Goal: Task Accomplishment & Management: Manage account settings

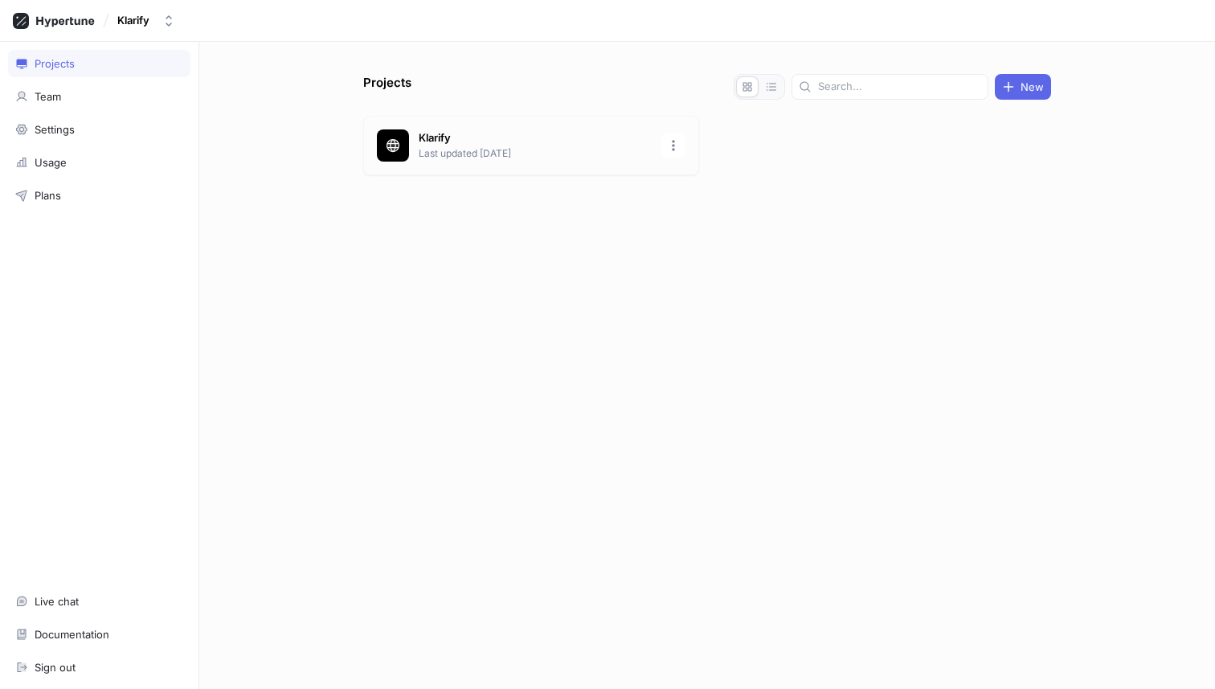
click at [444, 142] on p "Klarify" at bounding box center [535, 138] width 233 height 16
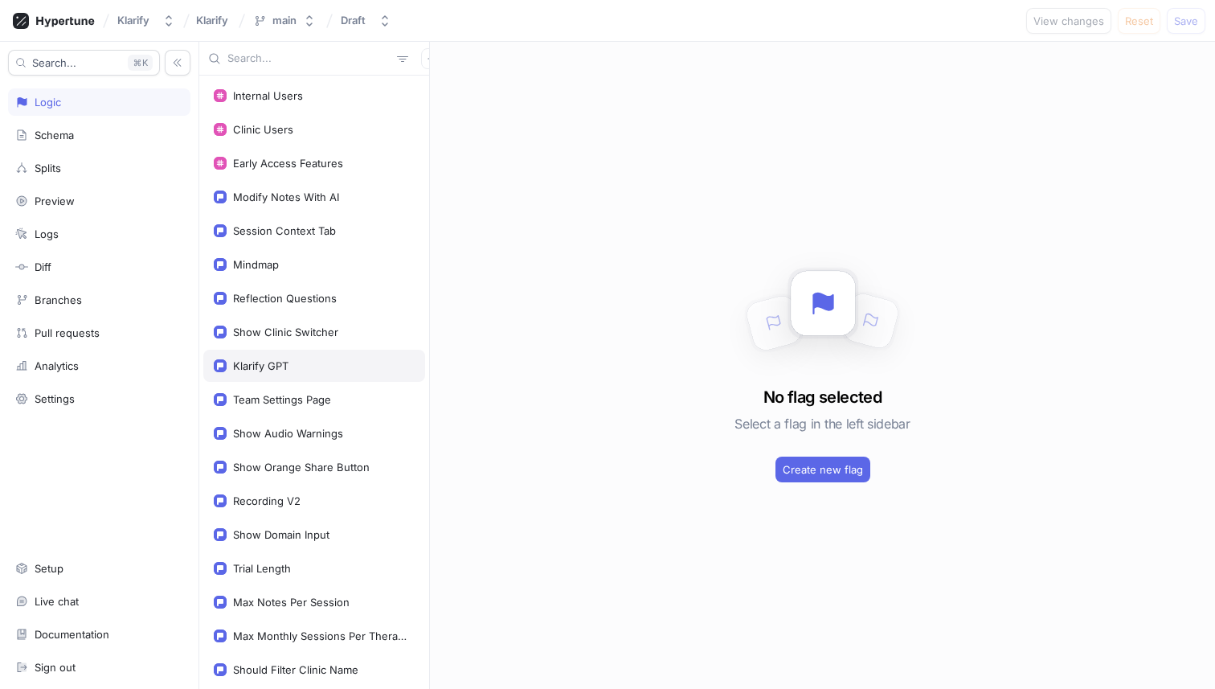
click at [264, 360] on div "Klarify GPT" at bounding box center [260, 365] width 55 height 13
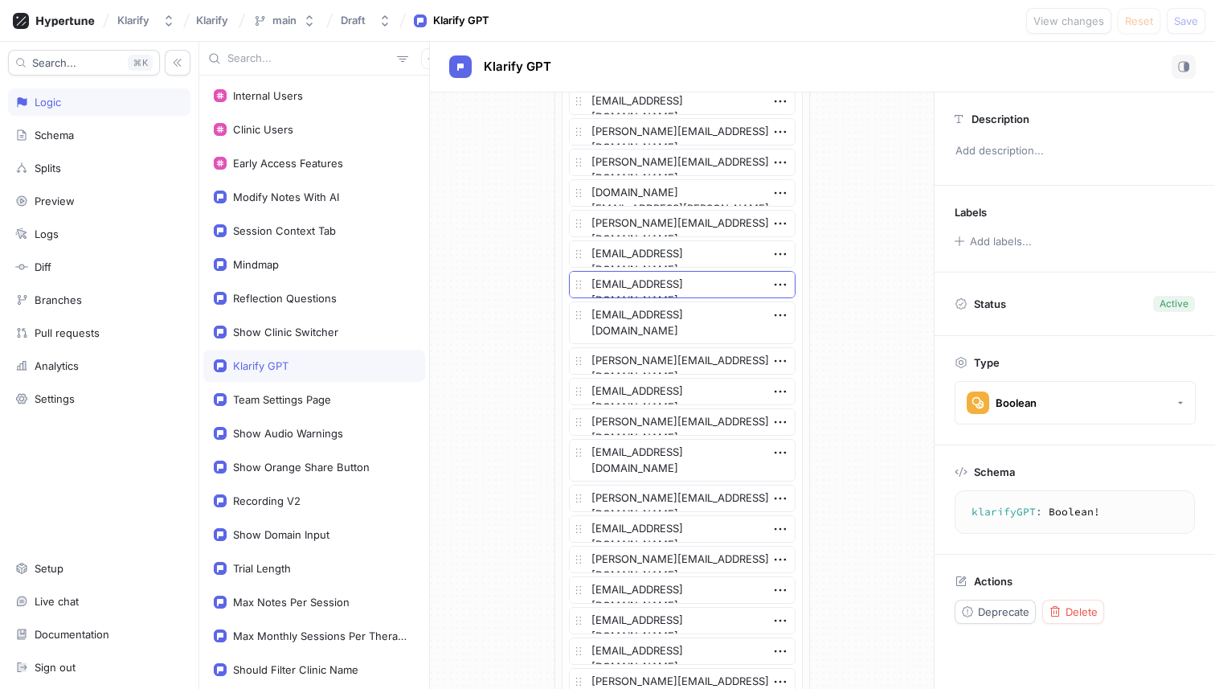
scroll to position [402, 0]
click at [647, 249] on textarea "[EMAIL_ADDRESS][DOMAIN_NAME]" at bounding box center [682, 252] width 227 height 27
click at [772, 252] on icon "button" at bounding box center [780, 253] width 18 height 18
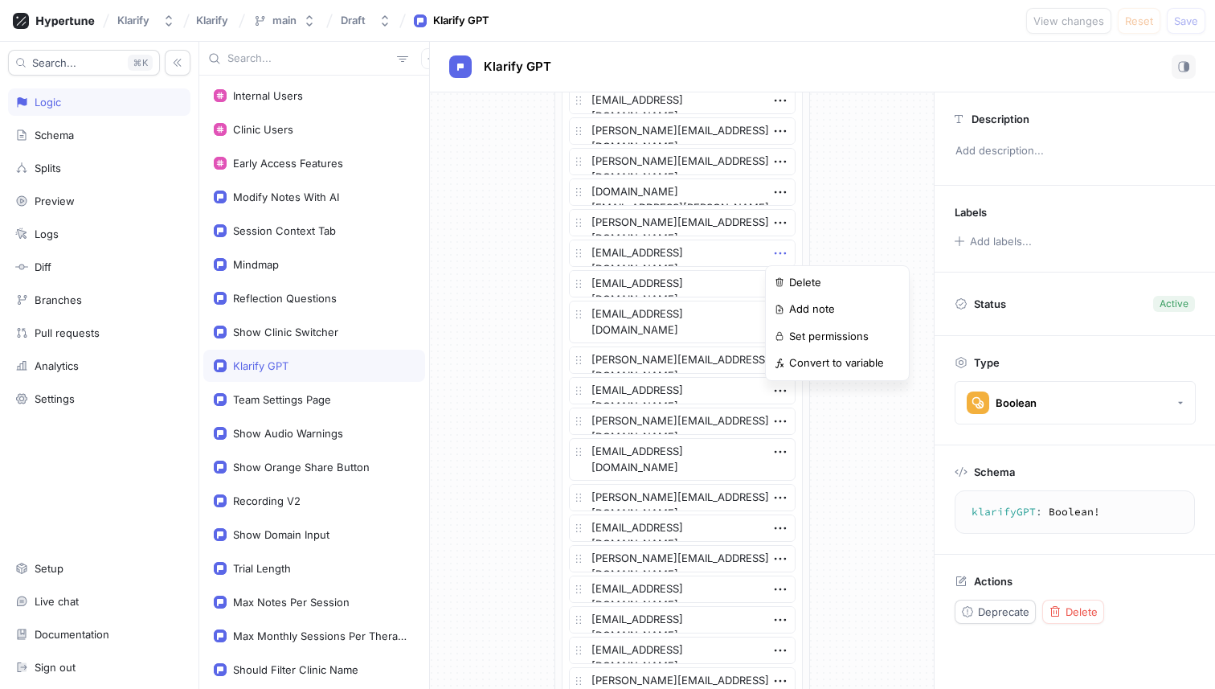
click at [772, 252] on icon "button" at bounding box center [780, 253] width 18 height 18
click at [717, 261] on textarea "[EMAIL_ADDRESS][DOMAIN_NAME]" at bounding box center [682, 252] width 227 height 27
click at [698, 260] on textarea "[EMAIL_ADDRESS][DOMAIN_NAME]" at bounding box center [682, 252] width 227 height 27
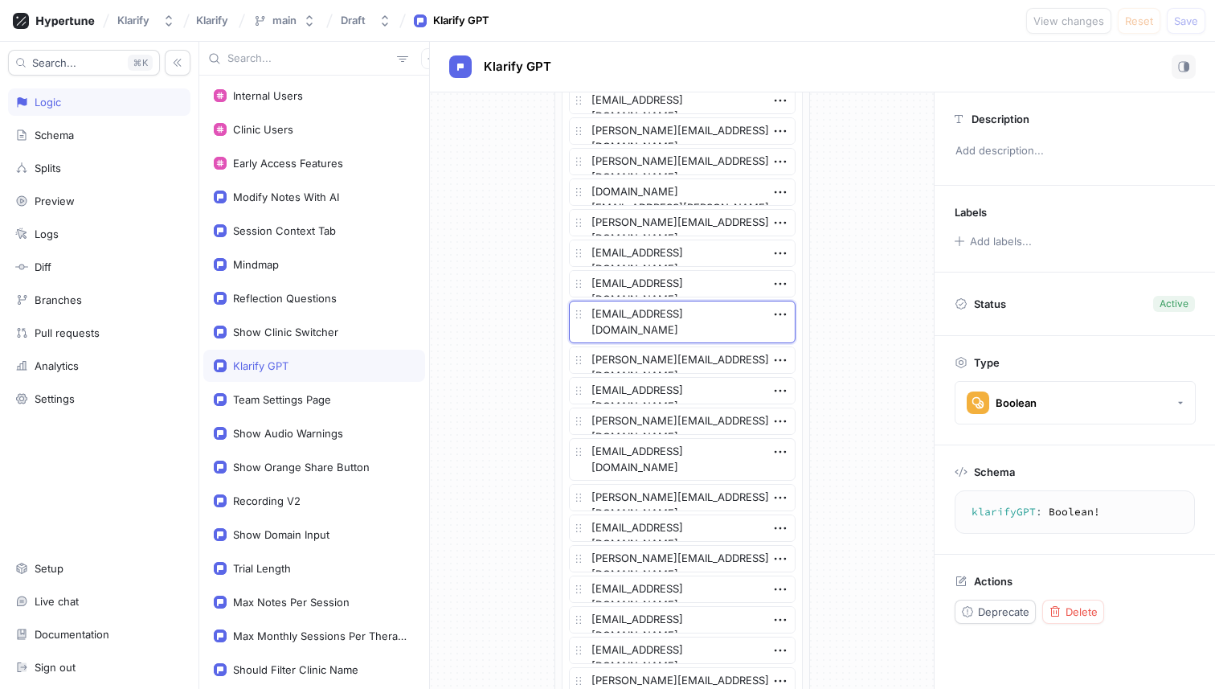
click at [700, 324] on textarea "[EMAIL_ADDRESS][DOMAIN_NAME]" at bounding box center [682, 322] width 227 height 43
click at [771, 318] on icon "button" at bounding box center [780, 314] width 18 height 18
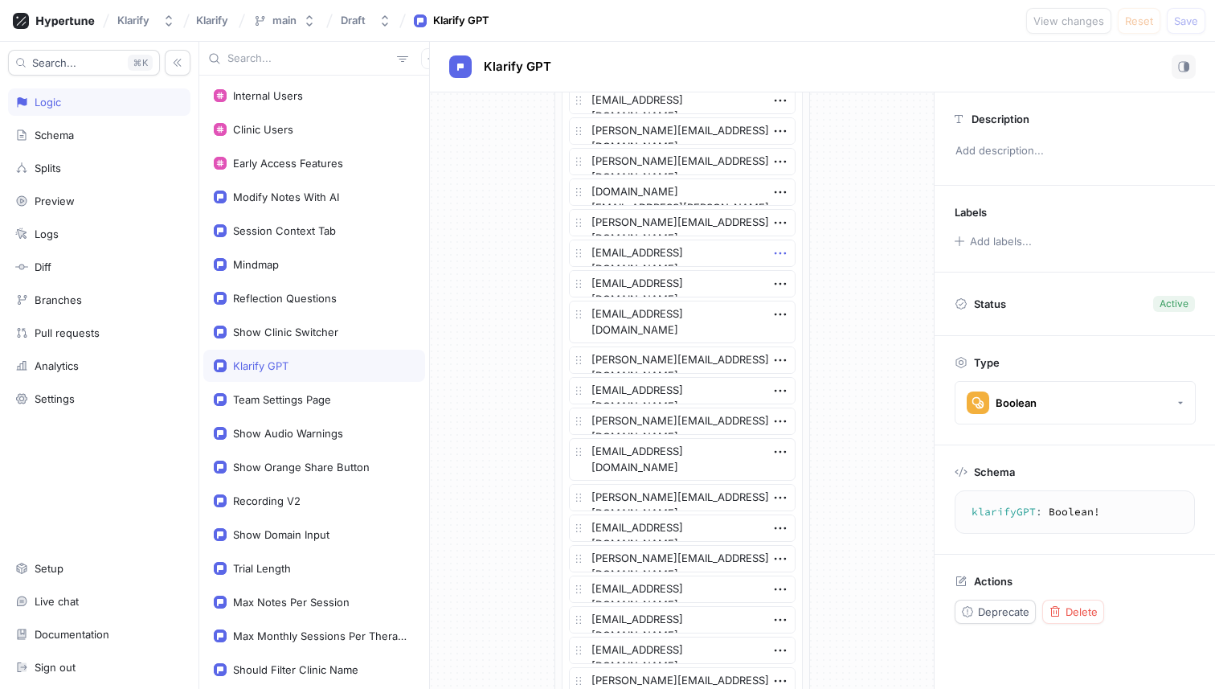
click at [772, 254] on icon "button" at bounding box center [780, 253] width 18 height 18
click at [775, 279] on img at bounding box center [780, 282] width 10 height 10
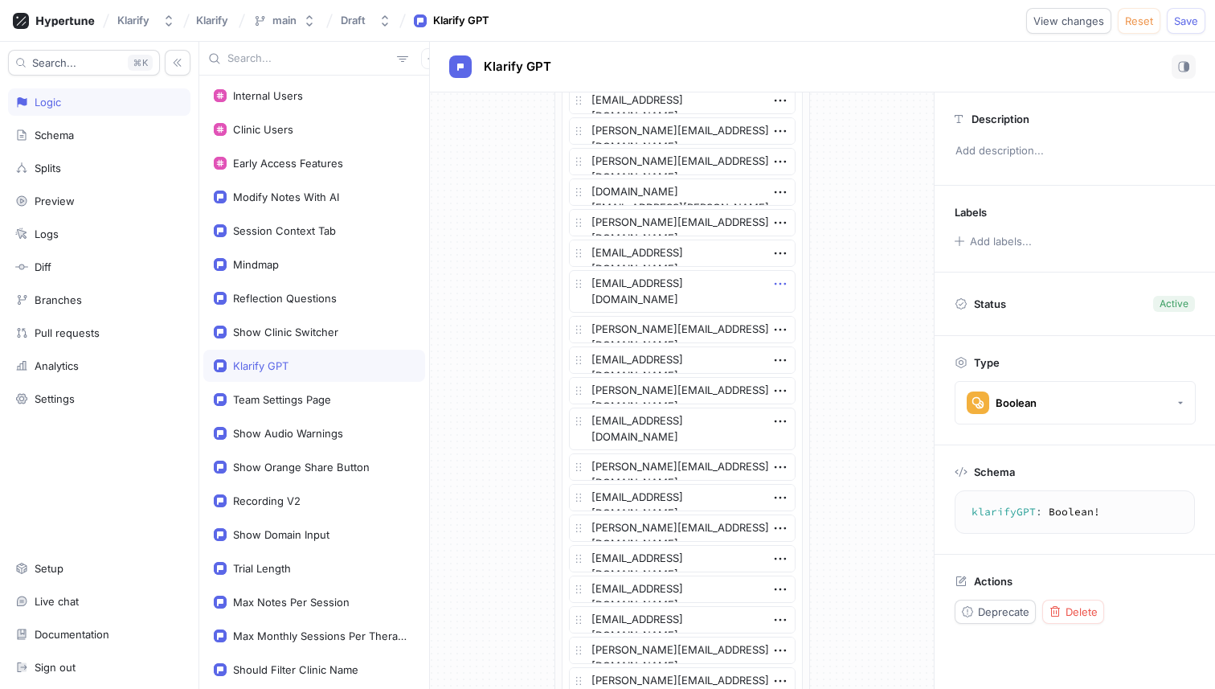
click at [774, 283] on icon "button" at bounding box center [779, 284] width 11 height 2
click at [778, 305] on div "Delete" at bounding box center [837, 313] width 137 height 27
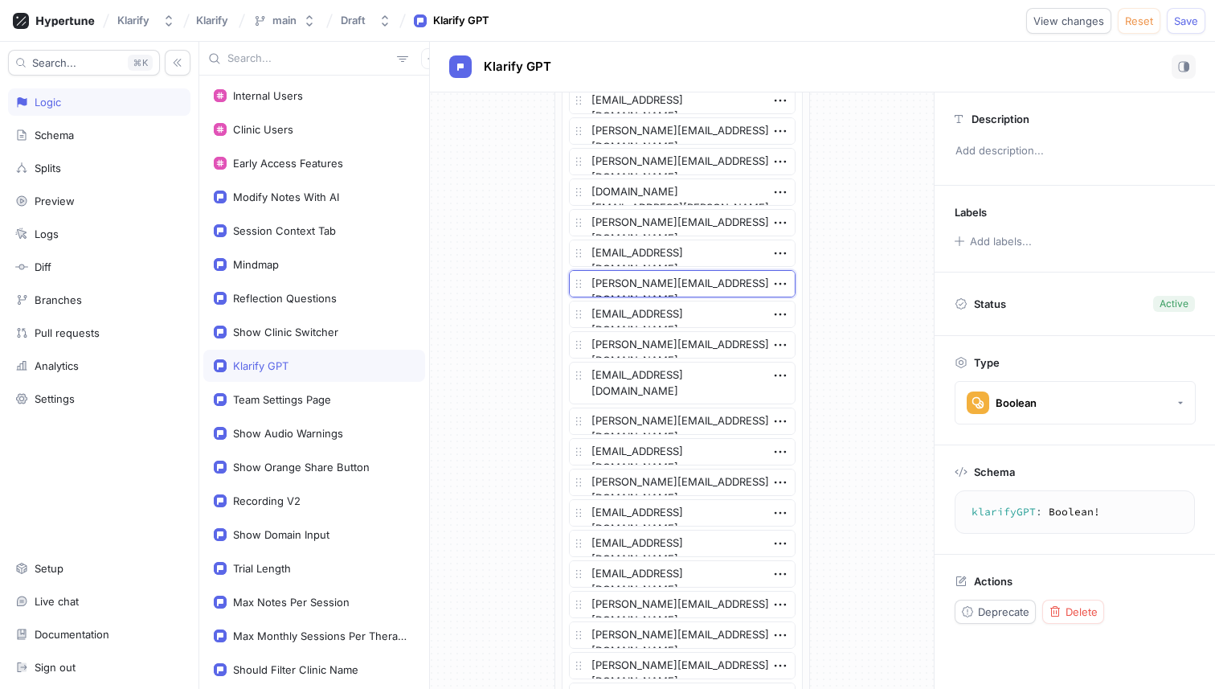
click at [669, 282] on textarea "[PERSON_NAME][EMAIL_ADDRESS][DOMAIN_NAME]" at bounding box center [682, 283] width 227 height 27
click at [719, 317] on textarea "[EMAIL_ADDRESS][DOMAIN_NAME]" at bounding box center [682, 314] width 227 height 27
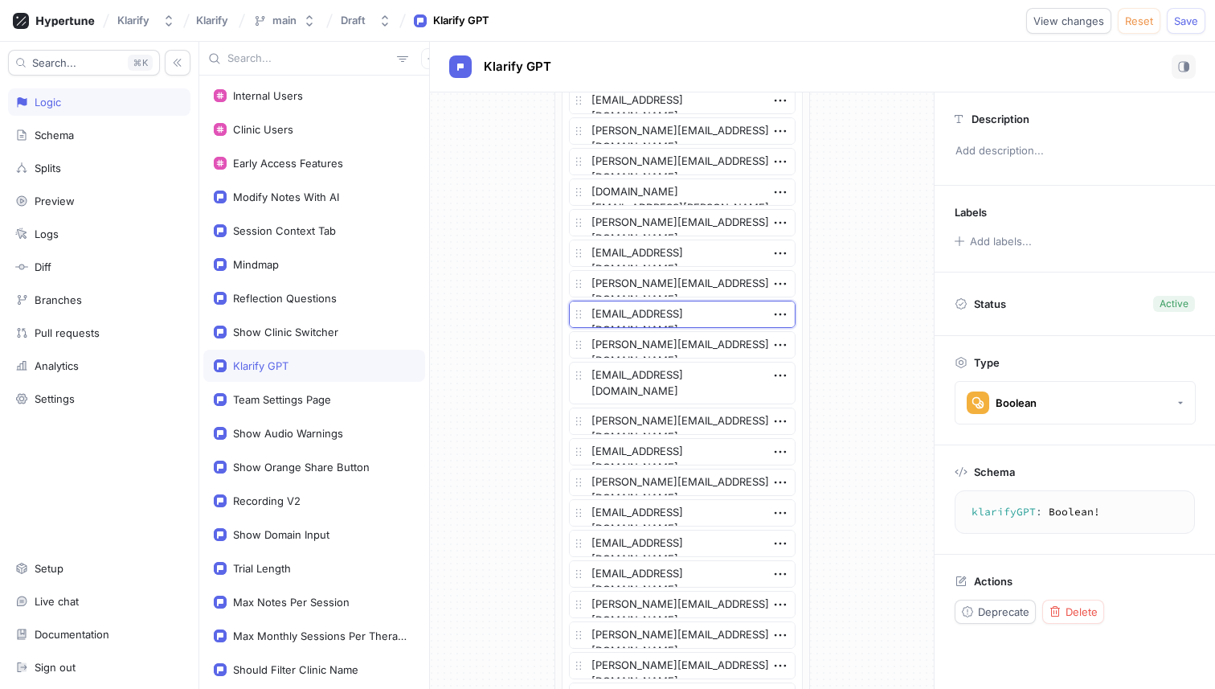
click at [719, 317] on textarea "[EMAIL_ADDRESS][DOMAIN_NAME]" at bounding box center [682, 314] width 227 height 27
click at [698, 344] on textarea "[PERSON_NAME][EMAIL_ADDRESS][DOMAIN_NAME]" at bounding box center [682, 344] width 227 height 27
click at [775, 345] on icon "button" at bounding box center [780, 345] width 18 height 18
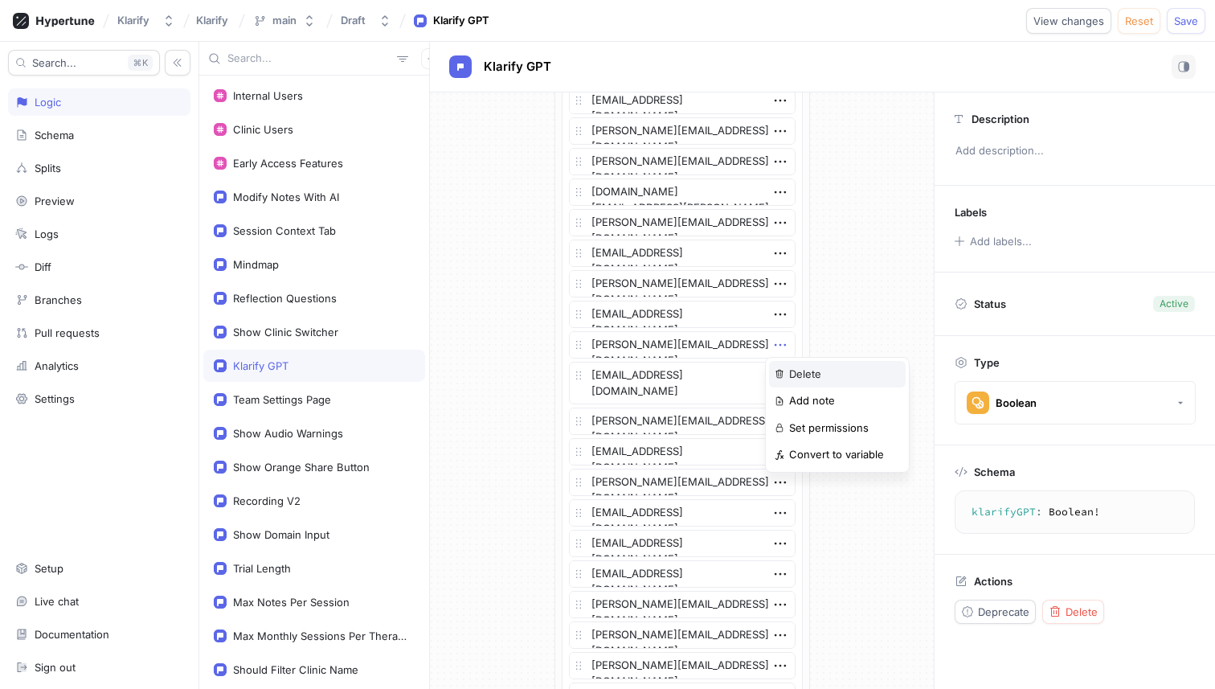
click at [777, 365] on div "Delete" at bounding box center [837, 374] width 137 height 27
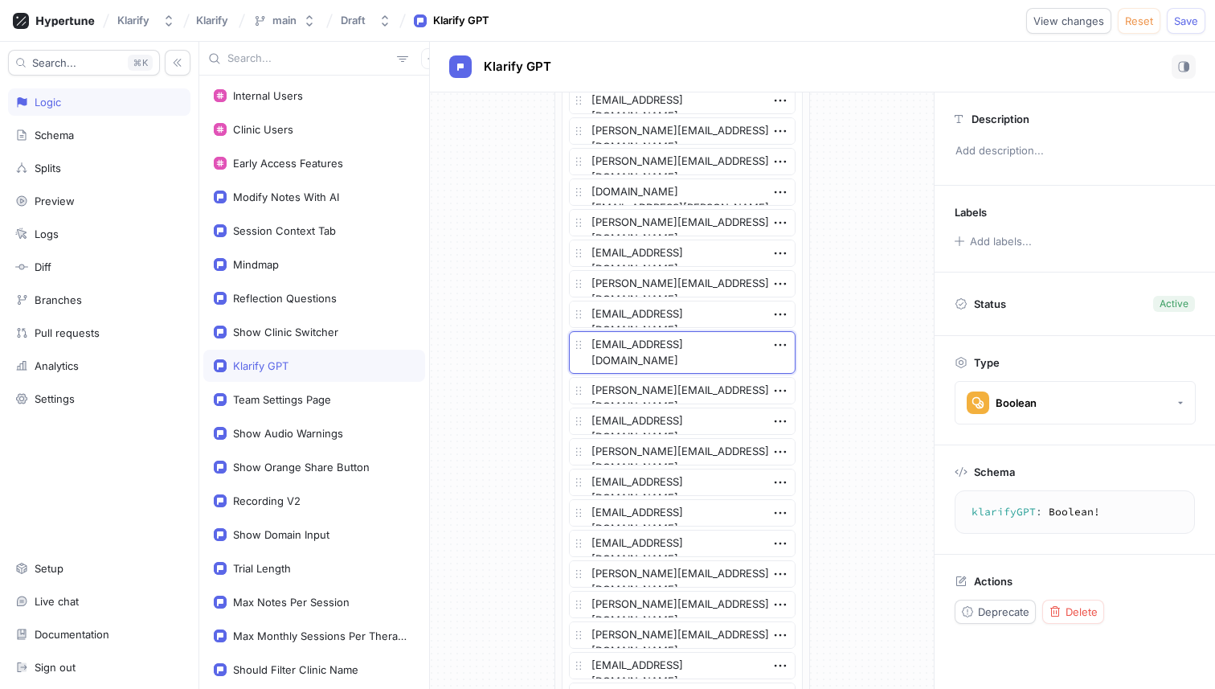
click at [689, 360] on textarea "[EMAIL_ADDRESS][DOMAIN_NAME]" at bounding box center [682, 352] width 227 height 43
click at [775, 341] on icon "button" at bounding box center [780, 345] width 18 height 18
click at [779, 361] on div "Delete" at bounding box center [837, 374] width 137 height 27
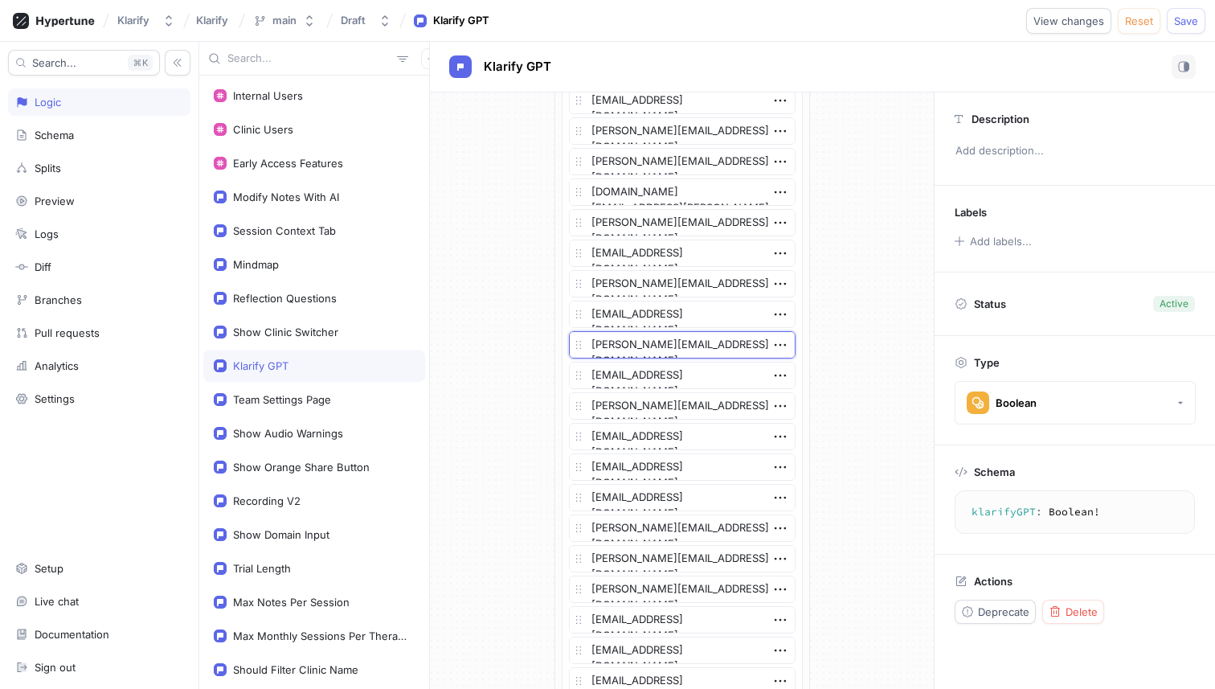
click at [693, 346] on textarea "[PERSON_NAME][EMAIL_ADDRESS][DOMAIN_NAME]" at bounding box center [682, 344] width 227 height 27
click at [774, 345] on icon "button" at bounding box center [779, 345] width 11 height 2
click at [777, 372] on img at bounding box center [780, 374] width 10 height 10
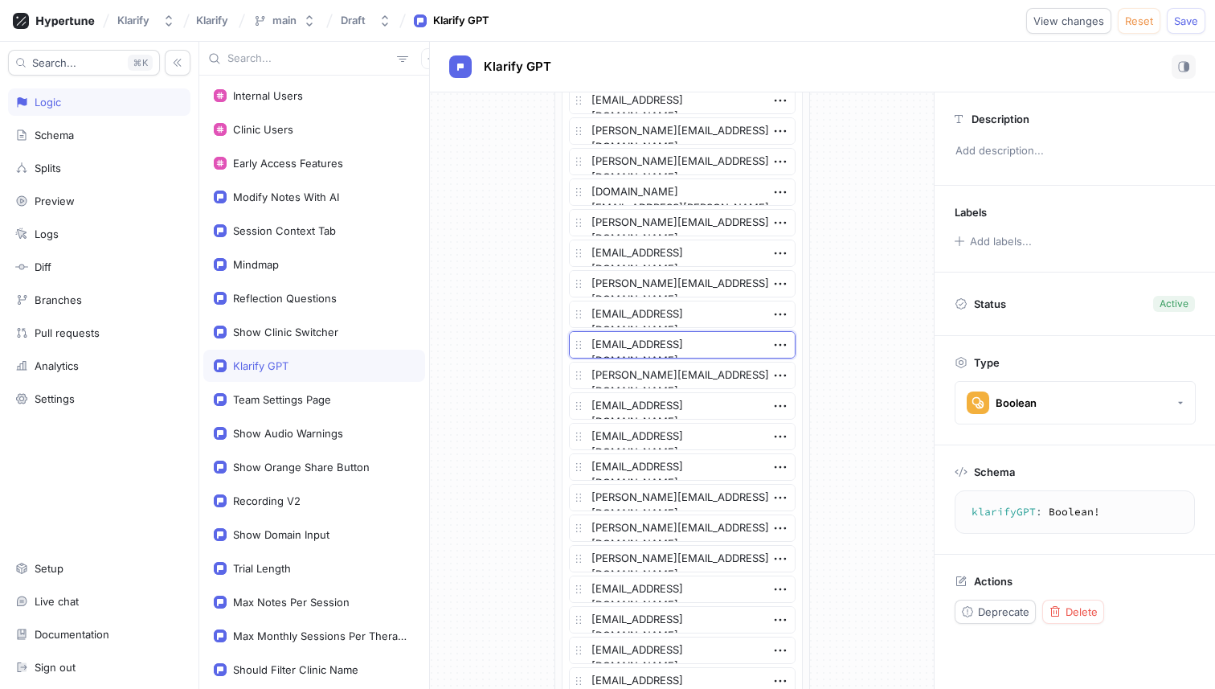
click at [689, 346] on textarea "[EMAIL_ADDRESS][DOMAIN_NAME]" at bounding box center [682, 344] width 227 height 27
click at [667, 378] on textarea "[PERSON_NAME][EMAIL_ADDRESS][DOMAIN_NAME]" at bounding box center [682, 375] width 227 height 27
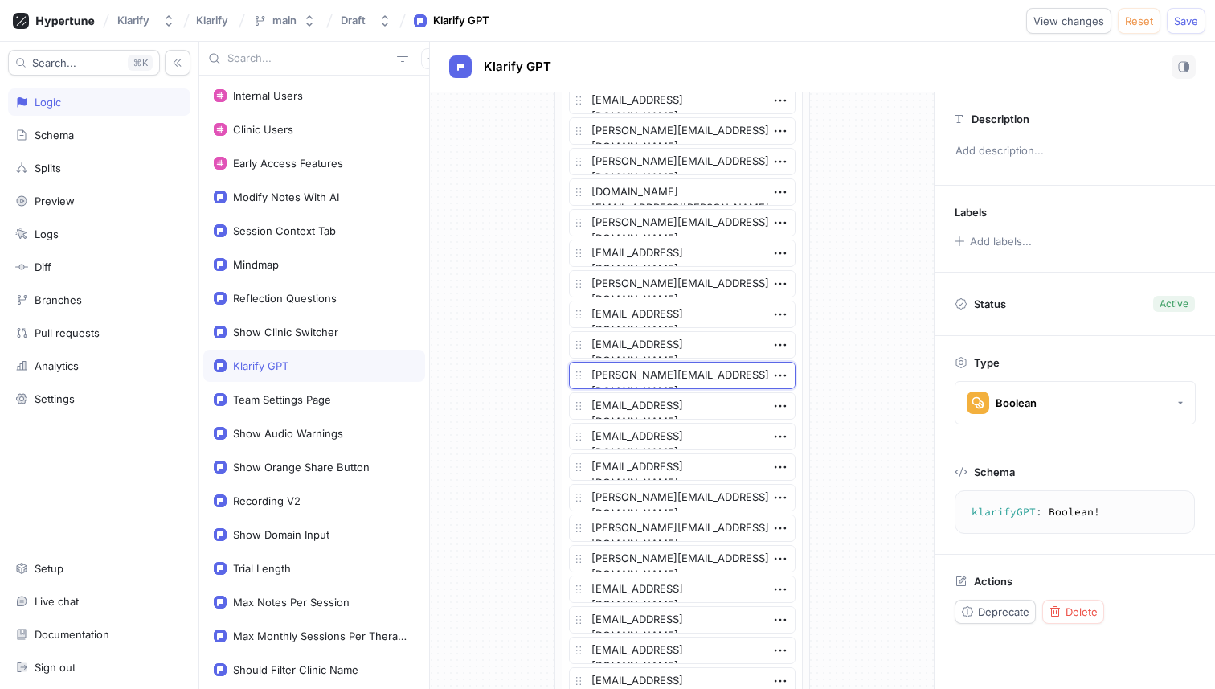
click at [667, 378] on textarea "[PERSON_NAME][EMAIL_ADDRESS][DOMAIN_NAME]" at bounding box center [682, 375] width 227 height 27
click at [776, 374] on icon "button" at bounding box center [780, 375] width 18 height 18
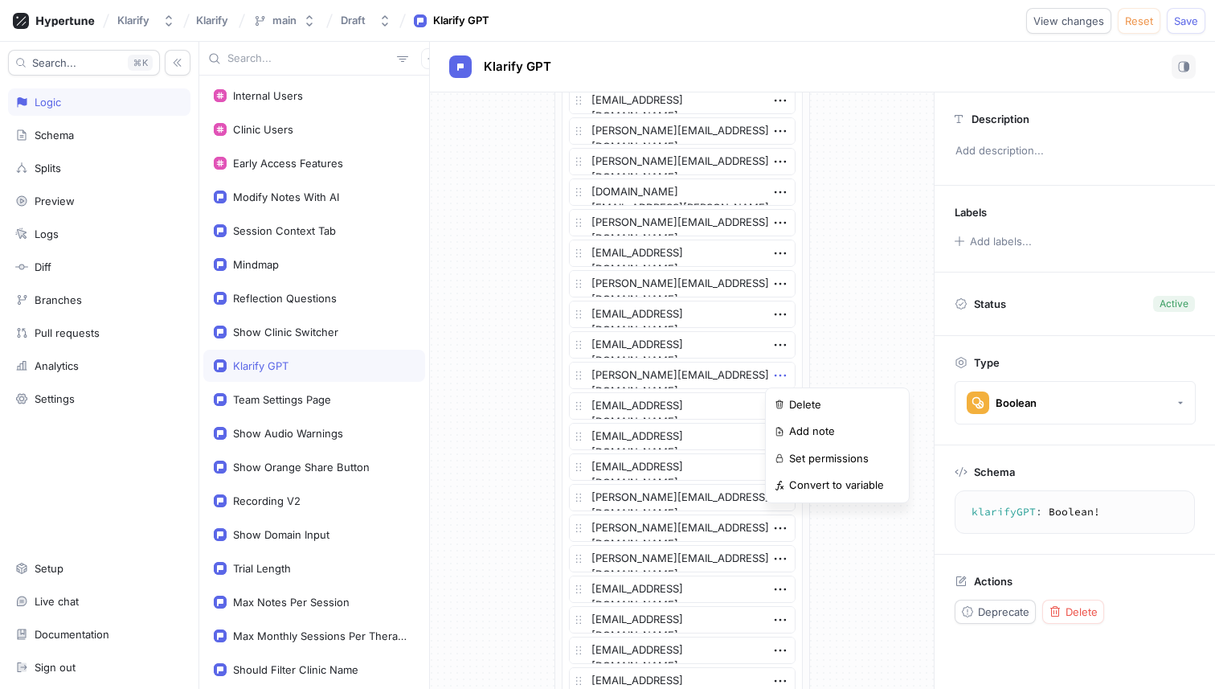
click at [791, 397] on p "Delete" at bounding box center [805, 405] width 32 height 16
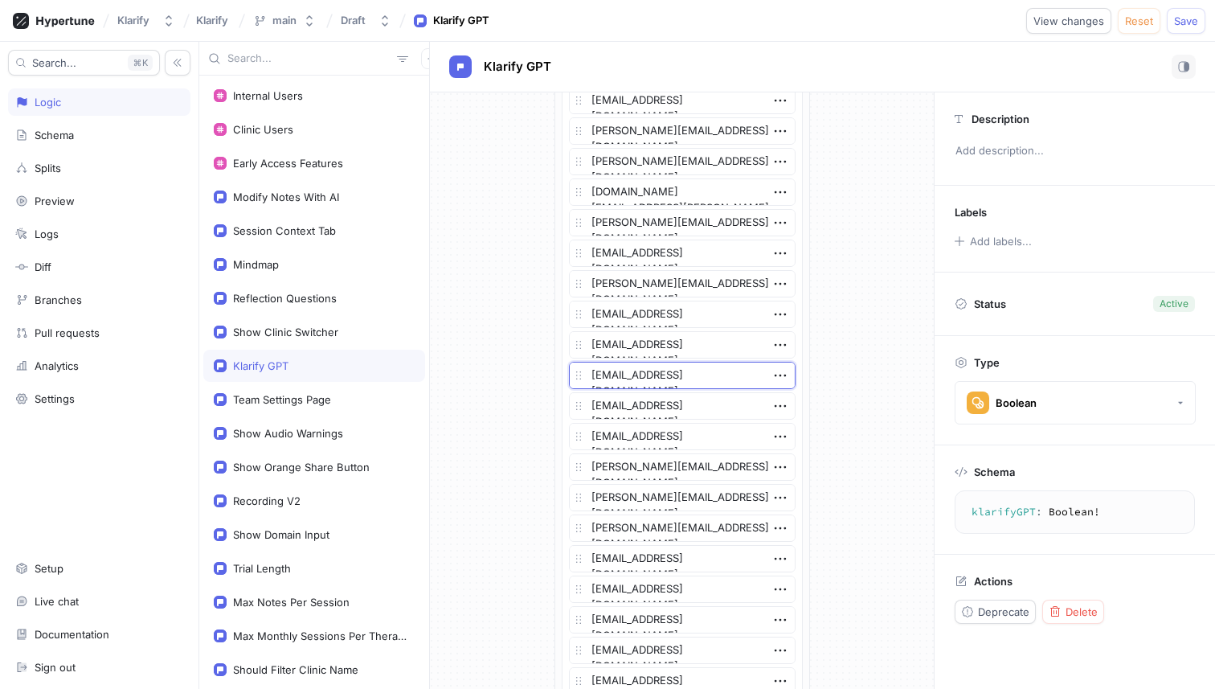
click at [685, 376] on textarea "[EMAIL_ADDRESS][DOMAIN_NAME]" at bounding box center [682, 375] width 227 height 27
type textarea "x"
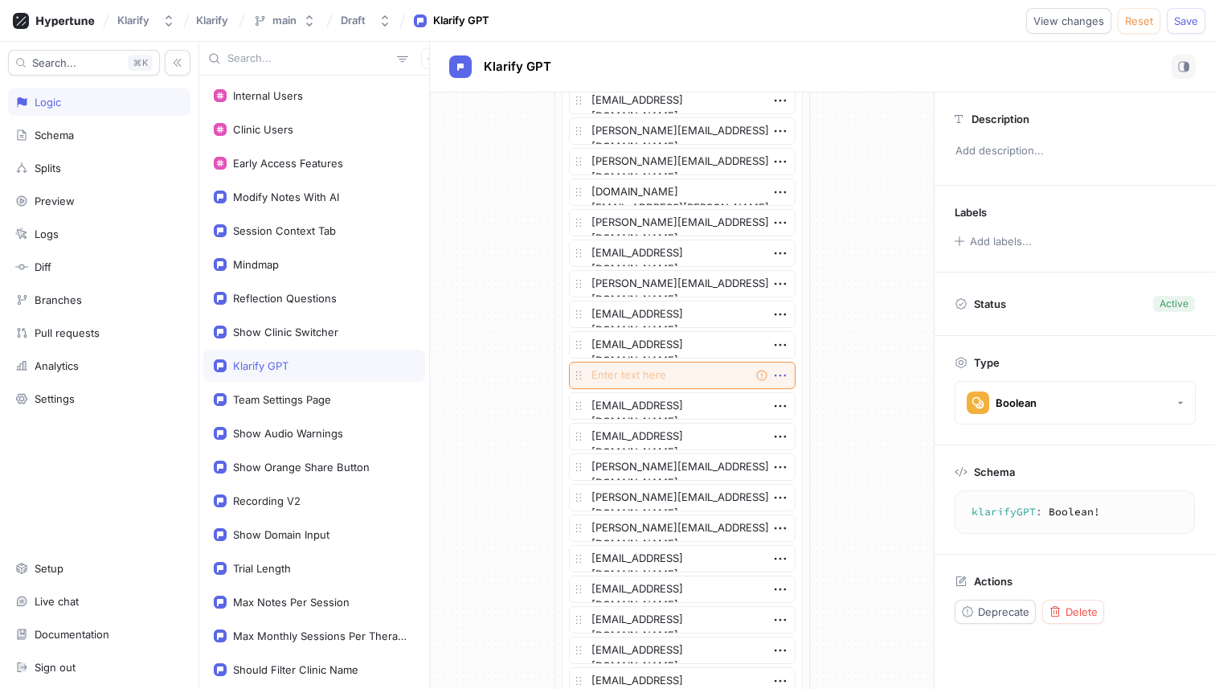
click at [771, 367] on icon "button" at bounding box center [780, 375] width 18 height 18
click at [781, 397] on div "Delete" at bounding box center [837, 404] width 137 height 27
click at [677, 381] on textarea "[EMAIL_ADDRESS][DOMAIN_NAME]" at bounding box center [682, 375] width 227 height 27
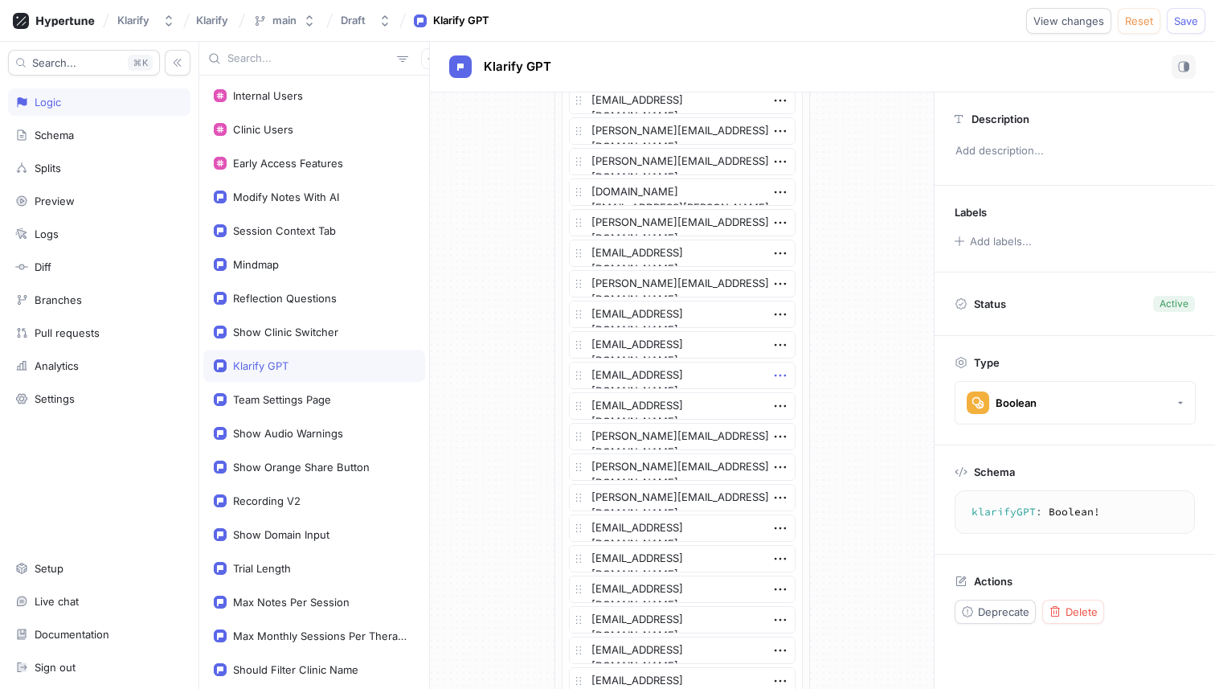
click at [779, 374] on icon "button" at bounding box center [780, 375] width 18 height 18
click at [783, 398] on div "Delete" at bounding box center [837, 404] width 137 height 27
click at [700, 375] on textarea "[EMAIL_ADDRESS][DOMAIN_NAME]" at bounding box center [682, 375] width 227 height 27
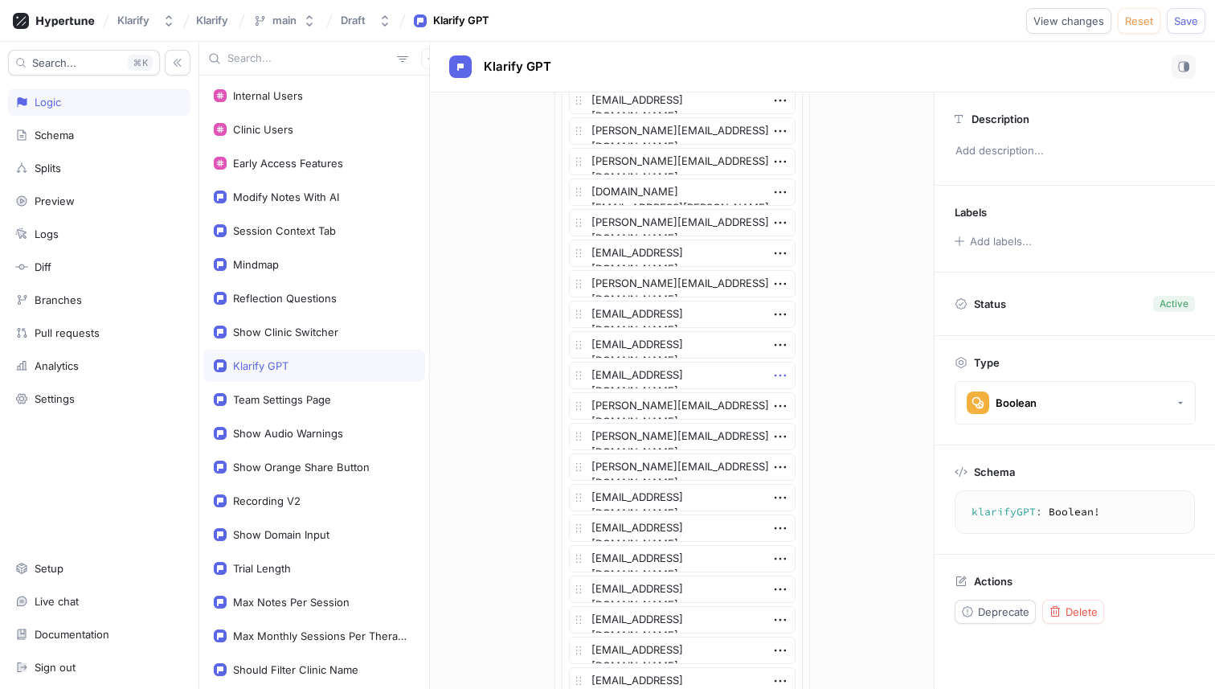
click at [772, 379] on icon "button" at bounding box center [780, 375] width 18 height 18
click at [780, 401] on img at bounding box center [780, 404] width 10 height 10
click at [693, 376] on textarea "[PERSON_NAME][EMAIL_ADDRESS][DOMAIN_NAME]" at bounding box center [682, 375] width 227 height 27
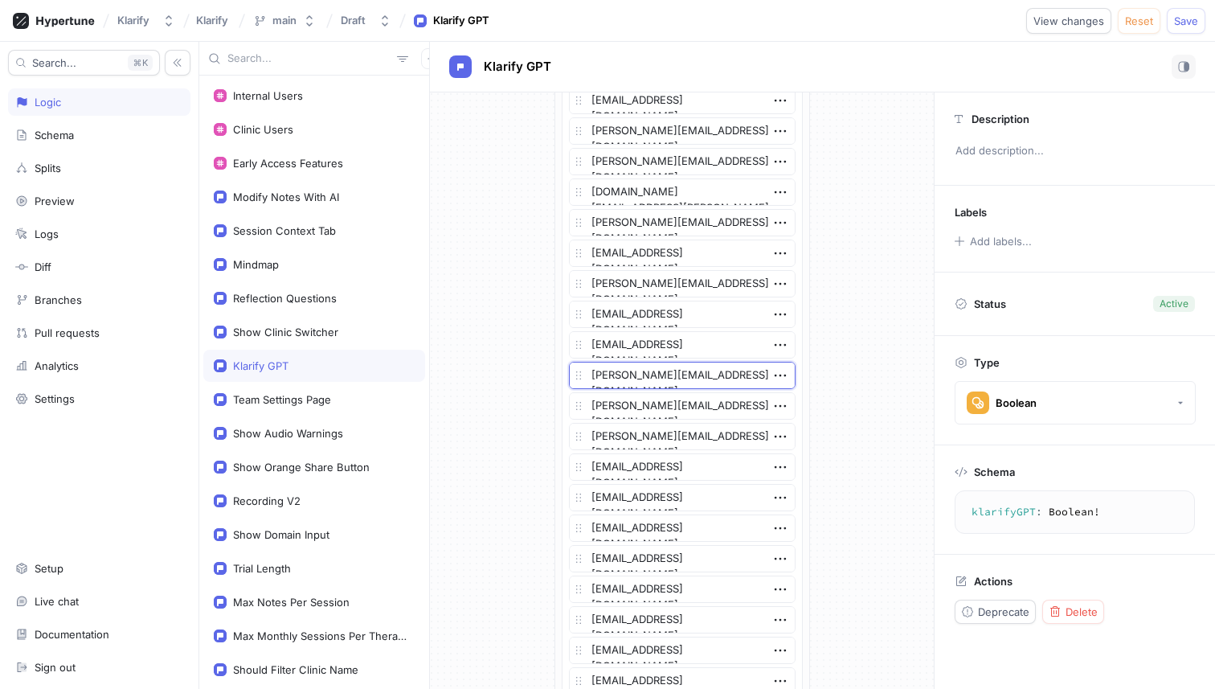
click at [786, 374] on textarea "[PERSON_NAME][EMAIL_ADDRESS][DOMAIN_NAME]" at bounding box center [682, 375] width 227 height 27
click at [779, 375] on icon "button" at bounding box center [779, 375] width 11 height 2
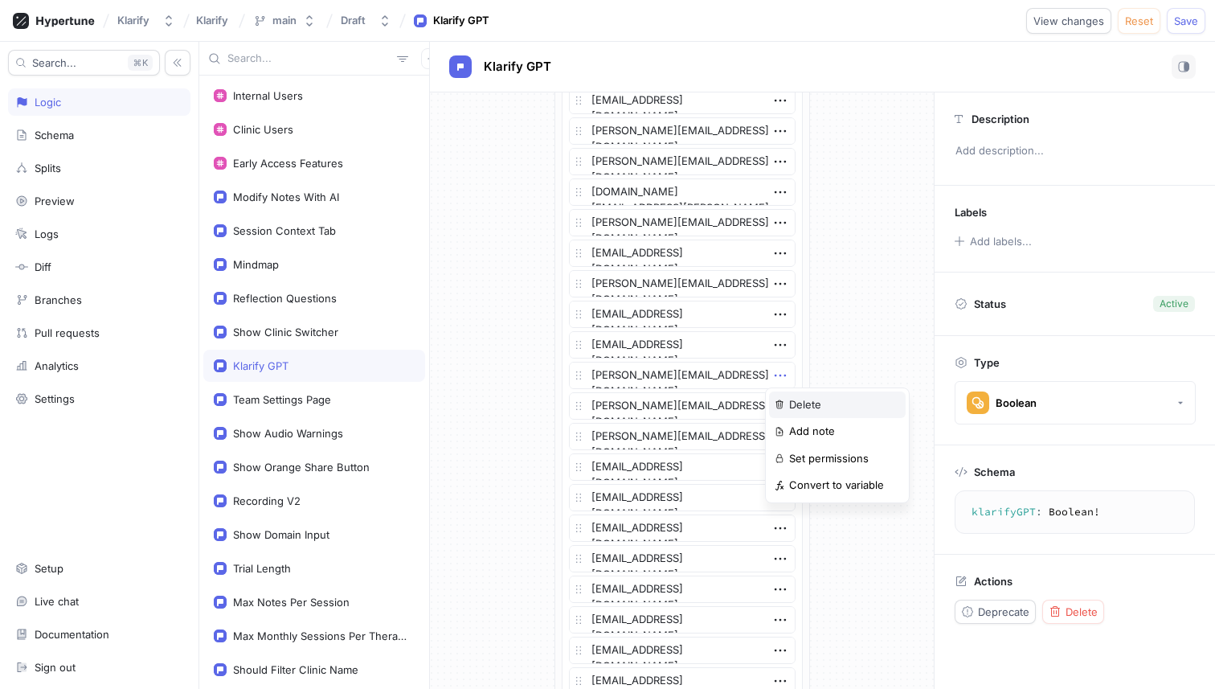
click at [781, 399] on div "Delete" at bounding box center [837, 404] width 137 height 27
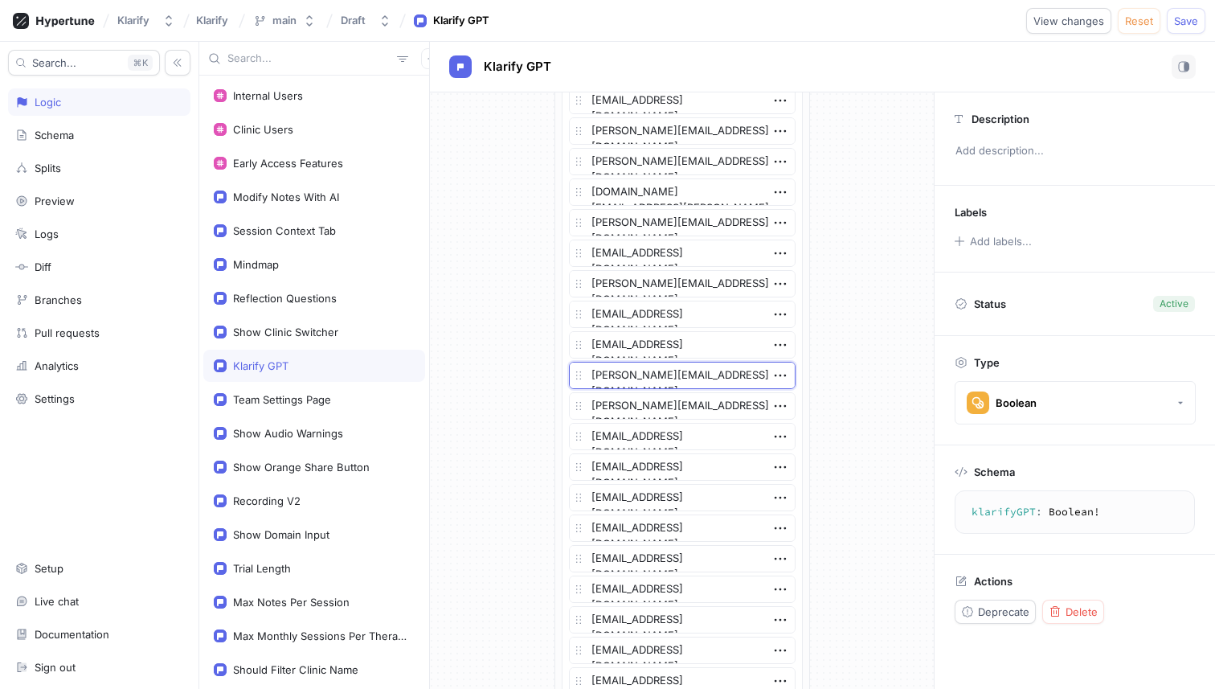
click at [705, 376] on textarea "[PERSON_NAME][EMAIL_ADDRESS][DOMAIN_NAME]" at bounding box center [682, 375] width 227 height 27
click at [776, 370] on icon "button" at bounding box center [780, 375] width 18 height 18
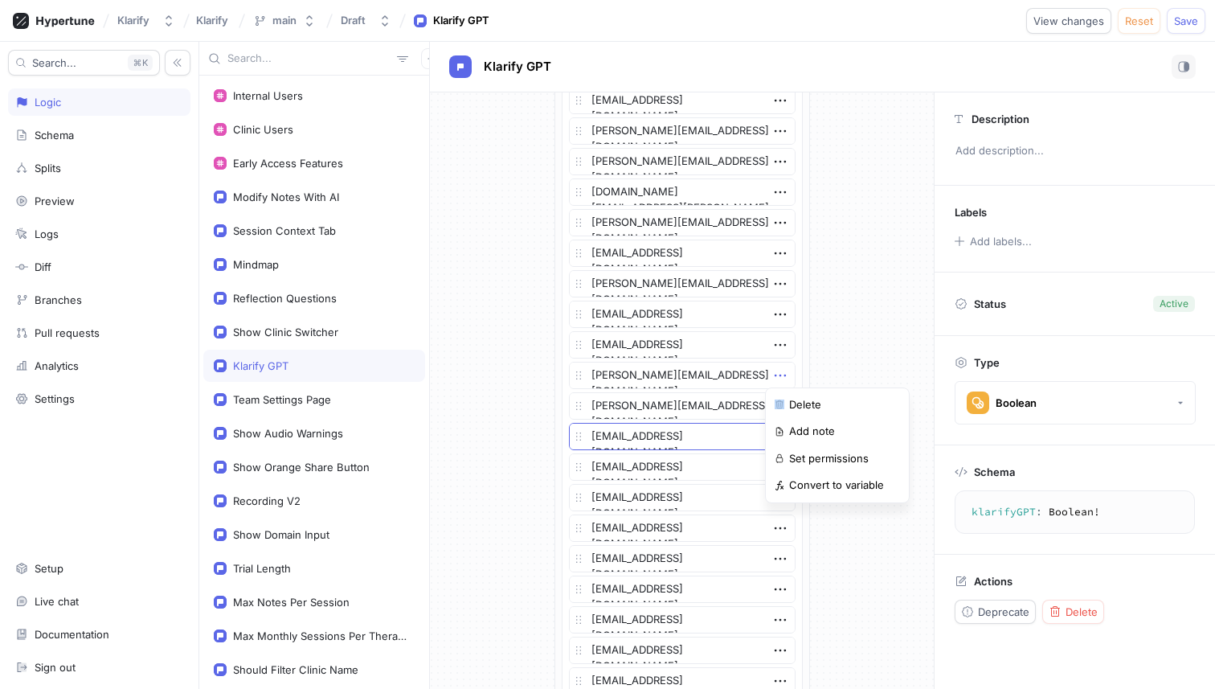
click at [783, 391] on div "Delete" at bounding box center [837, 404] width 137 height 27
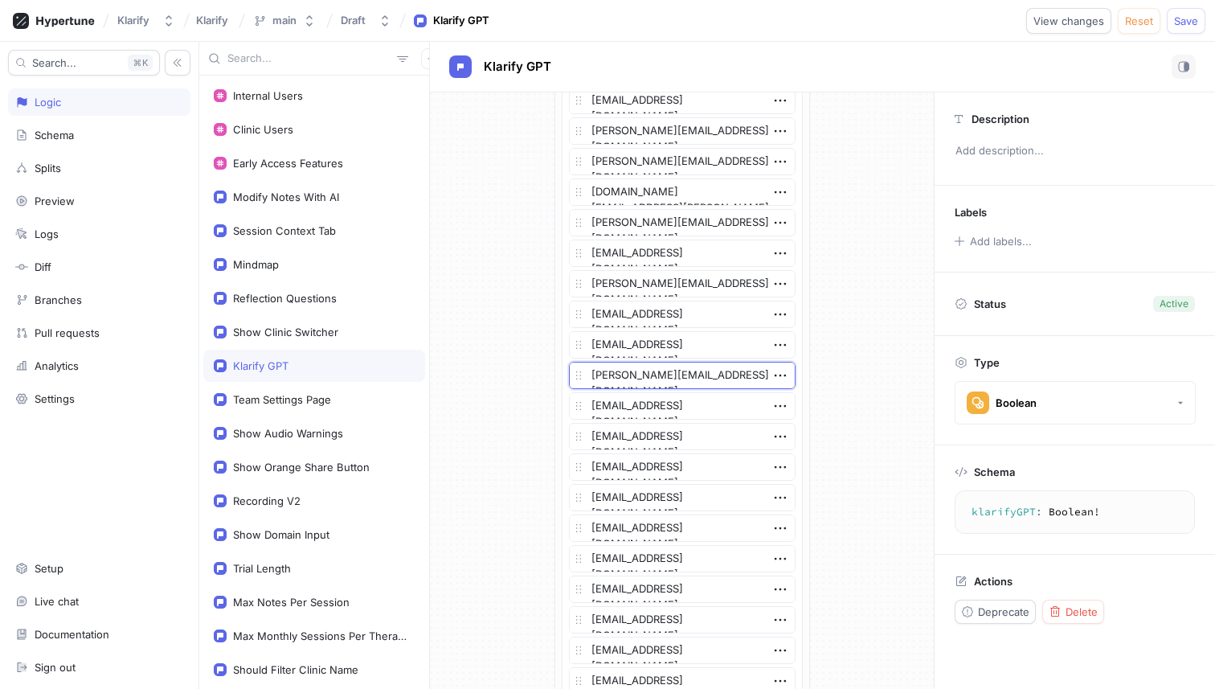
click at [698, 372] on textarea "[PERSON_NAME][EMAIL_ADDRESS][DOMAIN_NAME]" at bounding box center [682, 375] width 227 height 27
click at [771, 375] on icon "button" at bounding box center [780, 375] width 18 height 18
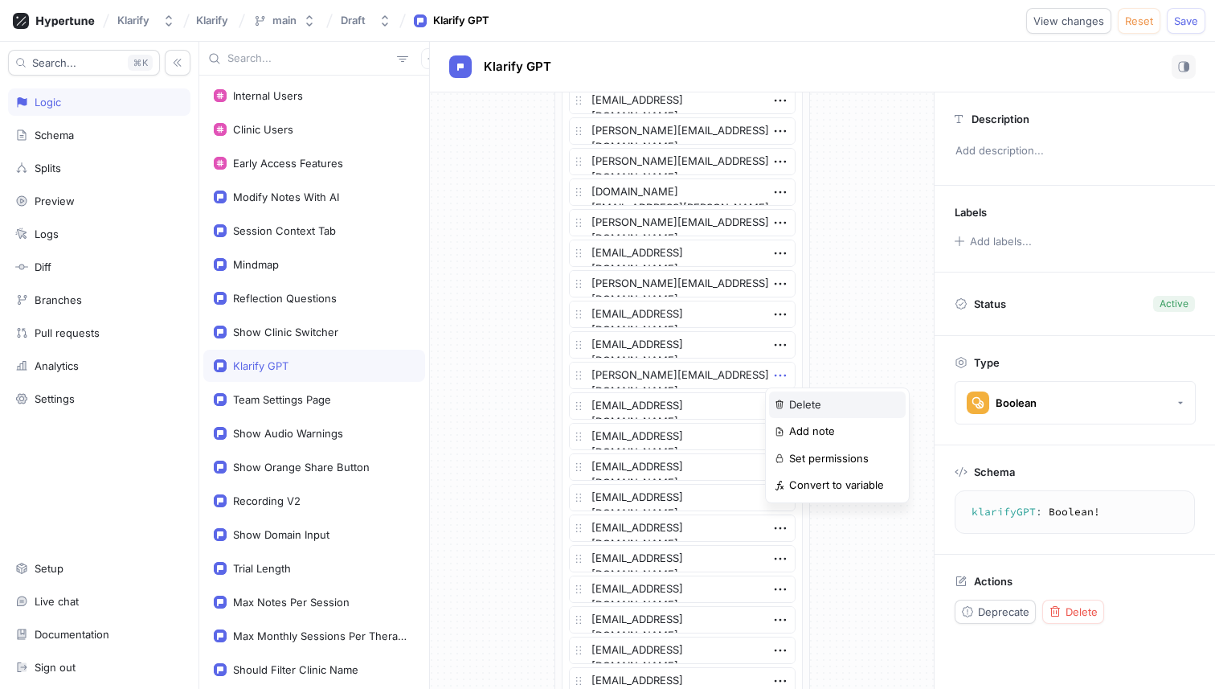
click at [779, 401] on img at bounding box center [780, 404] width 10 height 10
click at [689, 374] on textarea "[EMAIL_ADDRESS][DOMAIN_NAME]" at bounding box center [682, 375] width 227 height 27
click at [684, 412] on textarea "[EMAIL_ADDRESS][DOMAIN_NAME]" at bounding box center [682, 405] width 227 height 27
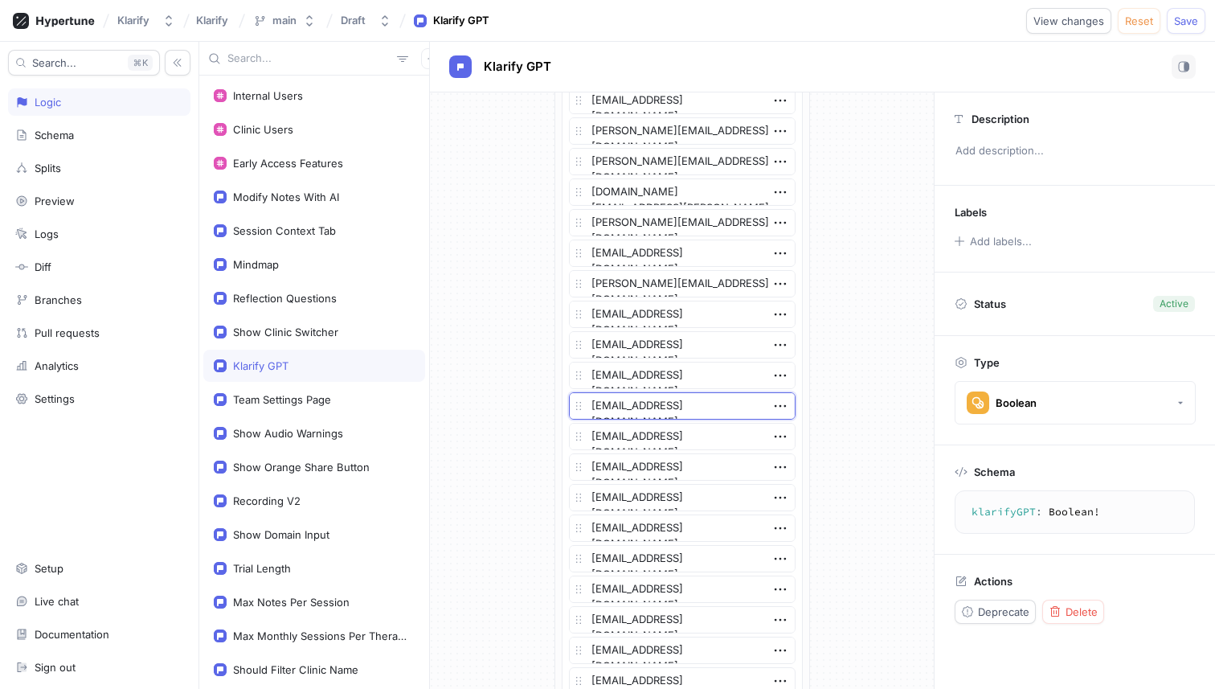
click at [684, 412] on textarea "[EMAIL_ADDRESS][DOMAIN_NAME]" at bounding box center [682, 405] width 227 height 27
click at [690, 440] on textarea "[EMAIL_ADDRESS][DOMAIN_NAME]" at bounding box center [682, 436] width 227 height 27
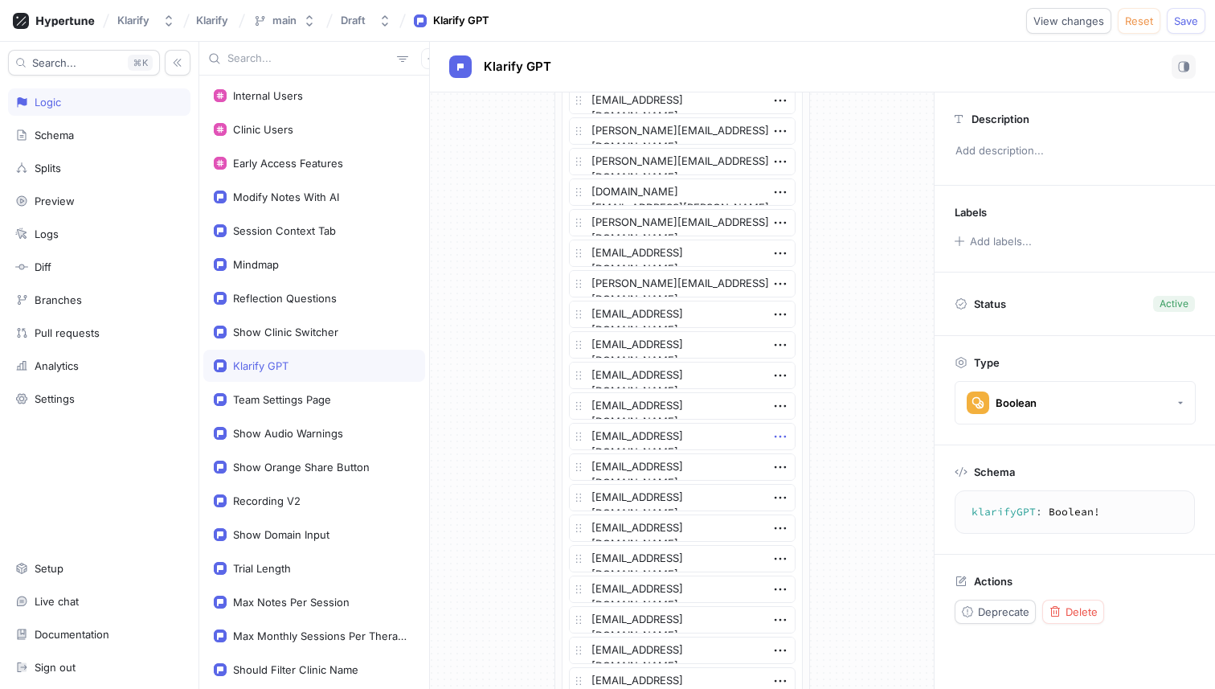
click at [774, 436] on icon "button" at bounding box center [779, 437] width 11 height 2
click at [783, 459] on div "Delete" at bounding box center [837, 465] width 137 height 27
click at [715, 442] on textarea "[EMAIL_ADDRESS][DOMAIN_NAME]" at bounding box center [682, 436] width 227 height 27
click at [697, 502] on textarea "[EMAIL_ADDRESS][DOMAIN_NAME]" at bounding box center [682, 497] width 227 height 27
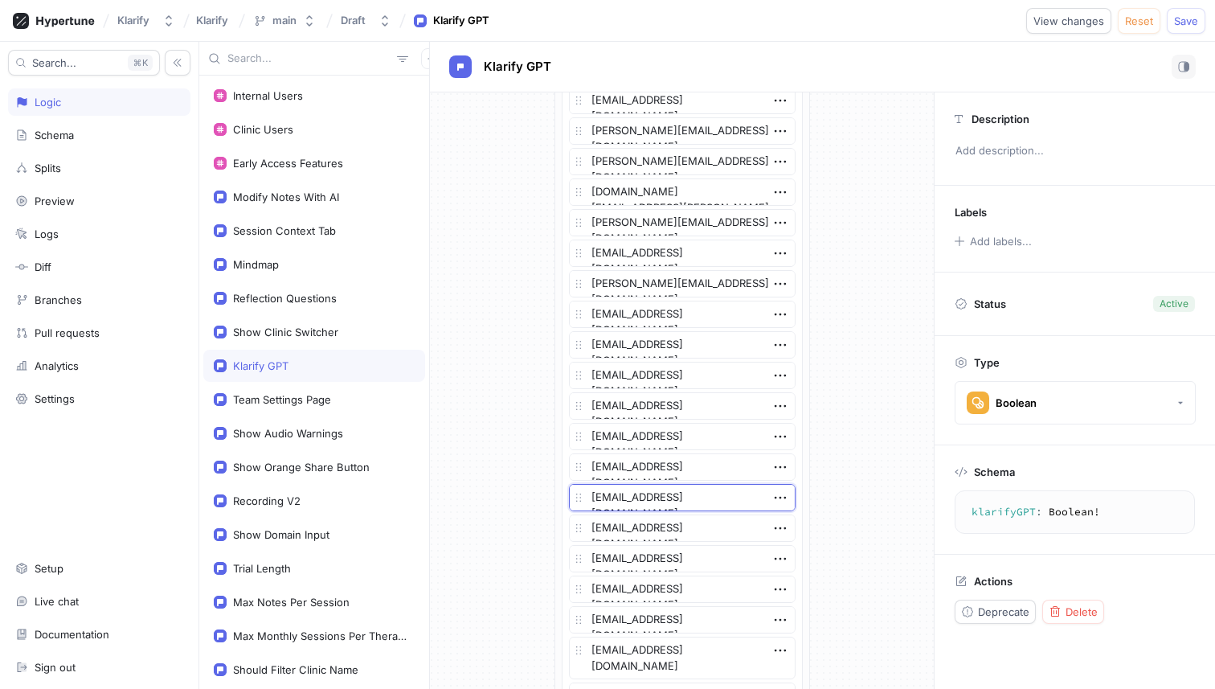
click at [697, 502] on textarea "[EMAIL_ADDRESS][DOMAIN_NAME]" at bounding box center [682, 497] width 227 height 27
click at [689, 521] on textarea "[EMAIL_ADDRESS][DOMAIN_NAME]" at bounding box center [682, 527] width 227 height 27
click at [780, 529] on icon "button" at bounding box center [780, 528] width 18 height 18
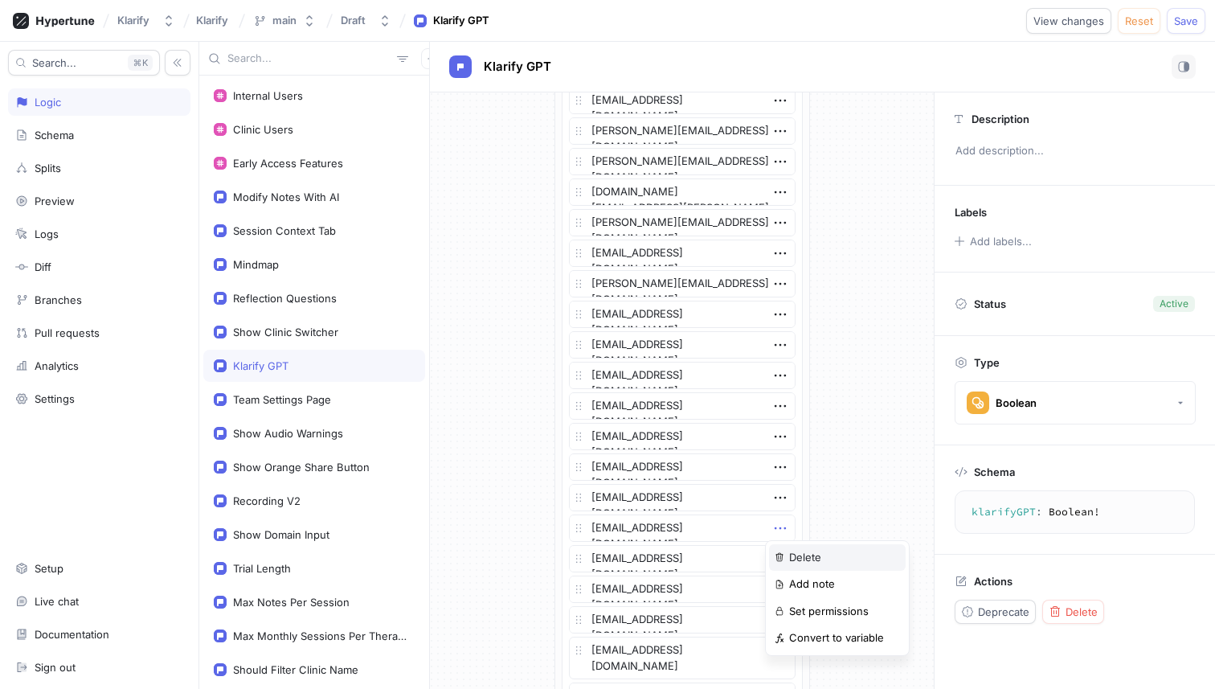
click at [790, 550] on p "Delete" at bounding box center [805, 558] width 32 height 16
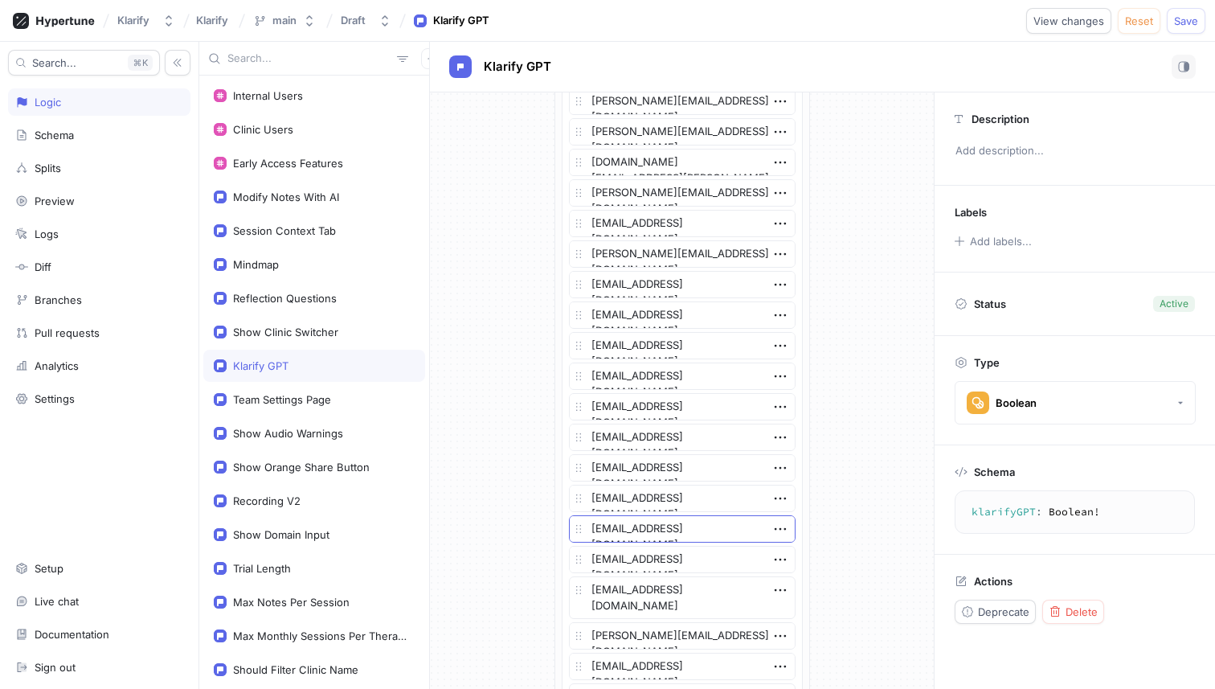
scroll to position [432, 0]
click at [701, 499] on textarea "[EMAIL_ADDRESS][DOMAIN_NAME]" at bounding box center [682, 497] width 227 height 27
click at [776, 497] on icon "button" at bounding box center [780, 498] width 18 height 18
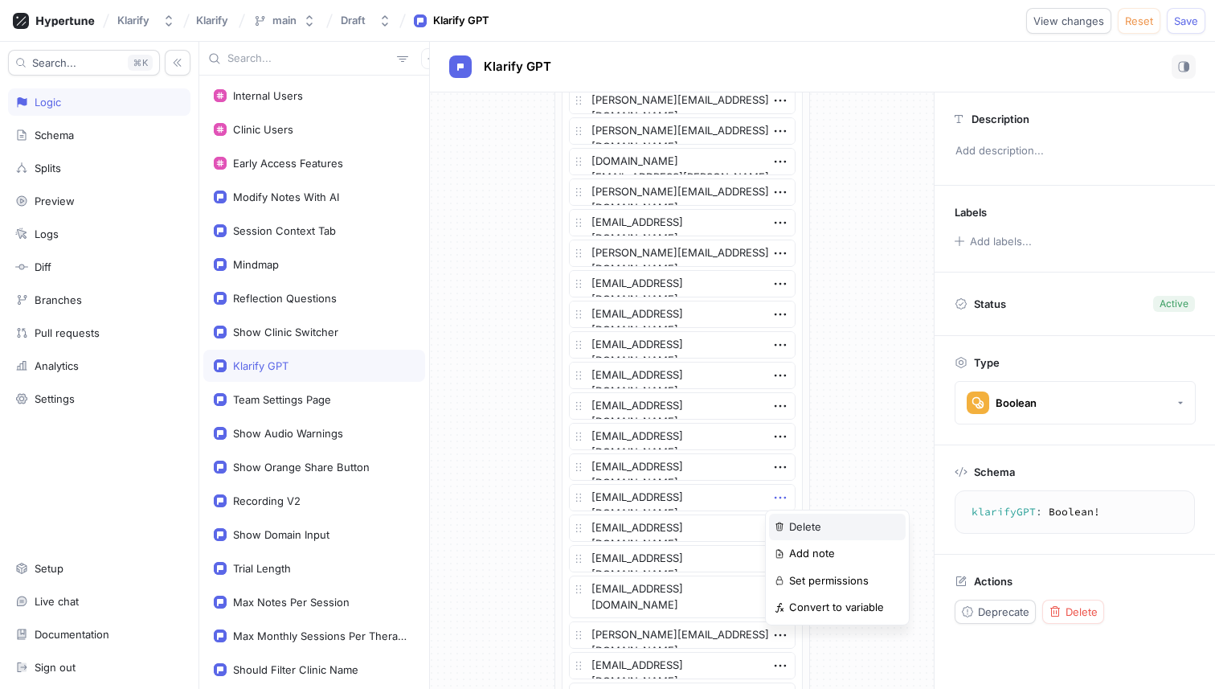
click at [783, 521] on div "Delete" at bounding box center [837, 526] width 137 height 27
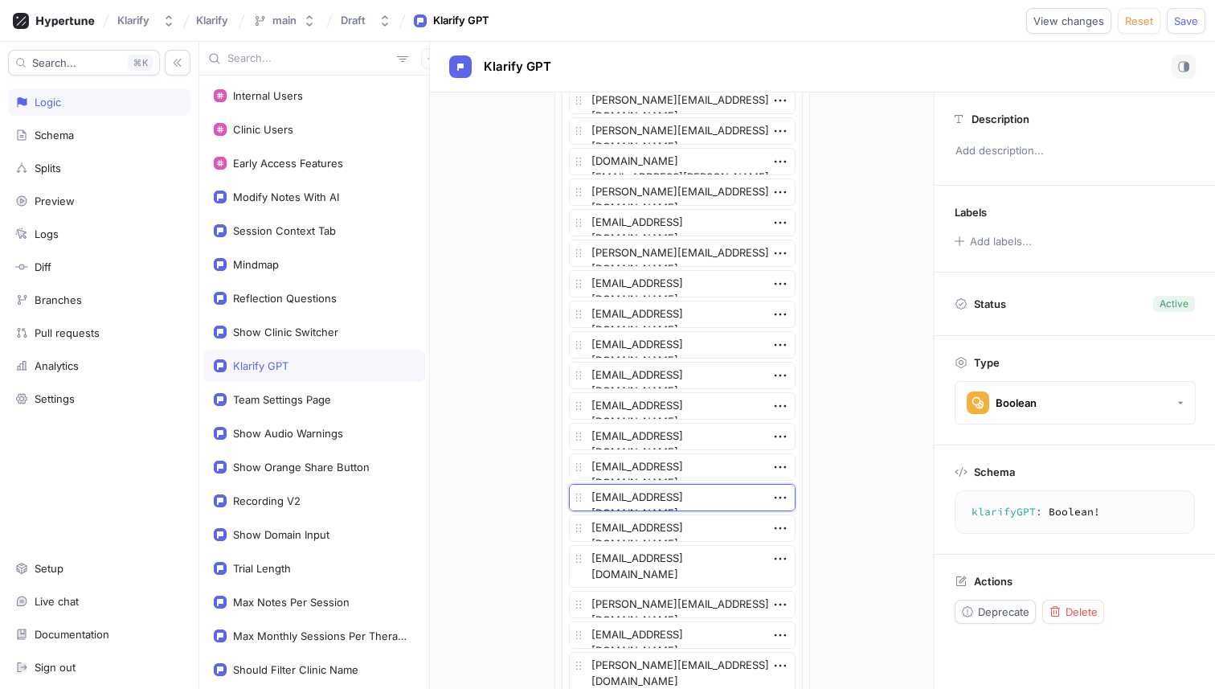
click at [695, 496] on textarea "[EMAIL_ADDRESS][DOMAIN_NAME]" at bounding box center [682, 497] width 227 height 27
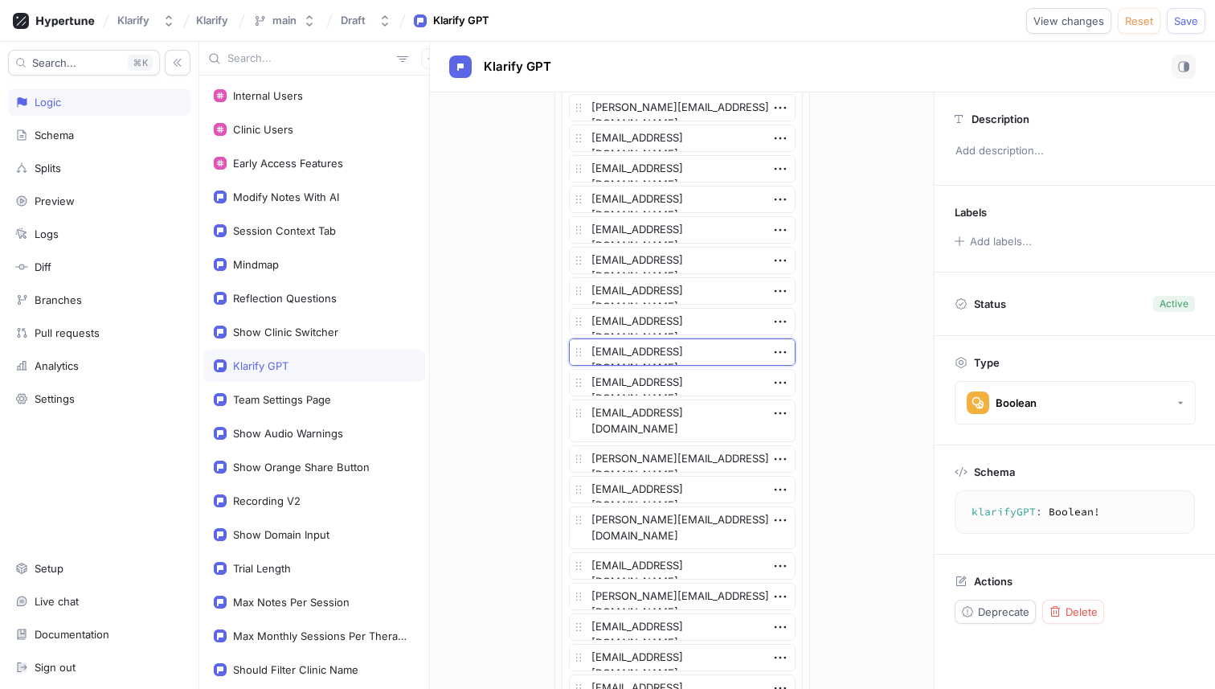
scroll to position [579, 0]
click at [673, 385] on textarea "[EMAIL_ADDRESS][DOMAIN_NAME]" at bounding box center [682, 381] width 227 height 27
click at [695, 415] on textarea "[EMAIL_ADDRESS][DOMAIN_NAME]" at bounding box center [682, 420] width 227 height 43
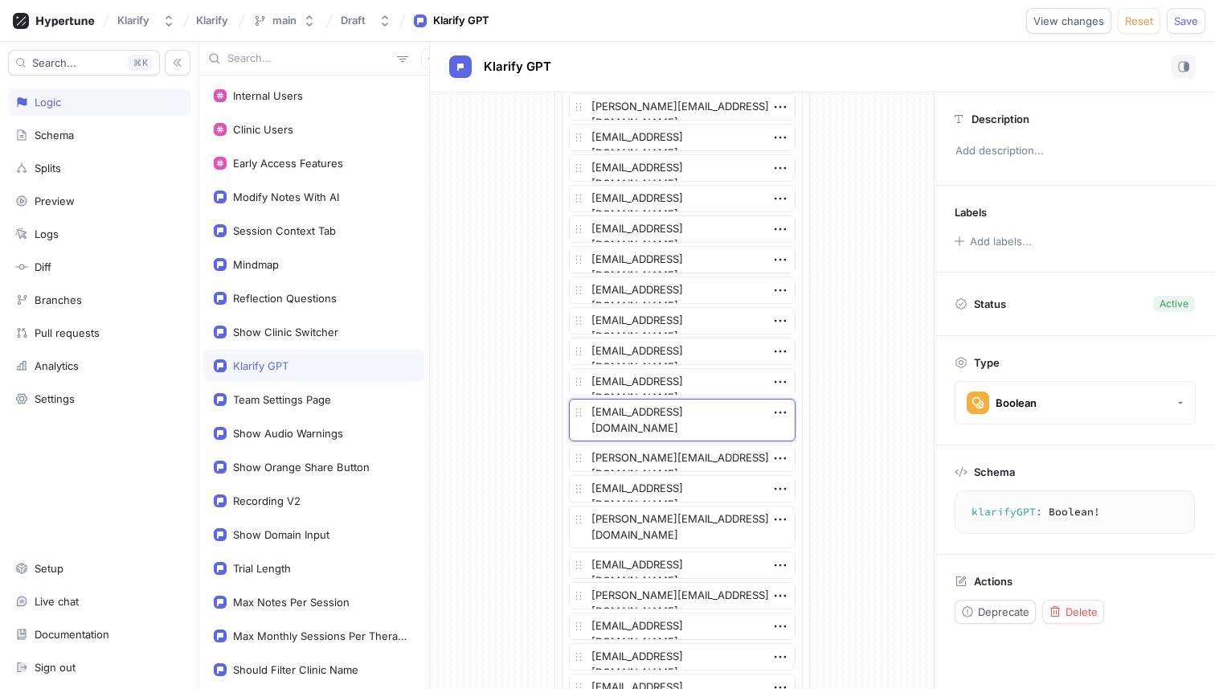
click at [695, 415] on textarea "[EMAIL_ADDRESS][DOMAIN_NAME]" at bounding box center [682, 420] width 227 height 43
click at [775, 411] on icon "button" at bounding box center [780, 412] width 18 height 18
click at [783, 437] on img at bounding box center [780, 442] width 10 height 10
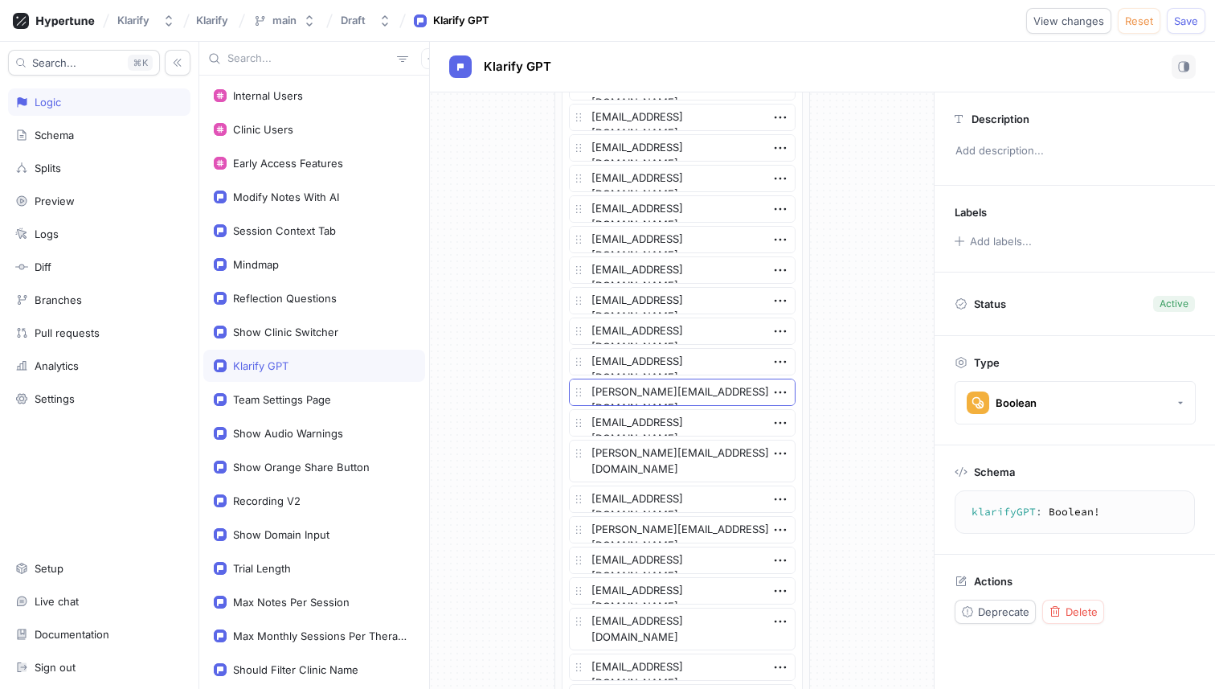
scroll to position [602, 0]
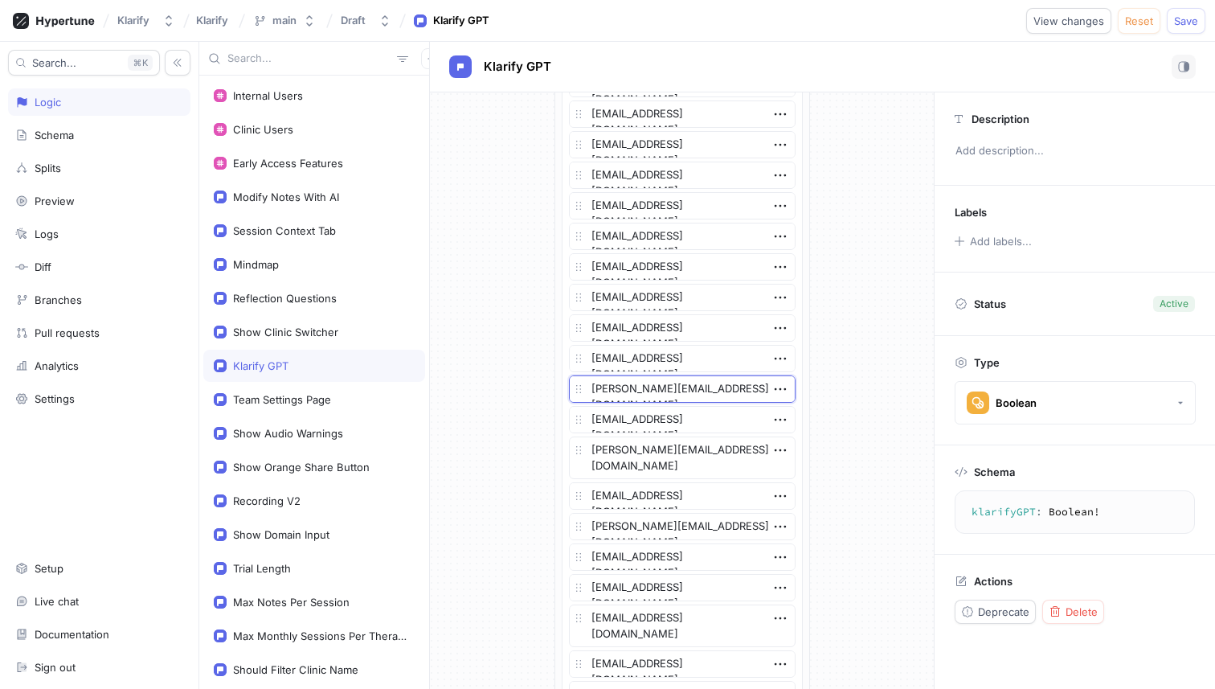
click at [706, 395] on textarea "[PERSON_NAME][EMAIL_ADDRESS][DOMAIN_NAME]" at bounding box center [682, 388] width 227 height 27
click at [778, 389] on icon "button" at bounding box center [779, 389] width 11 height 2
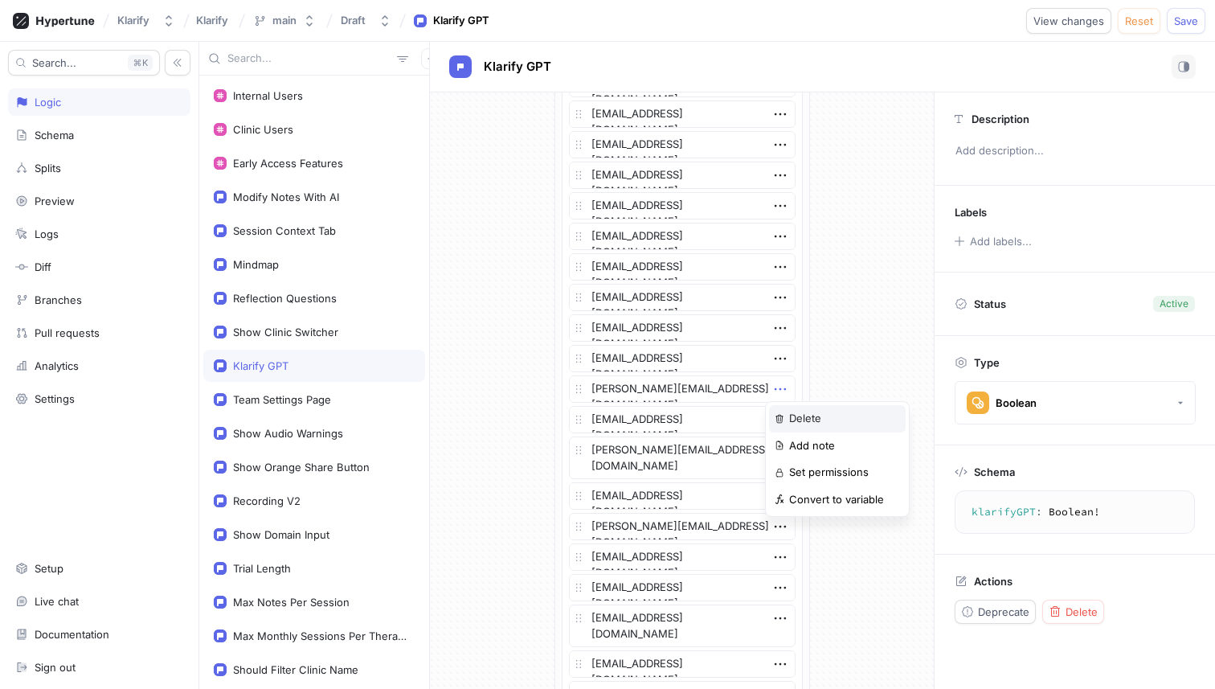
click at [782, 414] on img at bounding box center [780, 419] width 10 height 10
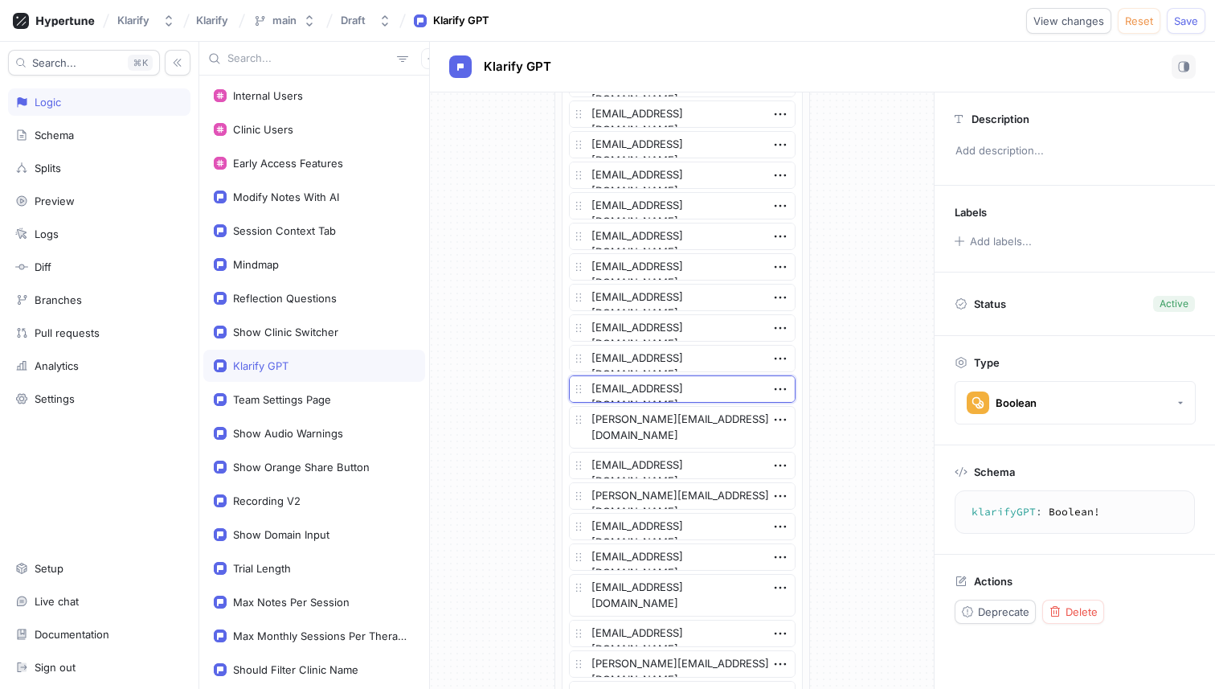
click at [706, 393] on textarea "[EMAIL_ADDRESS][DOMAIN_NAME]" at bounding box center [682, 388] width 227 height 27
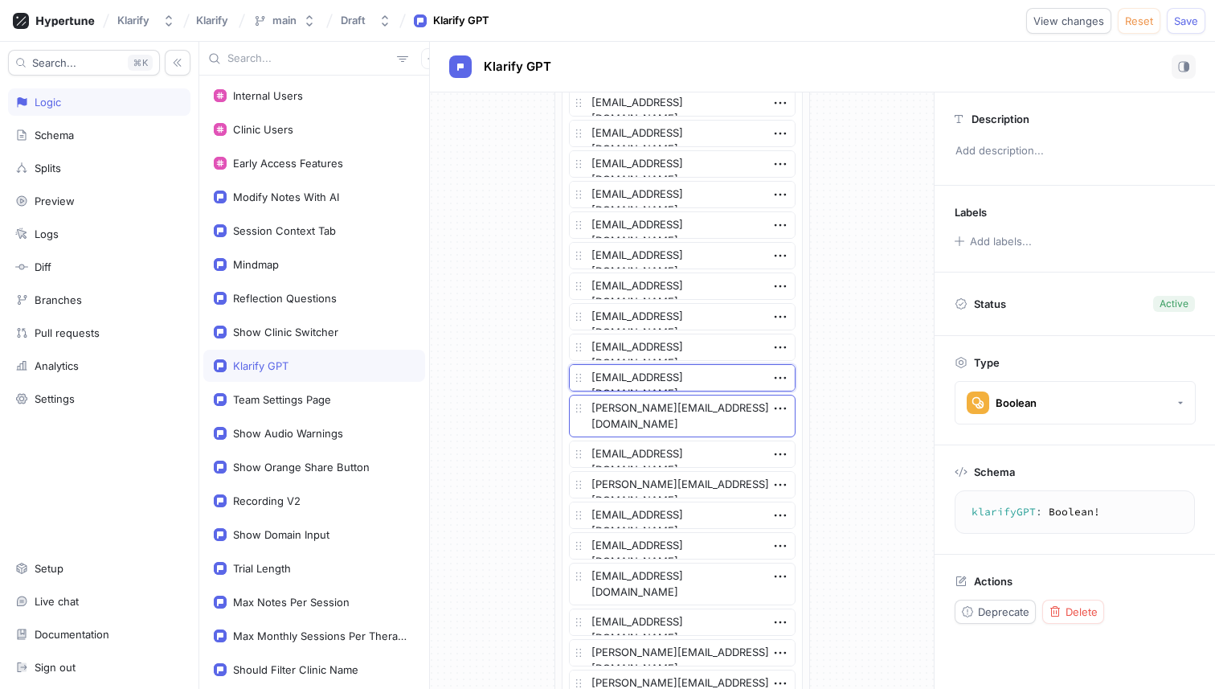
scroll to position [632, 0]
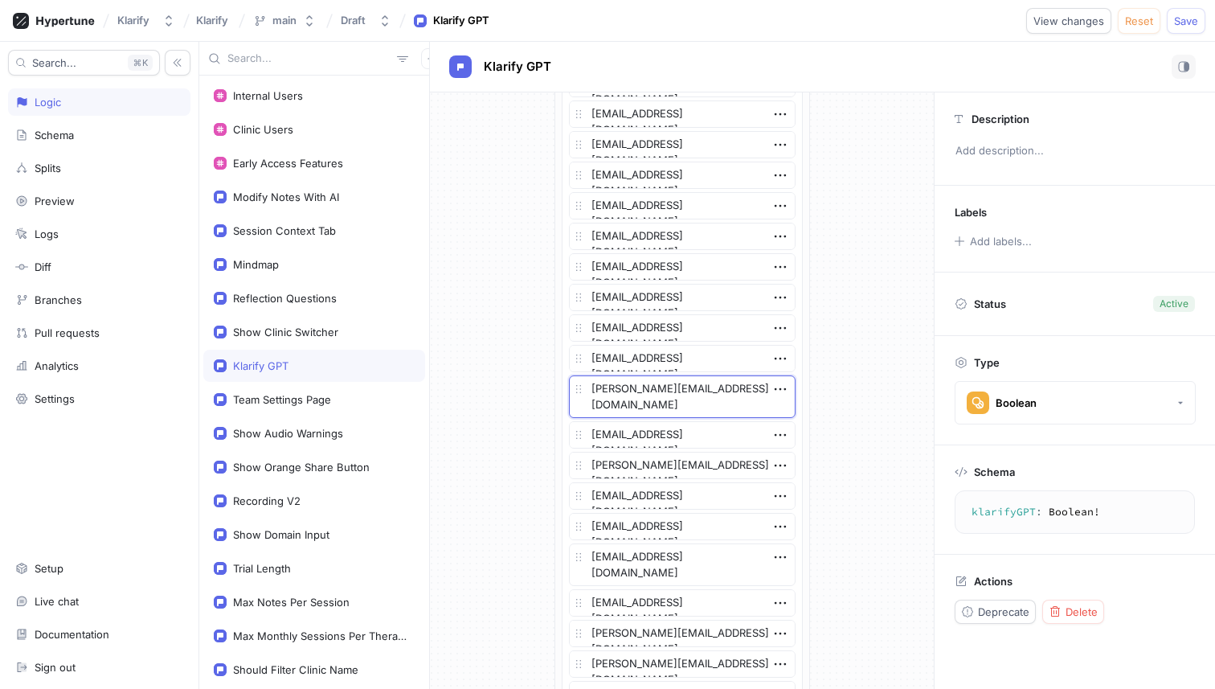
click at [688, 390] on textarea "[PERSON_NAME][EMAIL_ADDRESS][DOMAIN_NAME]" at bounding box center [682, 396] width 227 height 43
click at [775, 391] on icon "button" at bounding box center [780, 389] width 18 height 18
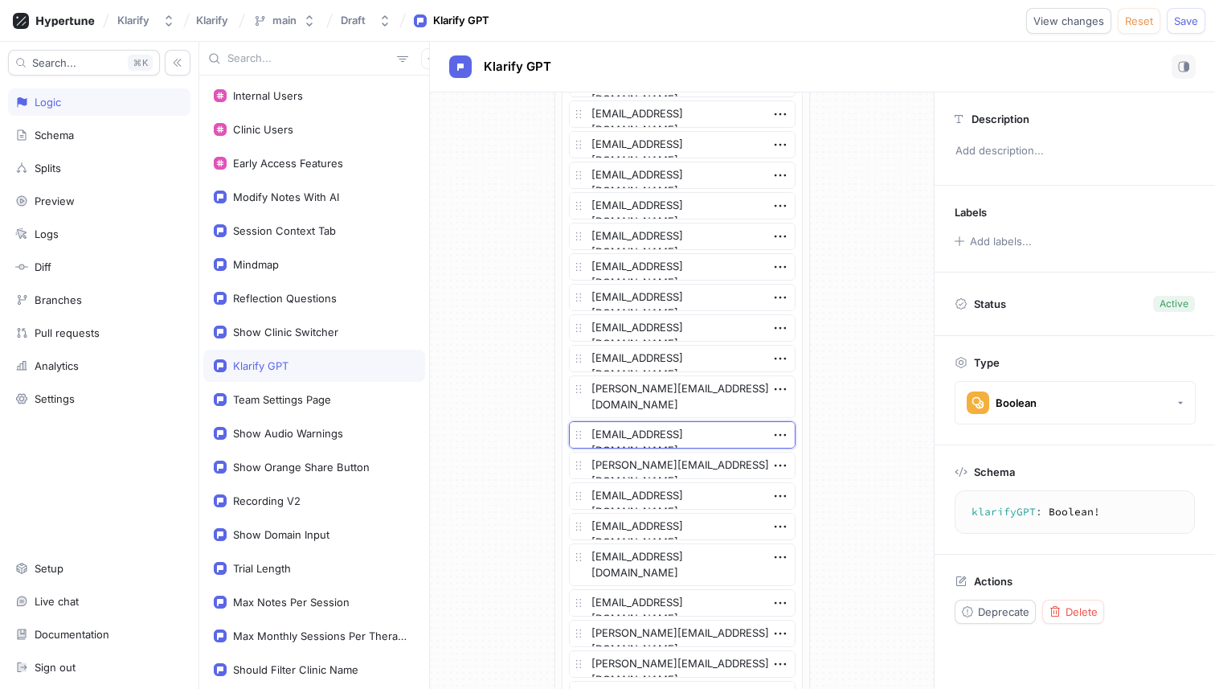
click at [701, 435] on textarea "[EMAIL_ADDRESS][DOMAIN_NAME]" at bounding box center [682, 434] width 227 height 27
click at [781, 432] on icon "button" at bounding box center [780, 435] width 18 height 18
click at [787, 451] on div "Delete" at bounding box center [837, 464] width 137 height 27
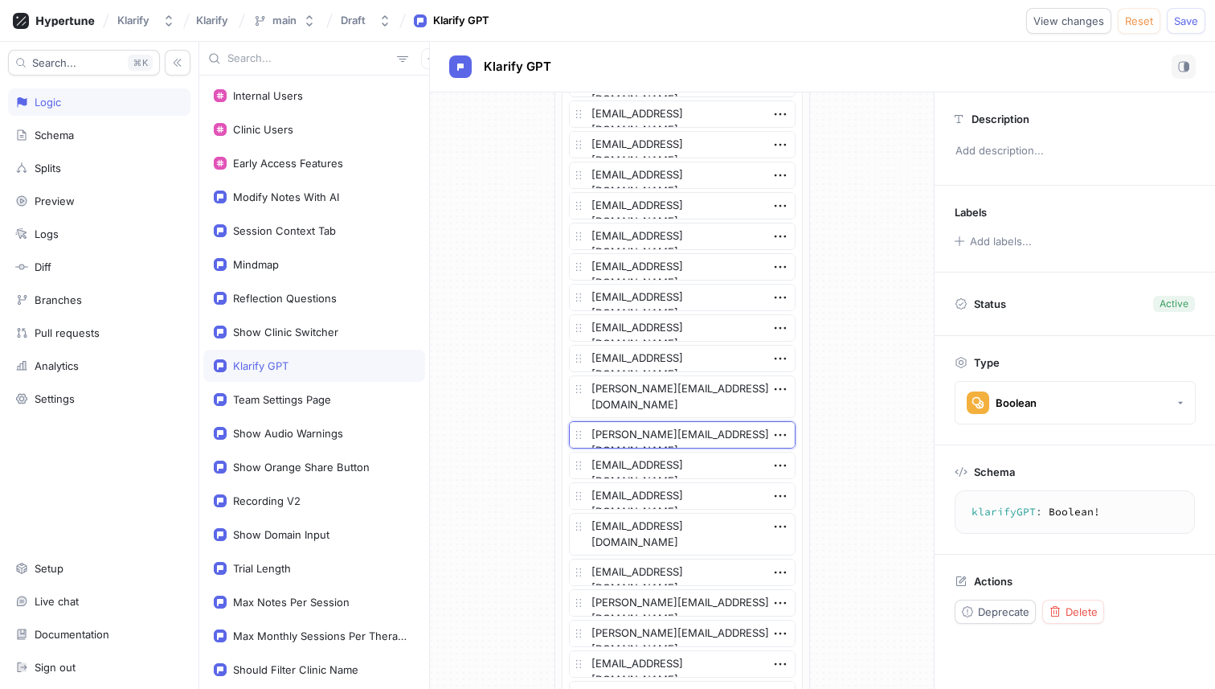
click at [707, 432] on textarea "[PERSON_NAME][EMAIL_ADDRESS][DOMAIN_NAME]" at bounding box center [682, 434] width 227 height 27
click at [773, 437] on icon "button" at bounding box center [780, 435] width 18 height 18
click at [786, 455] on div "Delete" at bounding box center [837, 464] width 137 height 27
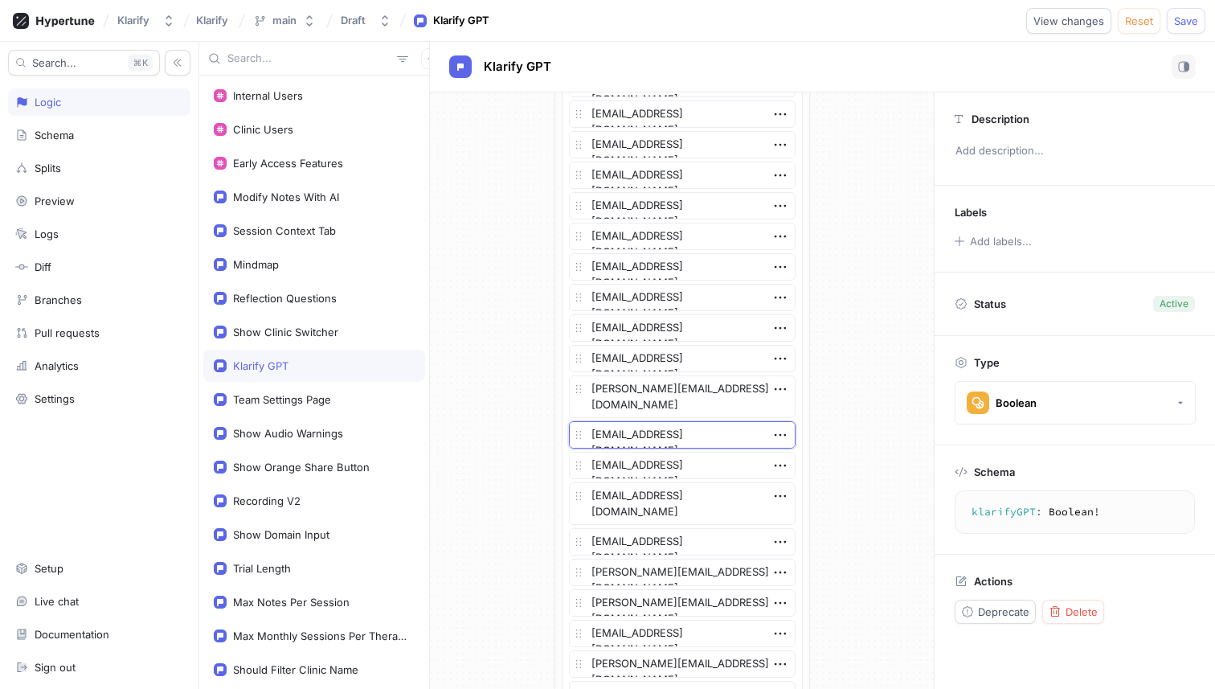
click at [685, 437] on textarea "[EMAIL_ADDRESS][DOMAIN_NAME]" at bounding box center [682, 434] width 227 height 27
click at [771, 438] on icon "button" at bounding box center [780, 435] width 18 height 18
click at [785, 454] on div "Delete" at bounding box center [837, 464] width 137 height 27
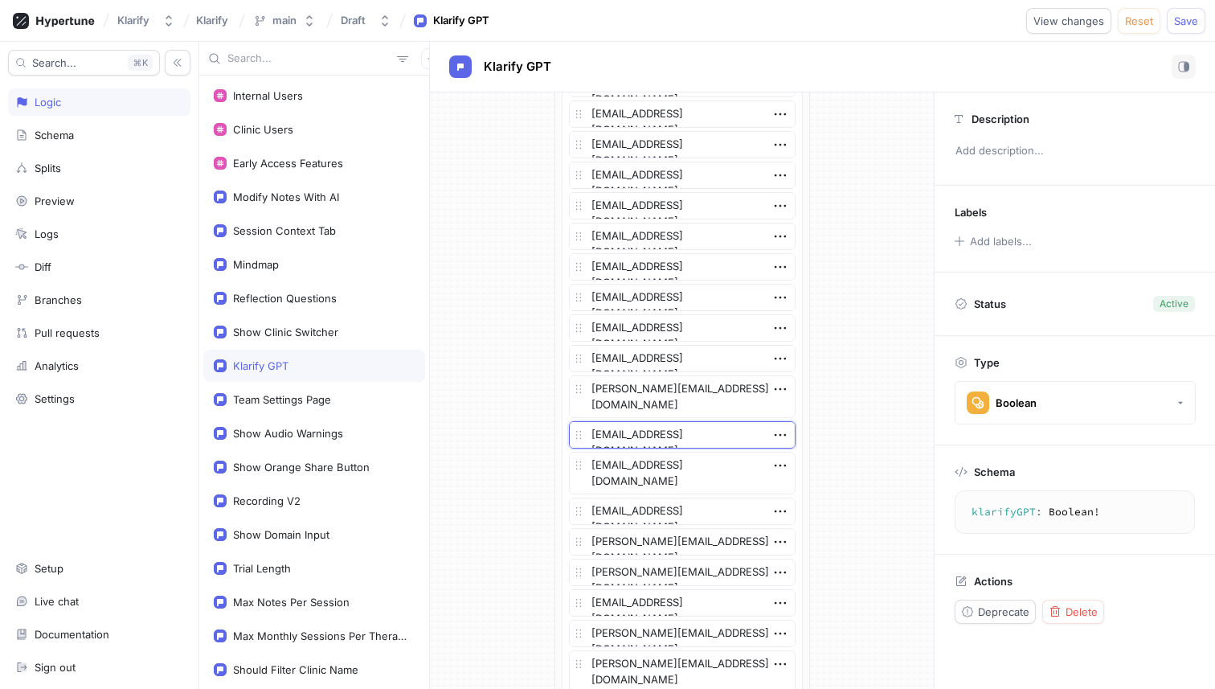
click at [703, 431] on textarea "[EMAIL_ADDRESS][DOMAIN_NAME]" at bounding box center [682, 434] width 227 height 27
click at [772, 438] on icon "button" at bounding box center [780, 435] width 18 height 18
drag, startPoint x: 796, startPoint y: 463, endPoint x: 777, endPoint y: 464, distance: 18.6
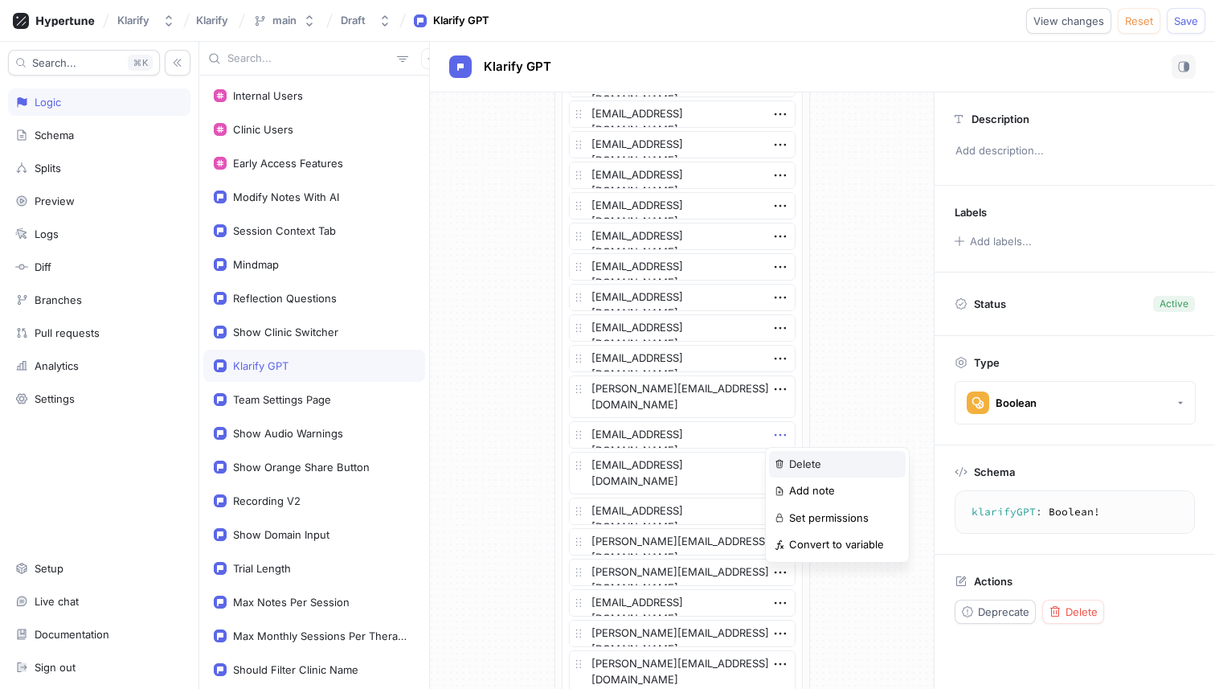
click at [796, 463] on p "Delete" at bounding box center [805, 464] width 32 height 16
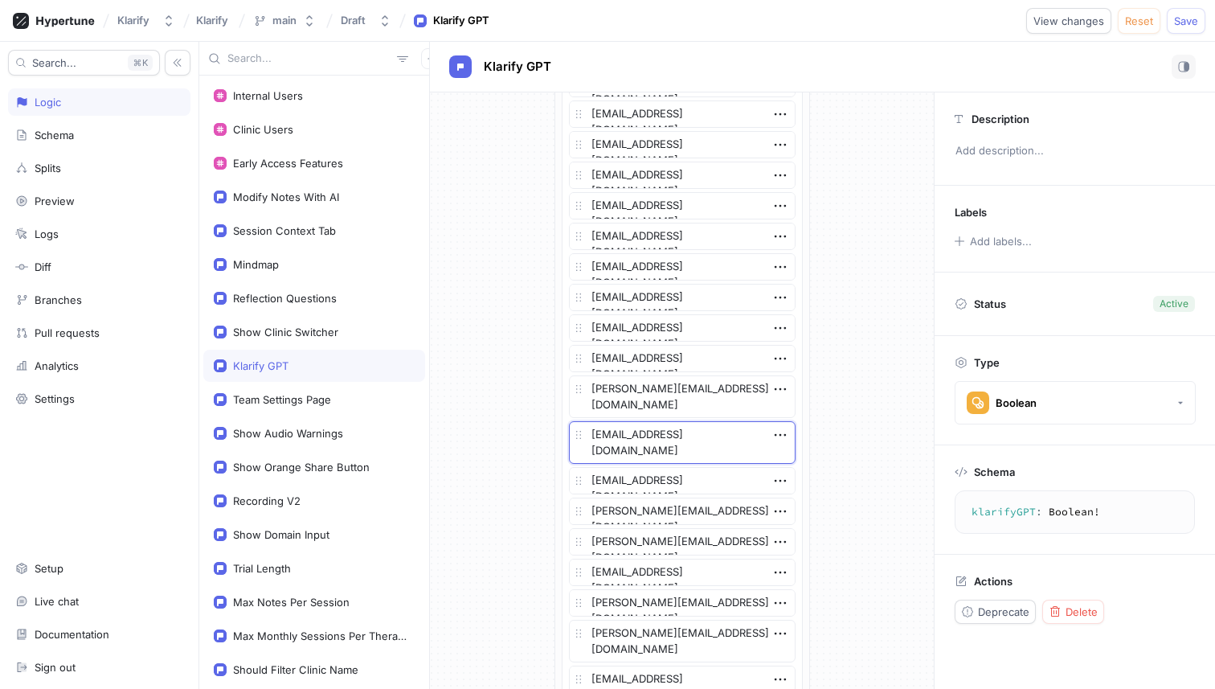
click at [692, 445] on textarea "[EMAIL_ADDRESS][DOMAIN_NAME]" at bounding box center [682, 442] width 227 height 43
click at [771, 432] on icon "button" at bounding box center [780, 435] width 18 height 18
click at [783, 460] on img at bounding box center [780, 464] width 10 height 10
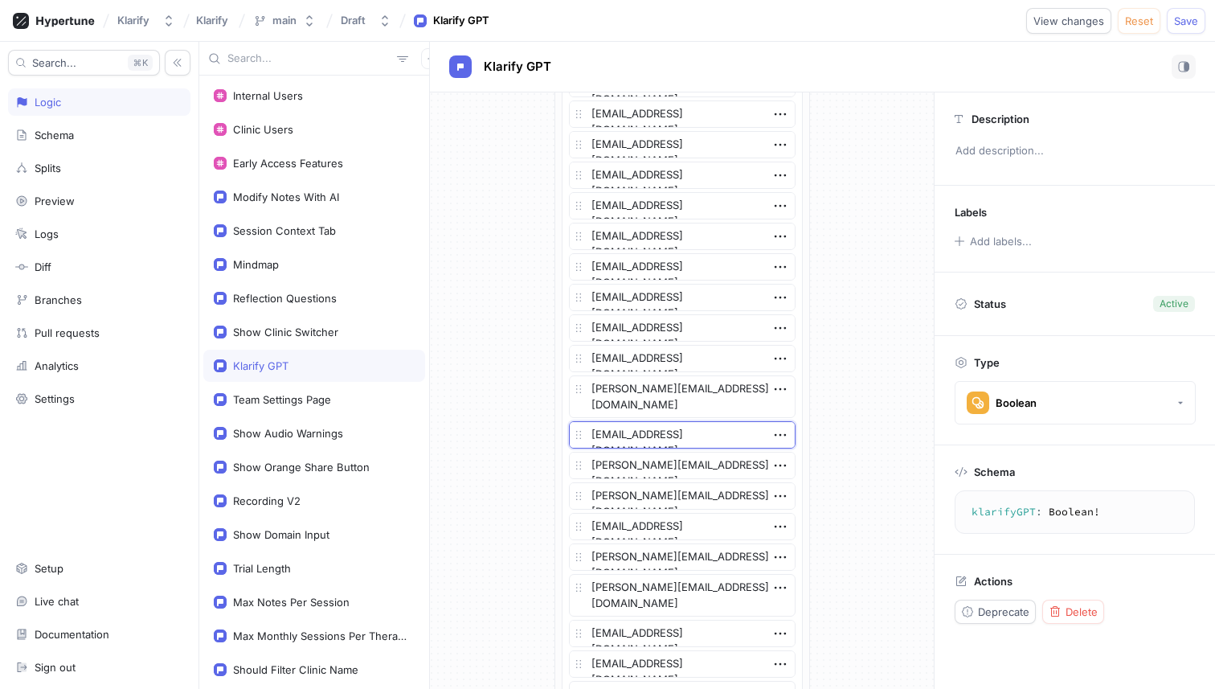
click at [695, 439] on textarea "[EMAIL_ADDRESS][DOMAIN_NAME]" at bounding box center [682, 434] width 227 height 27
click at [778, 430] on icon "button" at bounding box center [780, 435] width 18 height 18
click at [787, 455] on div "Delete" at bounding box center [837, 464] width 137 height 27
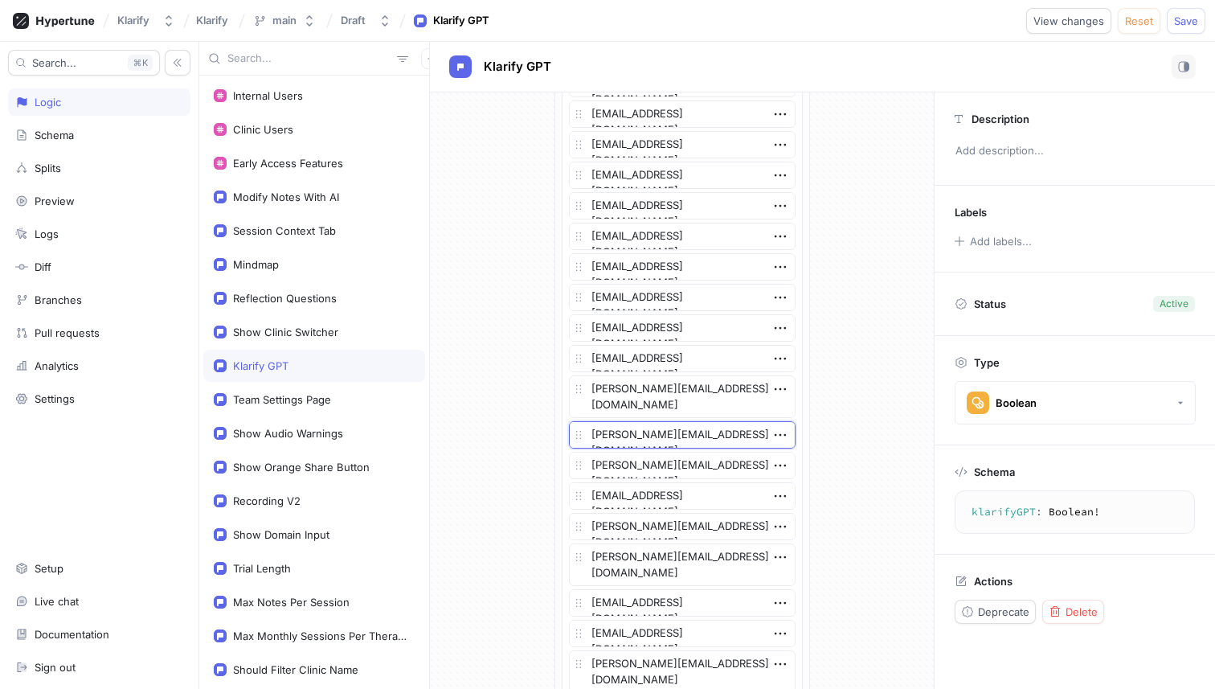
click at [699, 437] on textarea "[PERSON_NAME][EMAIL_ADDRESS][DOMAIN_NAME]" at bounding box center [682, 434] width 227 height 27
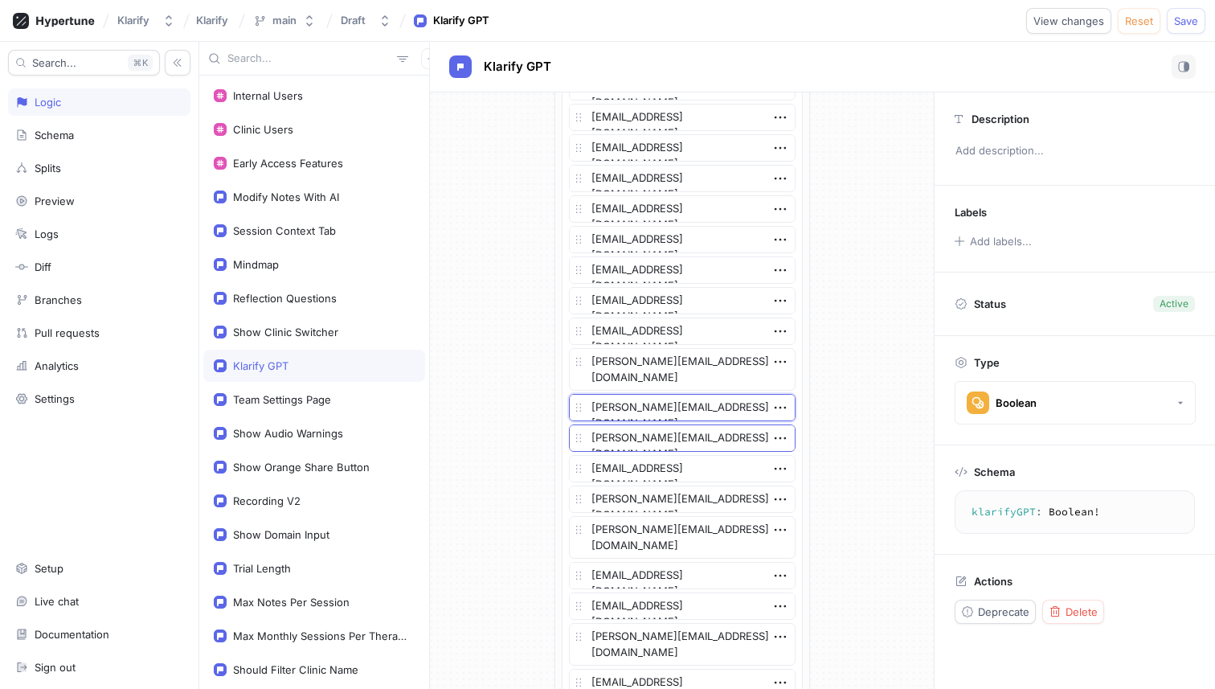
scroll to position [664, 0]
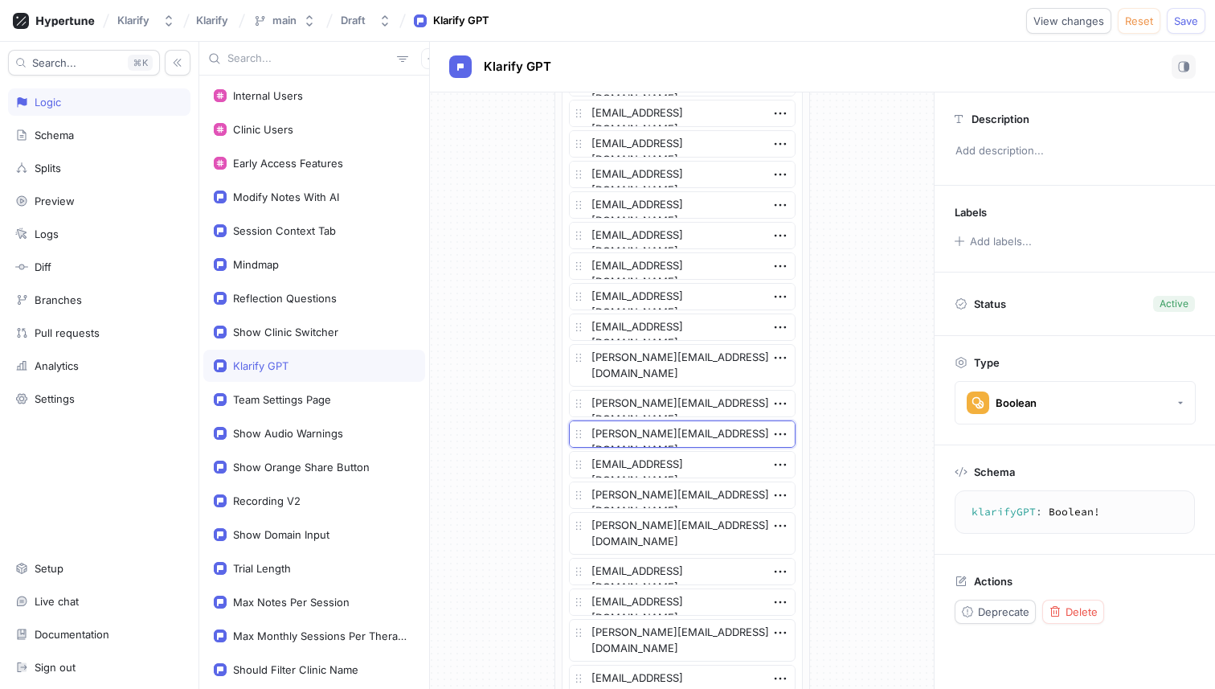
click at [704, 429] on textarea "[PERSON_NAME][EMAIL_ADDRESS][DOMAIN_NAME]" at bounding box center [682, 433] width 227 height 27
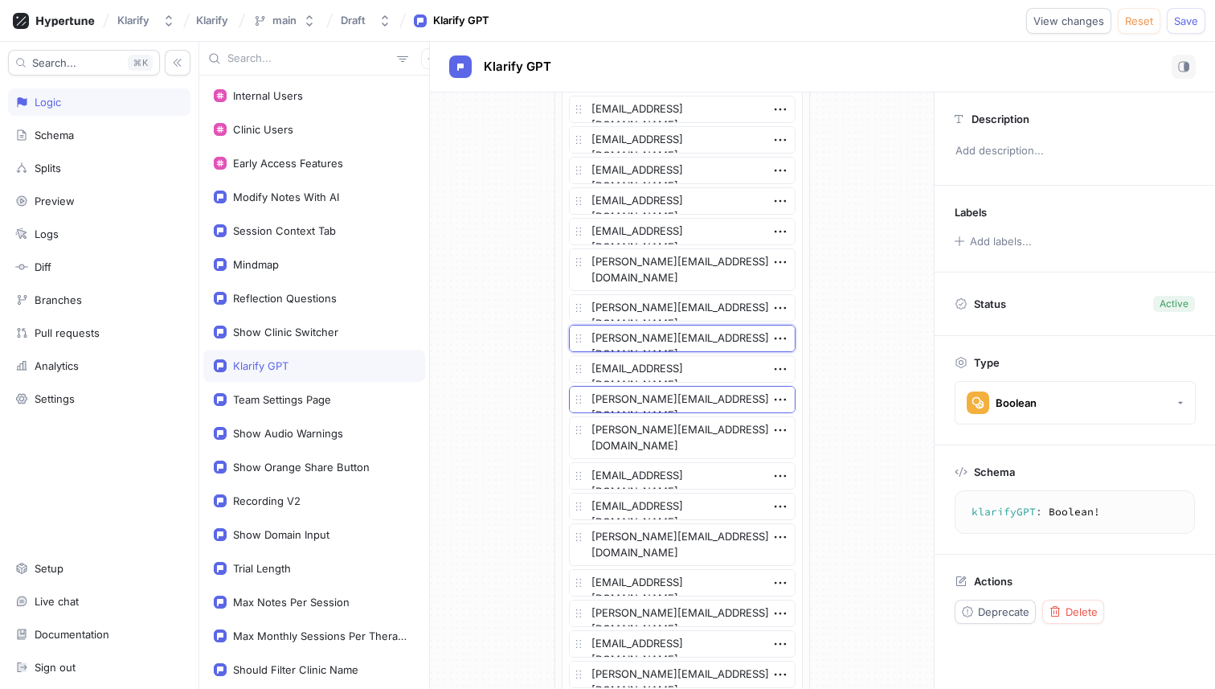
scroll to position [778, 0]
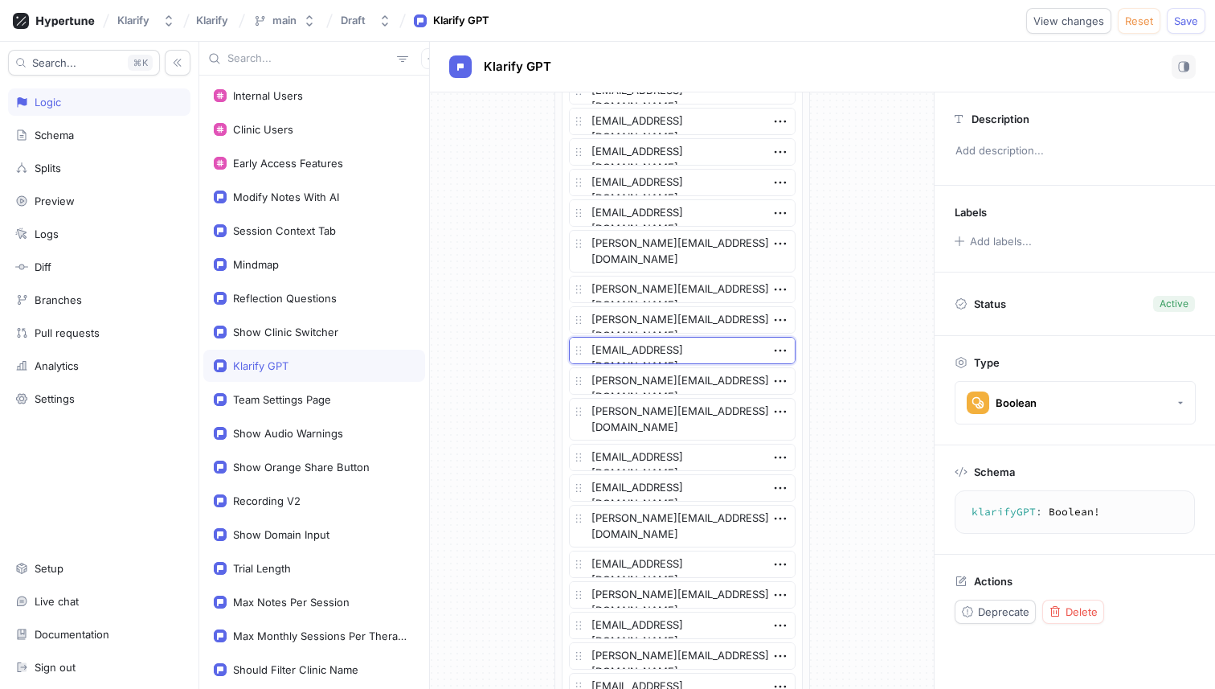
click at [676, 344] on textarea "[EMAIL_ADDRESS][DOMAIN_NAME]" at bounding box center [682, 350] width 227 height 27
click at [781, 346] on icon "button" at bounding box center [780, 351] width 18 height 18
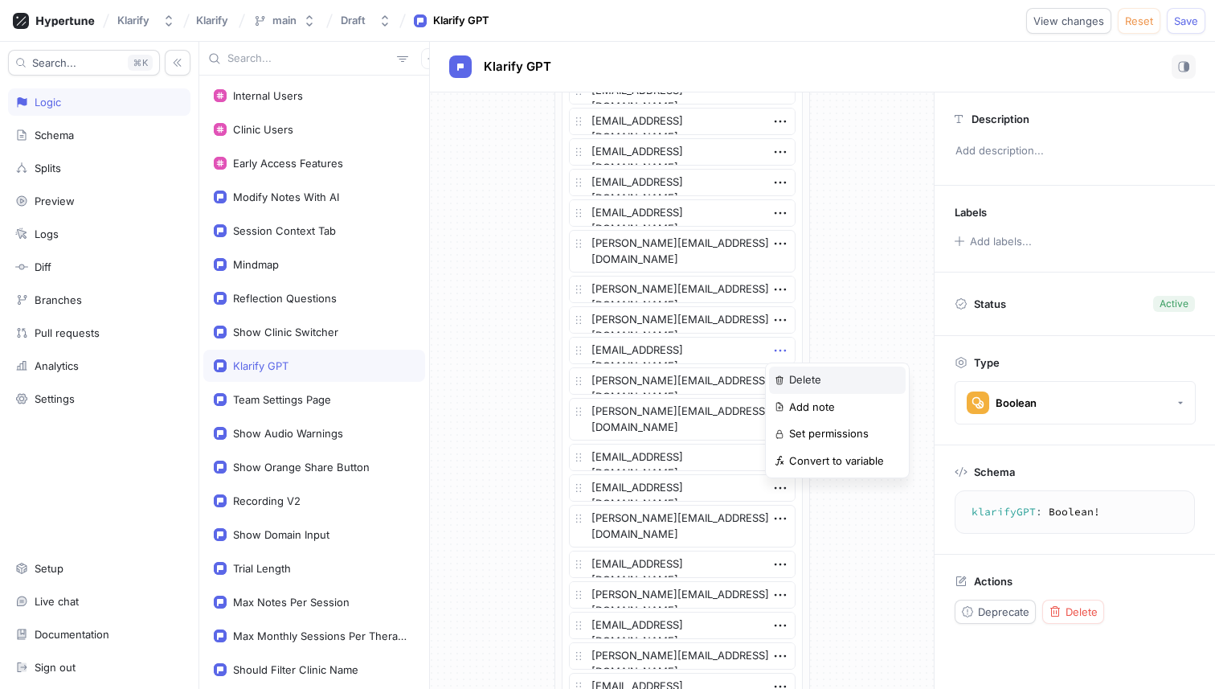
click at [784, 375] on div "Delete" at bounding box center [837, 379] width 137 height 27
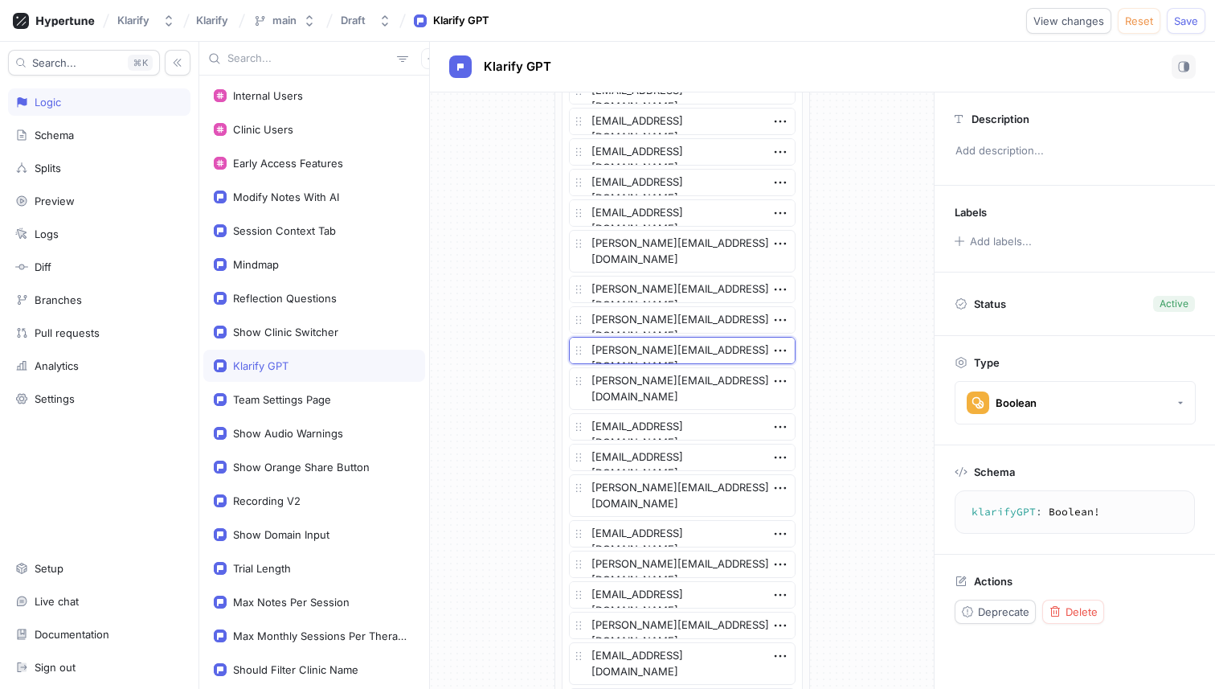
click at [699, 353] on textarea "[PERSON_NAME][EMAIL_ADDRESS][DOMAIN_NAME]" at bounding box center [682, 350] width 227 height 27
click at [777, 343] on icon "button" at bounding box center [780, 351] width 18 height 18
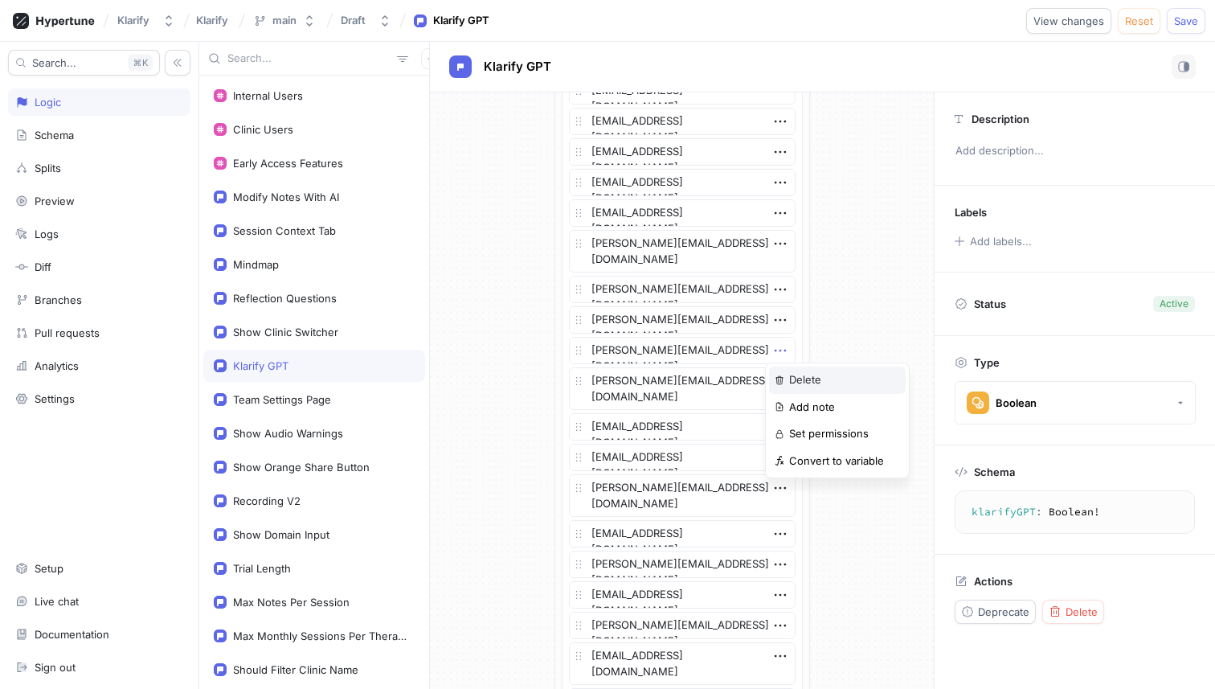
click at [780, 371] on div "Delete" at bounding box center [837, 379] width 137 height 27
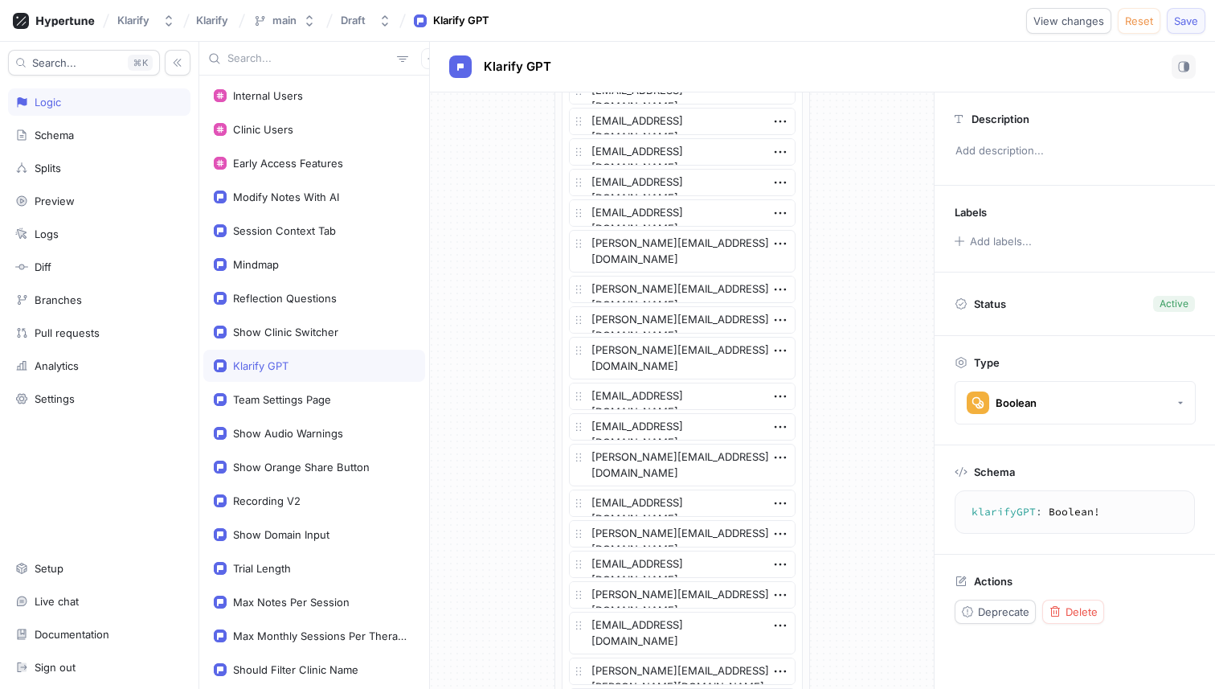
click at [1179, 23] on span "Save" at bounding box center [1186, 21] width 24 height 10
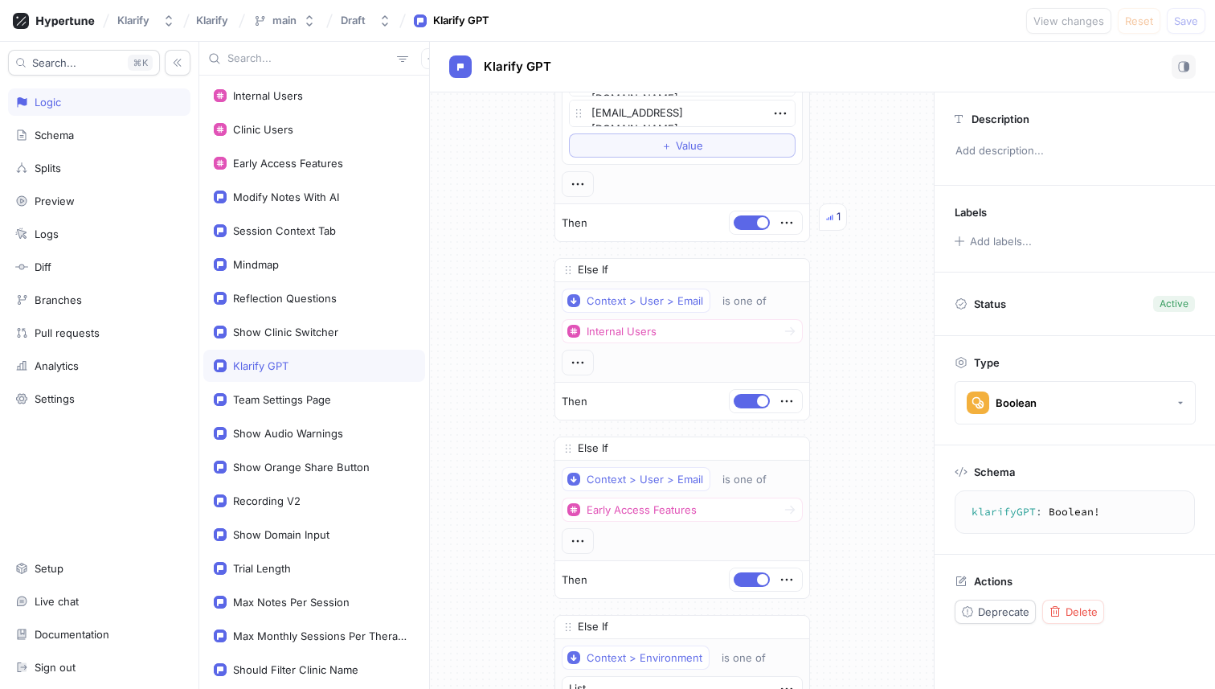
scroll to position [3731, 0]
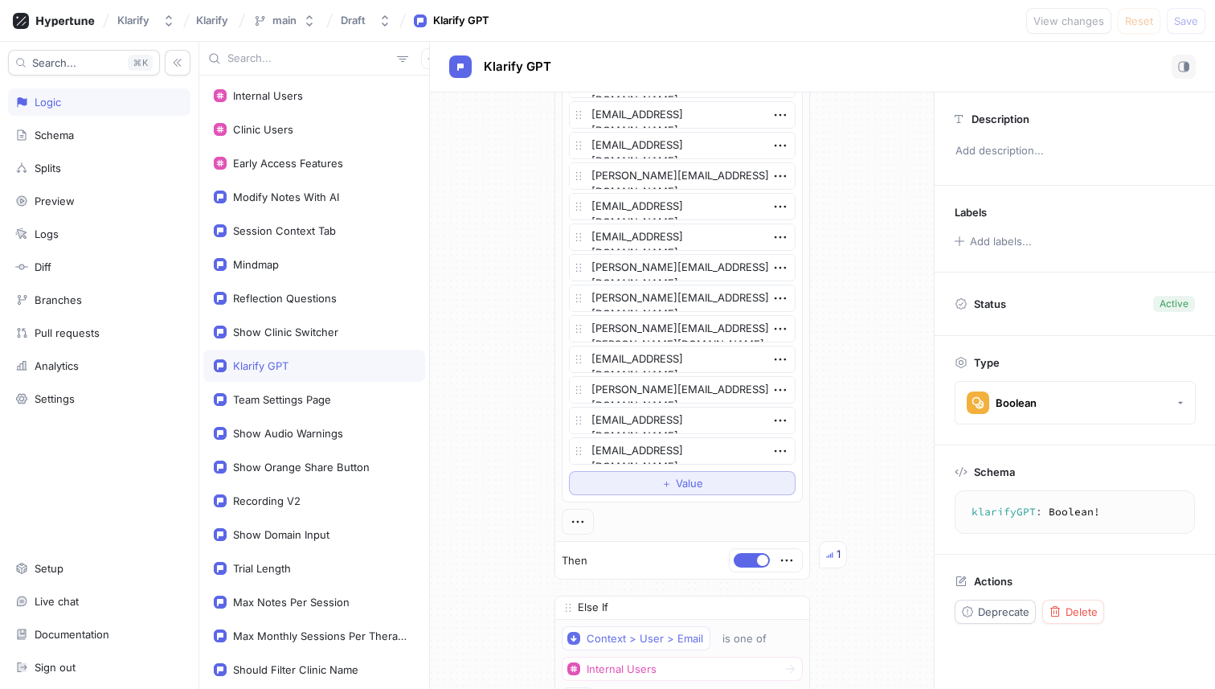
click at [648, 481] on button "＋ Value" at bounding box center [682, 483] width 227 height 24
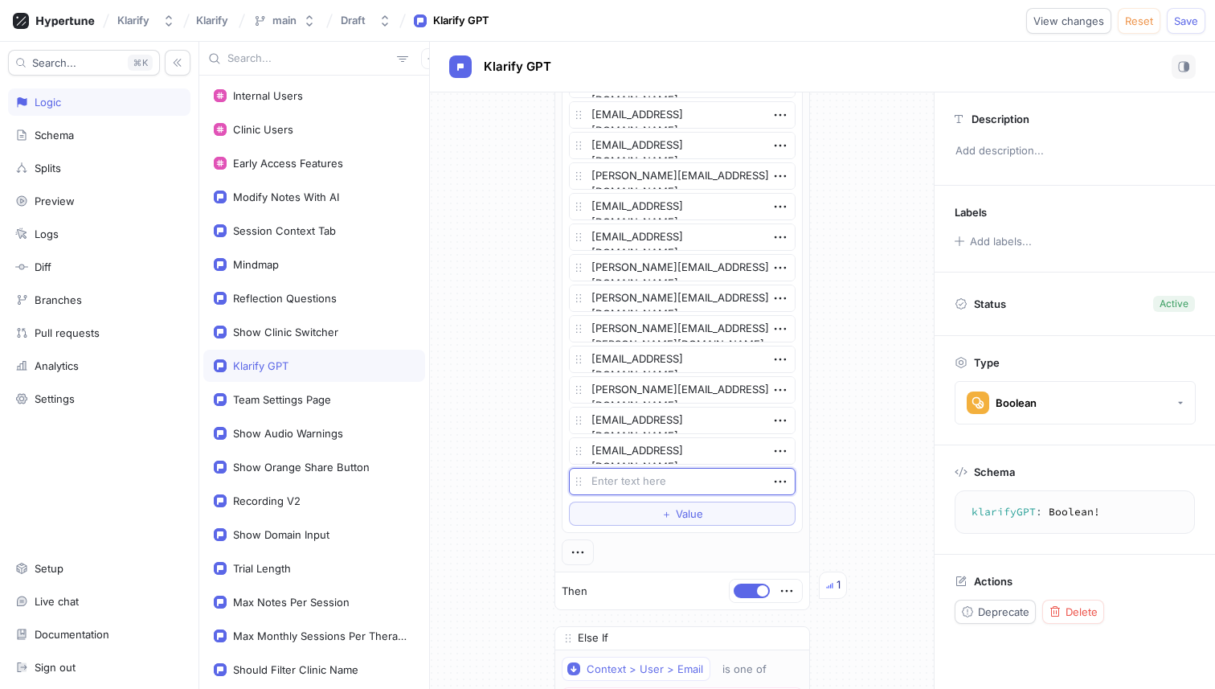
type textarea "x"
type textarea "[PERSON_NAME][EMAIL_ADDRESS][DOMAIN_NAME]"
type textarea "x"
type textarea "[PERSON_NAME][EMAIL_ADDRESS][DOMAIN_NAME]"
click at [677, 510] on span "Value" at bounding box center [689, 514] width 27 height 10
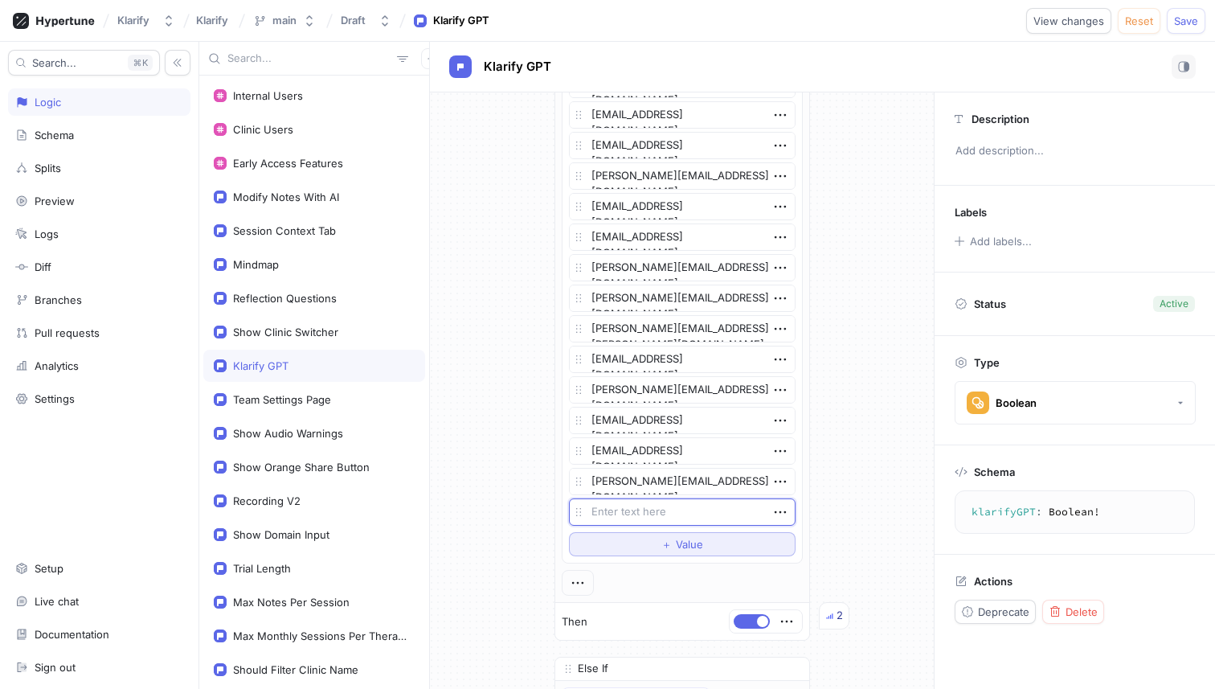
type textarea "x"
type textarea "[EMAIL_ADDRESS][DOMAIN_NAME]"
click at [693, 539] on span "Value" at bounding box center [689, 544] width 27 height 10
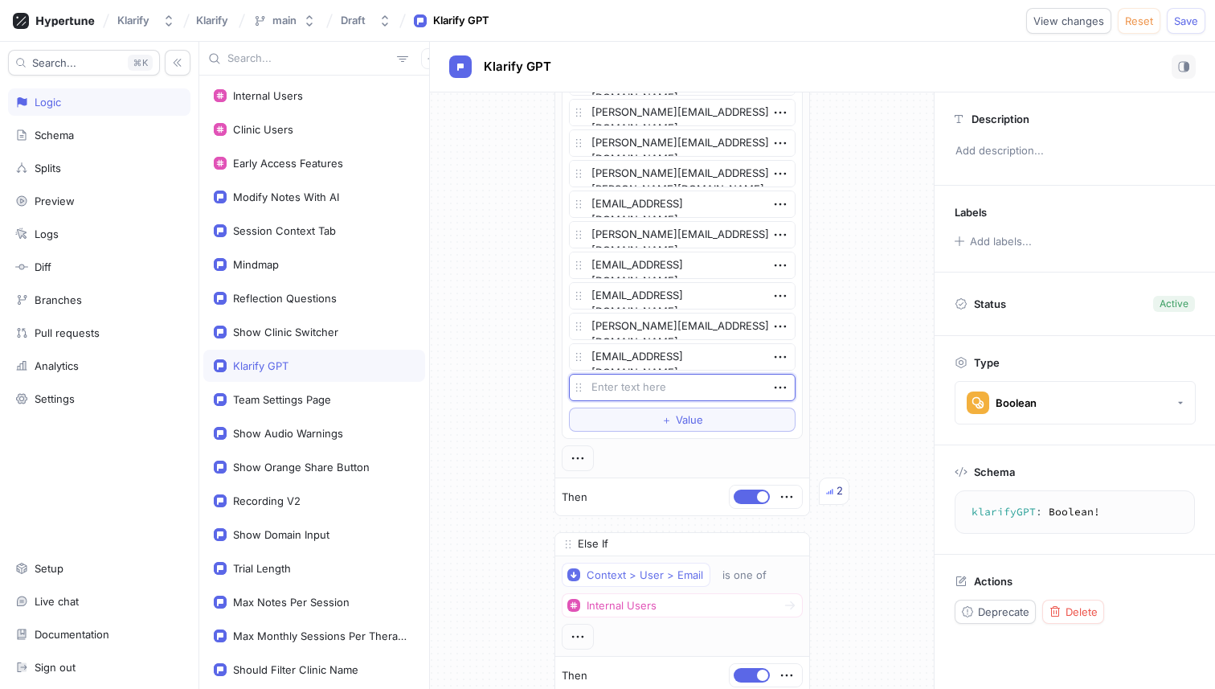
type textarea "x"
type textarea "[PERSON_NAME][EMAIL_ADDRESS][DOMAIN_NAME]"
click at [682, 423] on span "Value" at bounding box center [689, 420] width 27 height 10
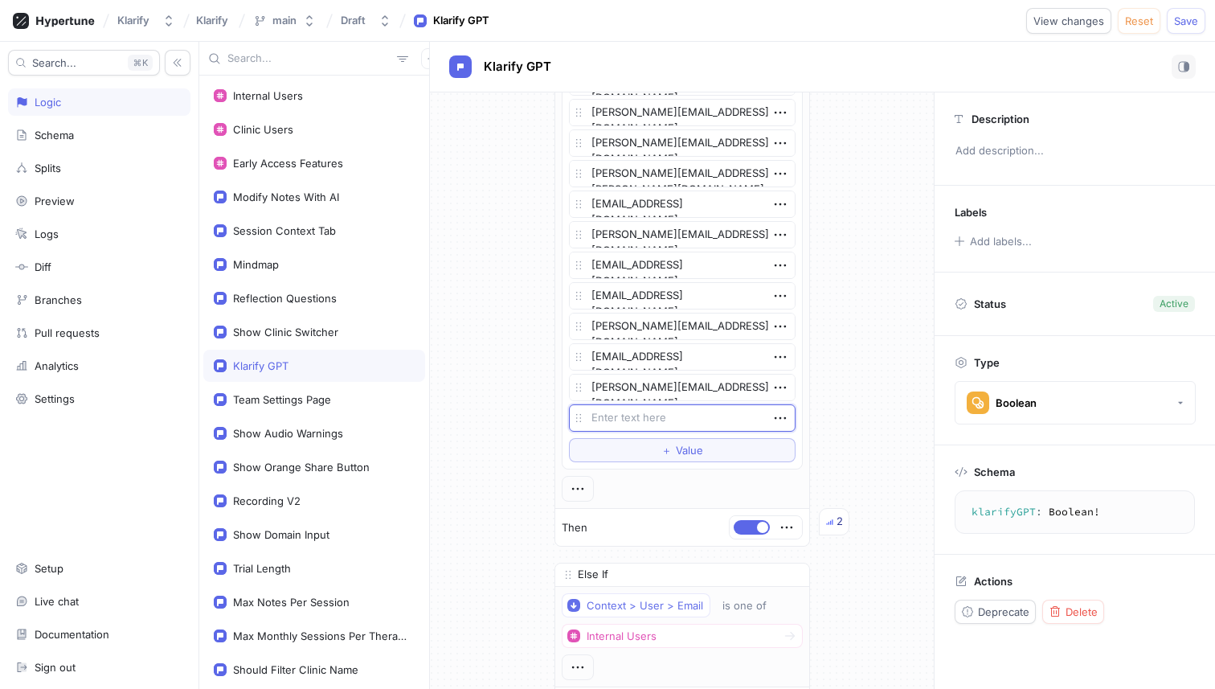
type textarea "x"
type textarea "[EMAIL_ADDRESS][DOMAIN_NAME]"
click at [588, 421] on textarea "[EMAIL_ADDRESS][DOMAIN_NAME]" at bounding box center [682, 417] width 227 height 27
type textarea "x"
type textarea "[EMAIL_ADDRESS][DOMAIN_NAME]"
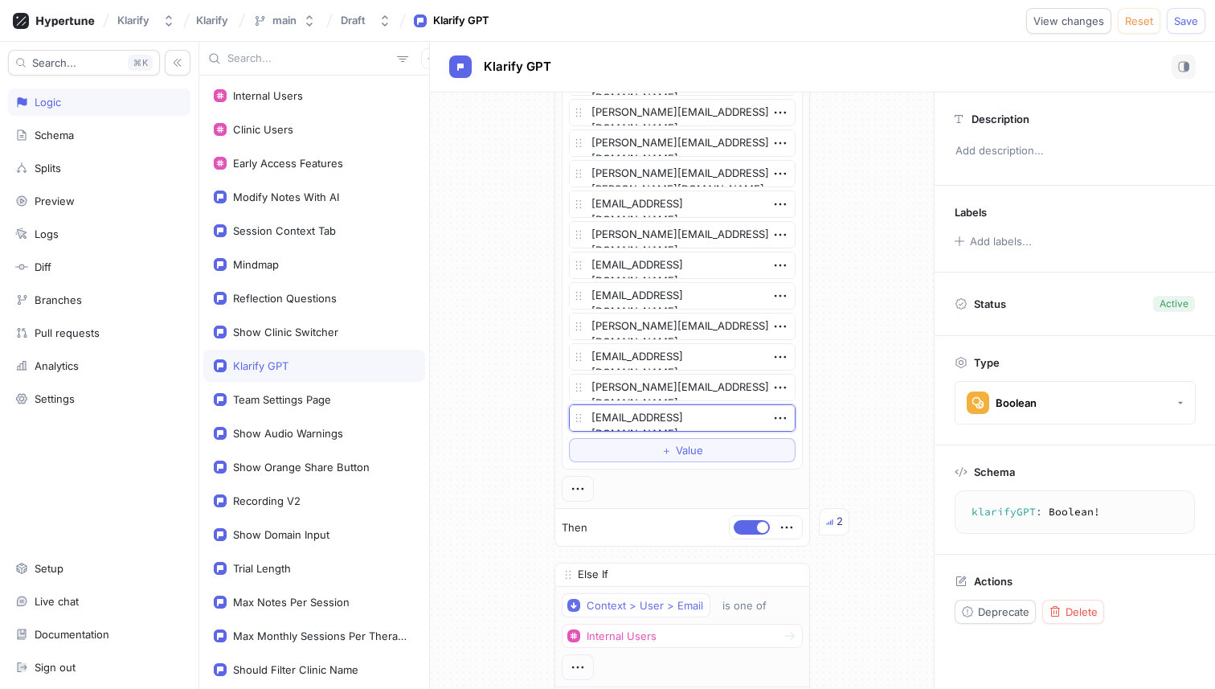
type textarea "x"
type textarea "[EMAIL_ADDRESS][DOMAIN_NAME]"
paste textarea "[PERSON_NAME][EMAIL_ADDRESS][DOMAIN_NAME]"
type textarea "x"
type textarea "[PERSON_NAME]@embodiedpsychology.caadmin@[DOMAIN_NAME]"
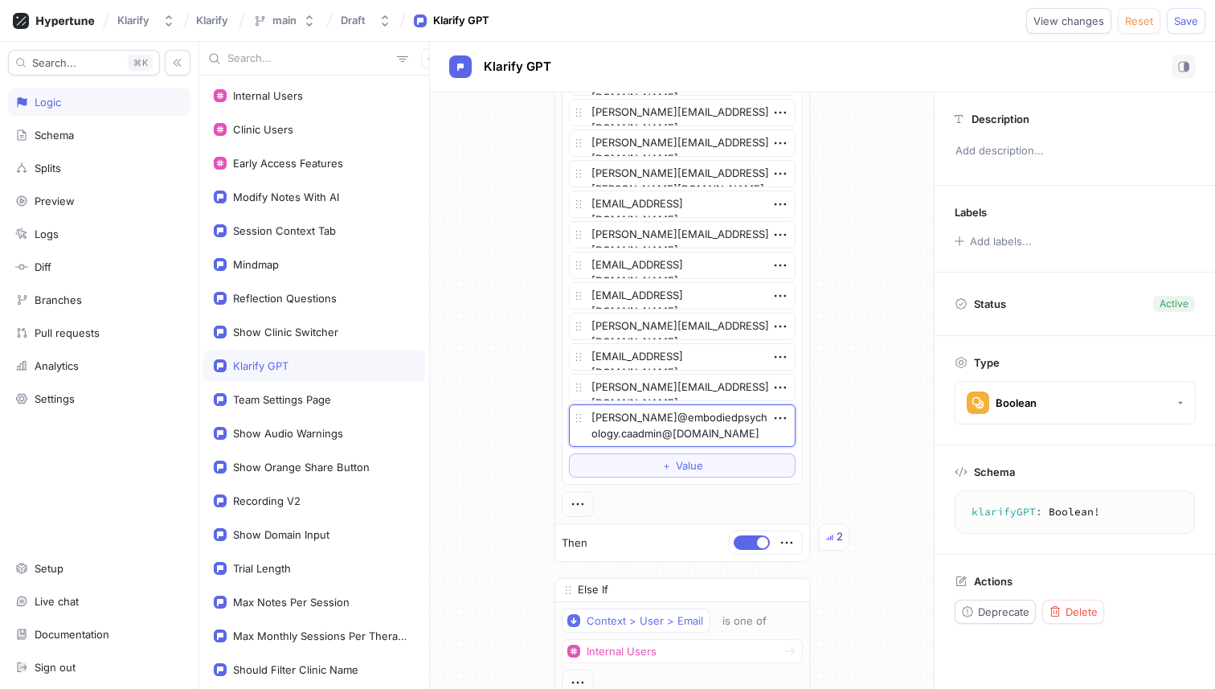
type textarea "x"
type textarea "[EMAIL_ADDRESS][DOMAIN_NAME]"
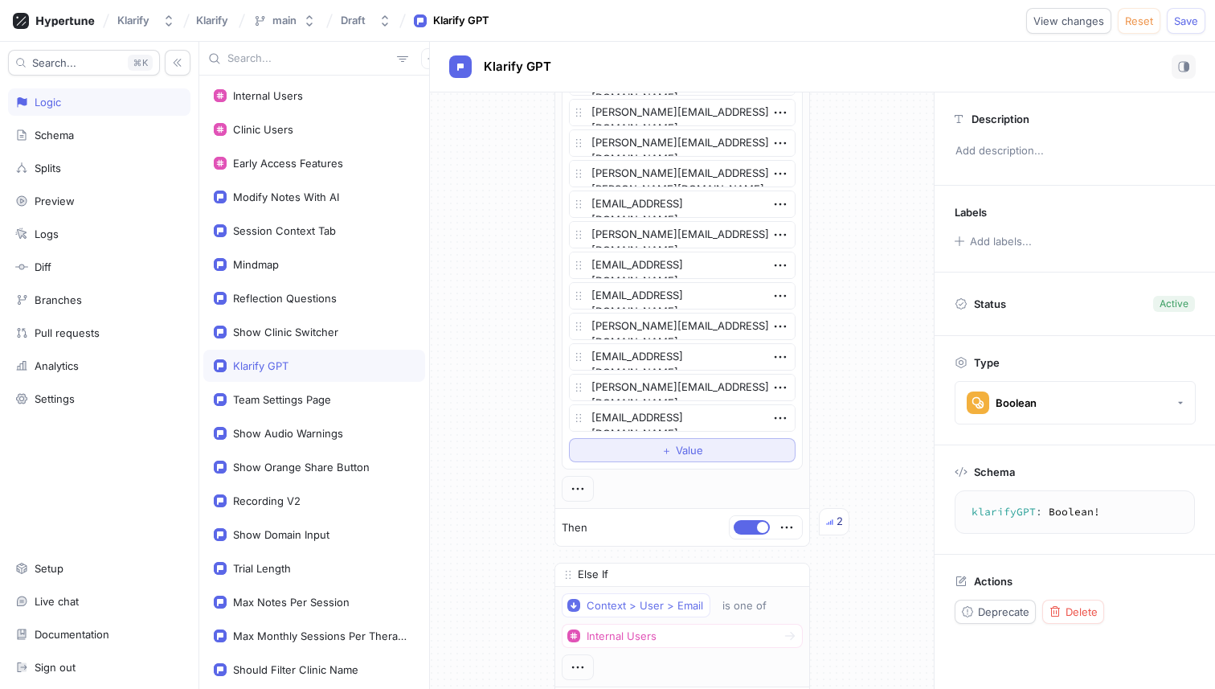
click at [663, 445] on span "＋" at bounding box center [666, 450] width 10 height 10
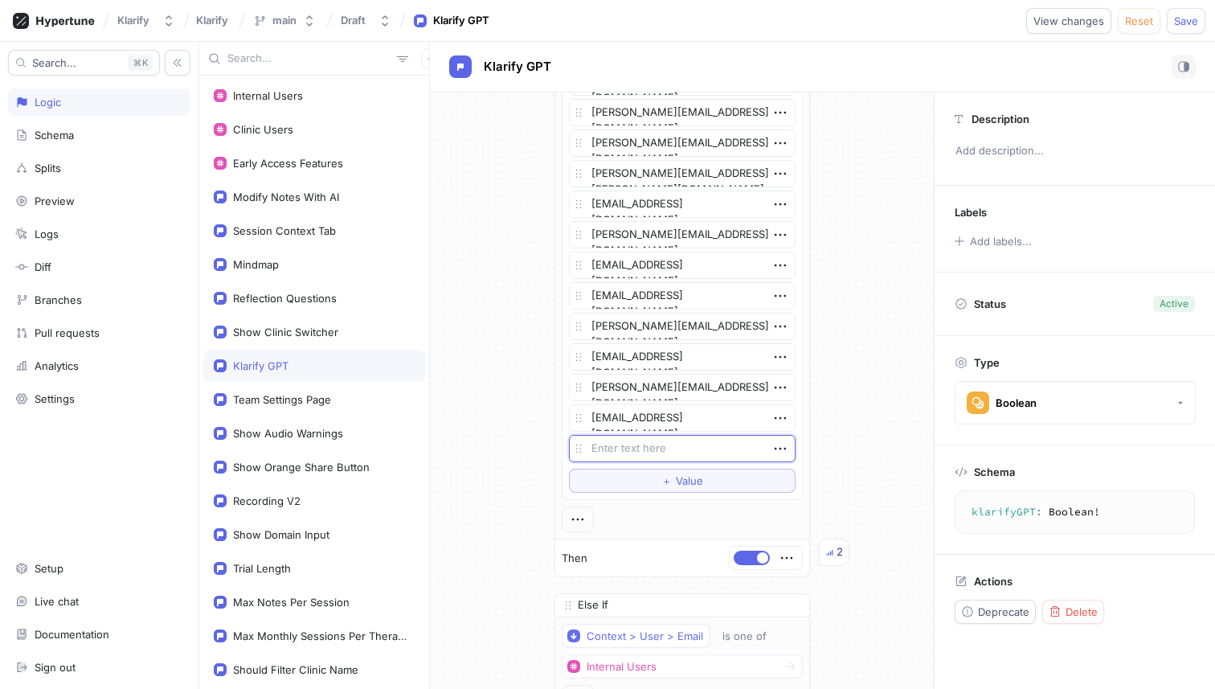
type textarea "x"
type textarea "[PERSON_NAME][EMAIL_ADDRESS][DOMAIN_NAME]"
click at [676, 480] on span "Value" at bounding box center [689, 481] width 27 height 10
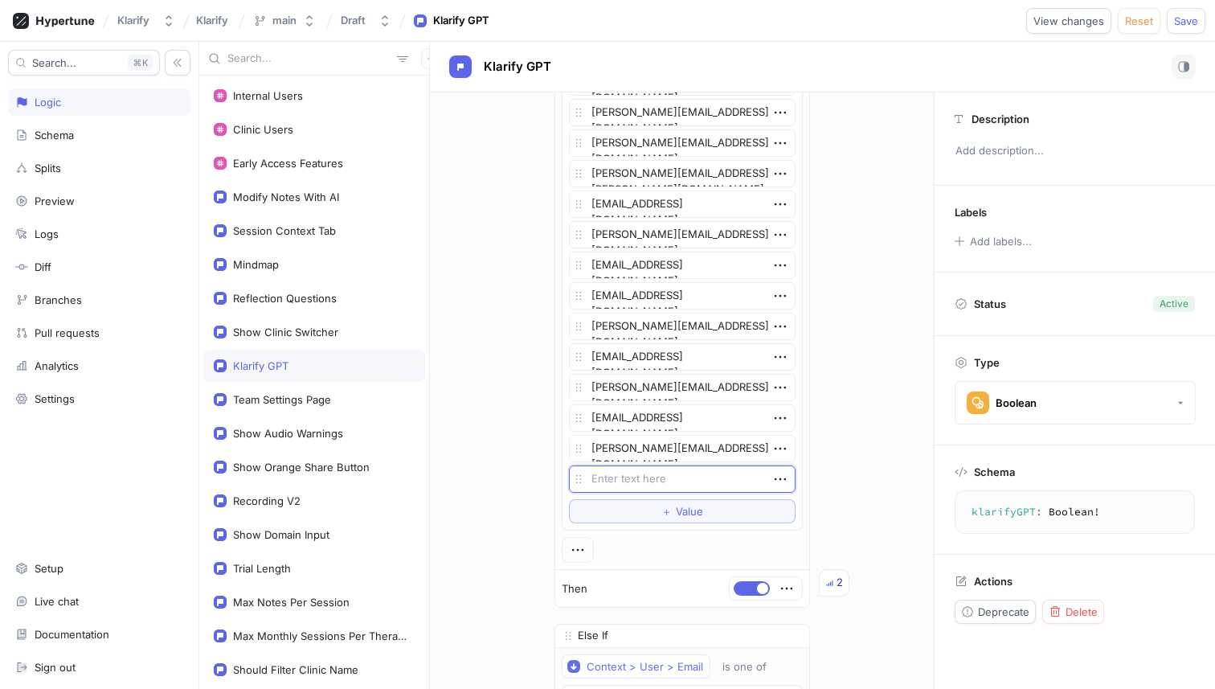
type textarea "x"
type textarea "[EMAIL_ADDRESS][DOMAIN_NAME]"
click at [682, 504] on button "＋ Value" at bounding box center [682, 511] width 227 height 24
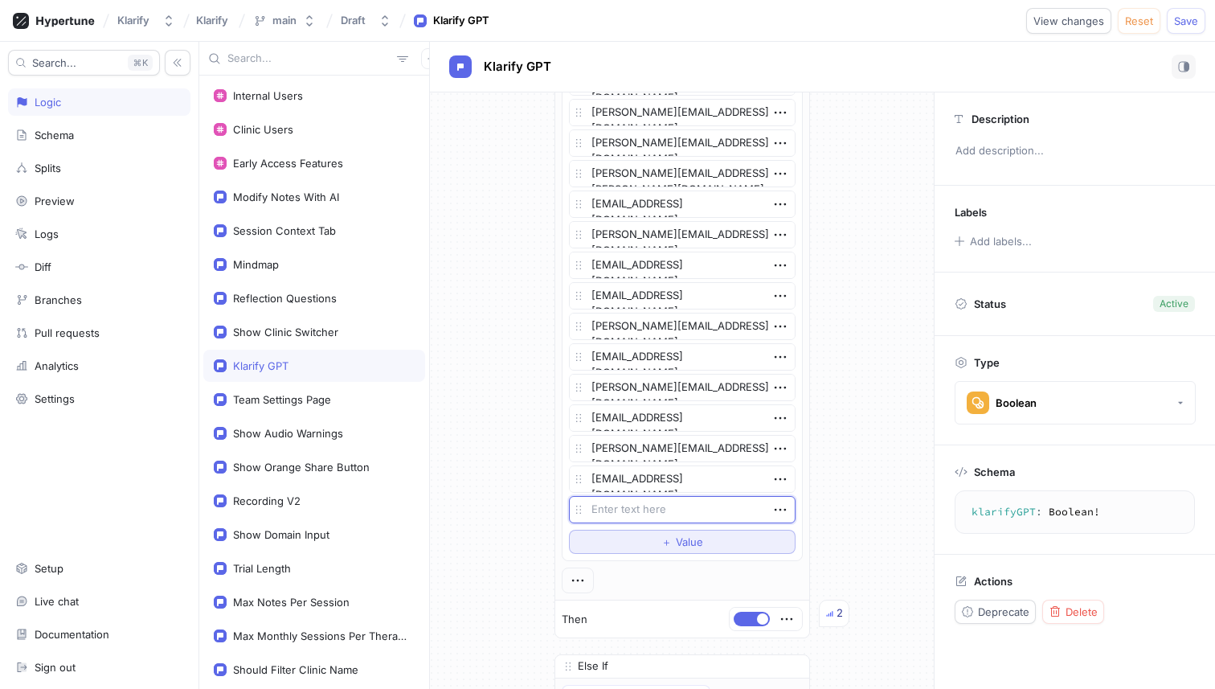
type textarea "x"
type textarea "[EMAIL_ADDRESS][DOMAIN_NAME]"
click at [676, 540] on span "Value" at bounding box center [689, 542] width 27 height 10
type textarea "x"
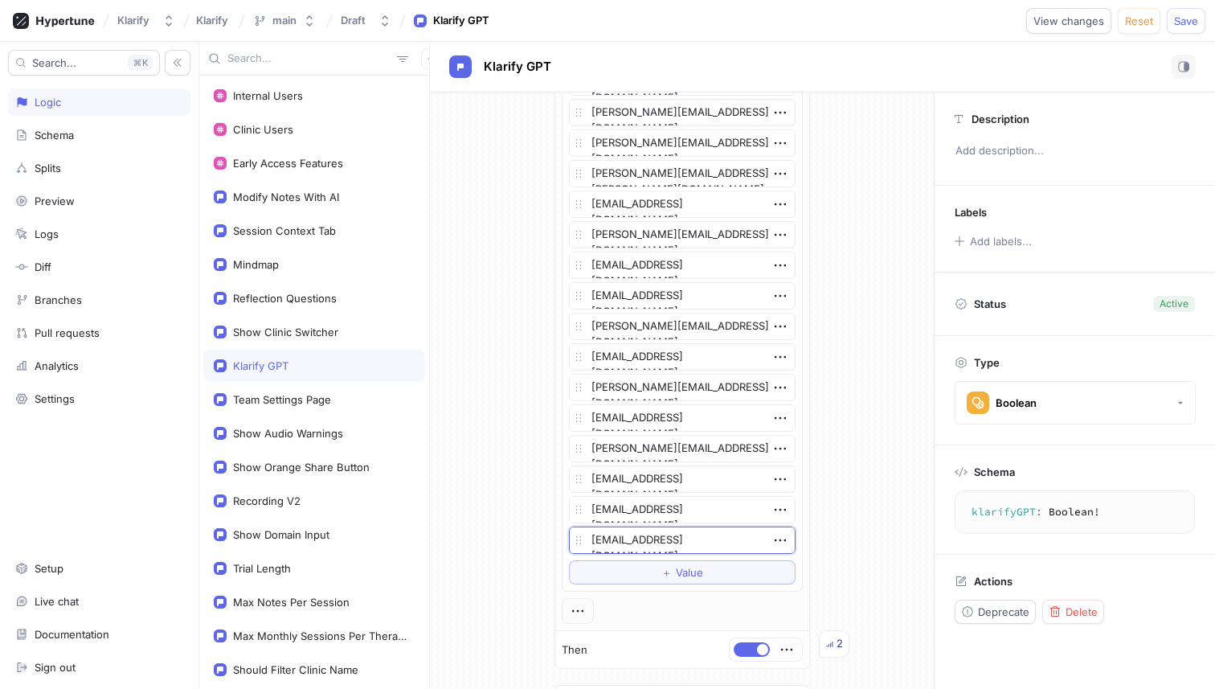
type textarea "[EMAIL_ADDRESS][DOMAIN_NAME]"
click at [691, 573] on span "Value" at bounding box center [689, 572] width 27 height 10
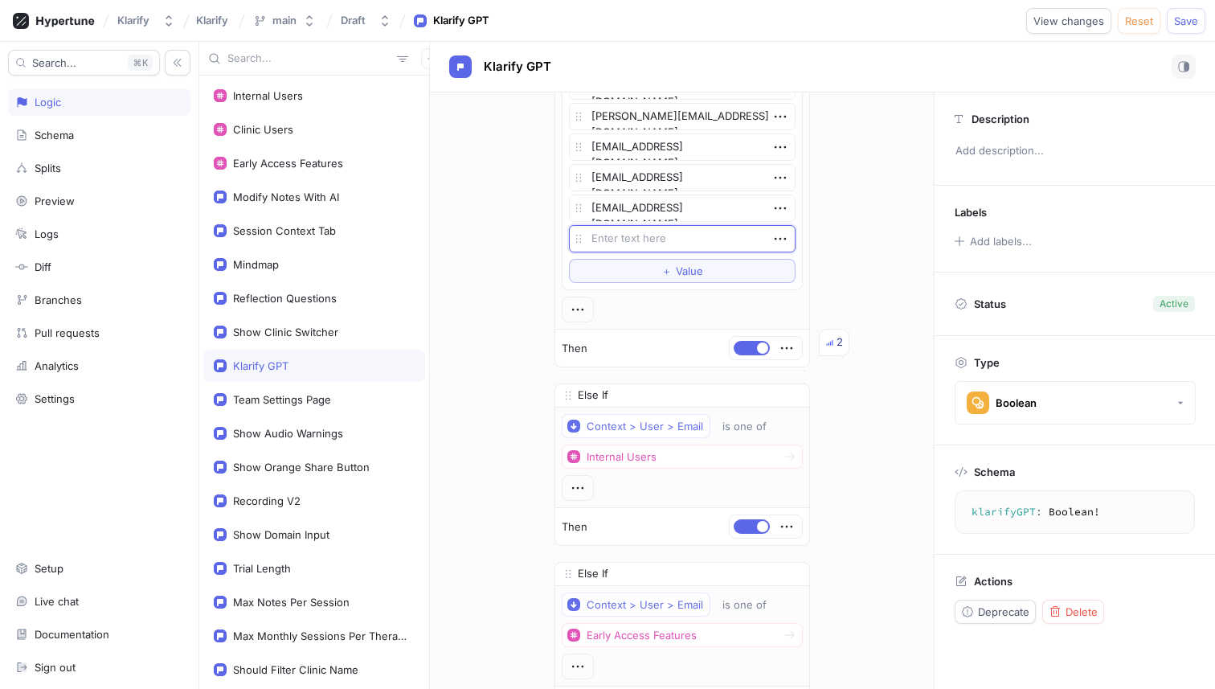
type textarea "x"
type textarea "[PERSON_NAME][EMAIL_ADDRESS][PERSON_NAME][DOMAIN_NAME]"
click at [712, 271] on button "＋ Value" at bounding box center [682, 271] width 227 height 24
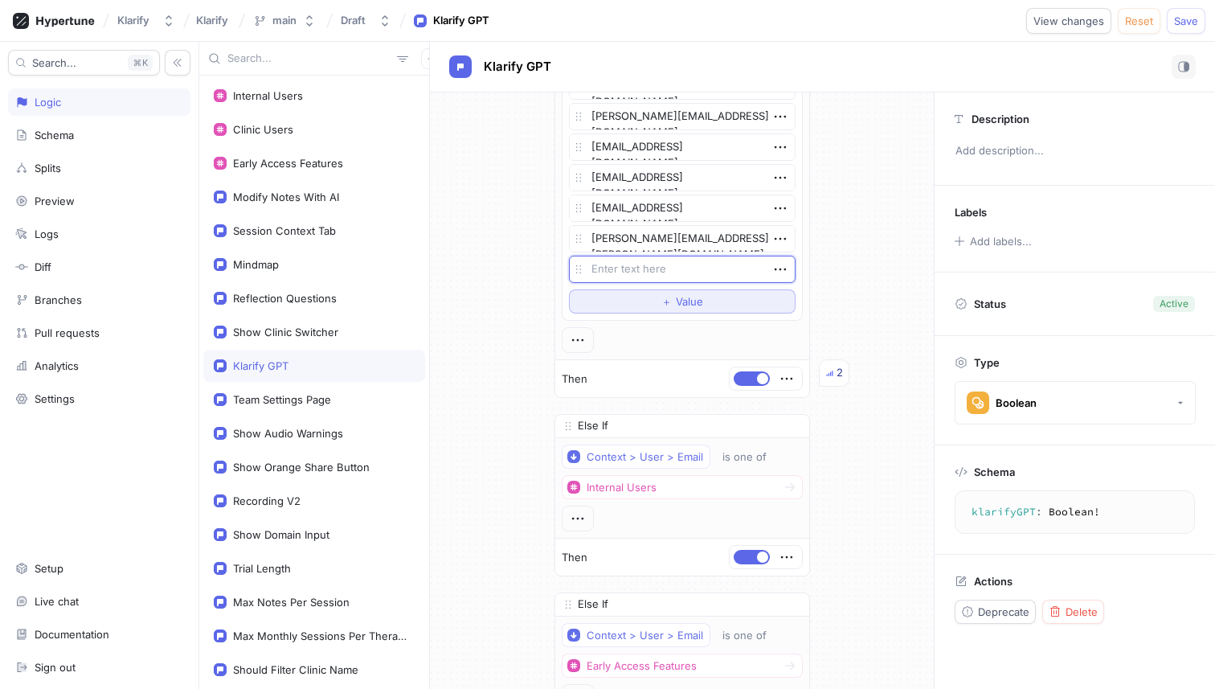
type textarea "x"
type textarea "[PERSON_NAME][EMAIL_ADDRESS][DOMAIN_NAME]"
click at [689, 305] on span "Value" at bounding box center [689, 302] width 27 height 10
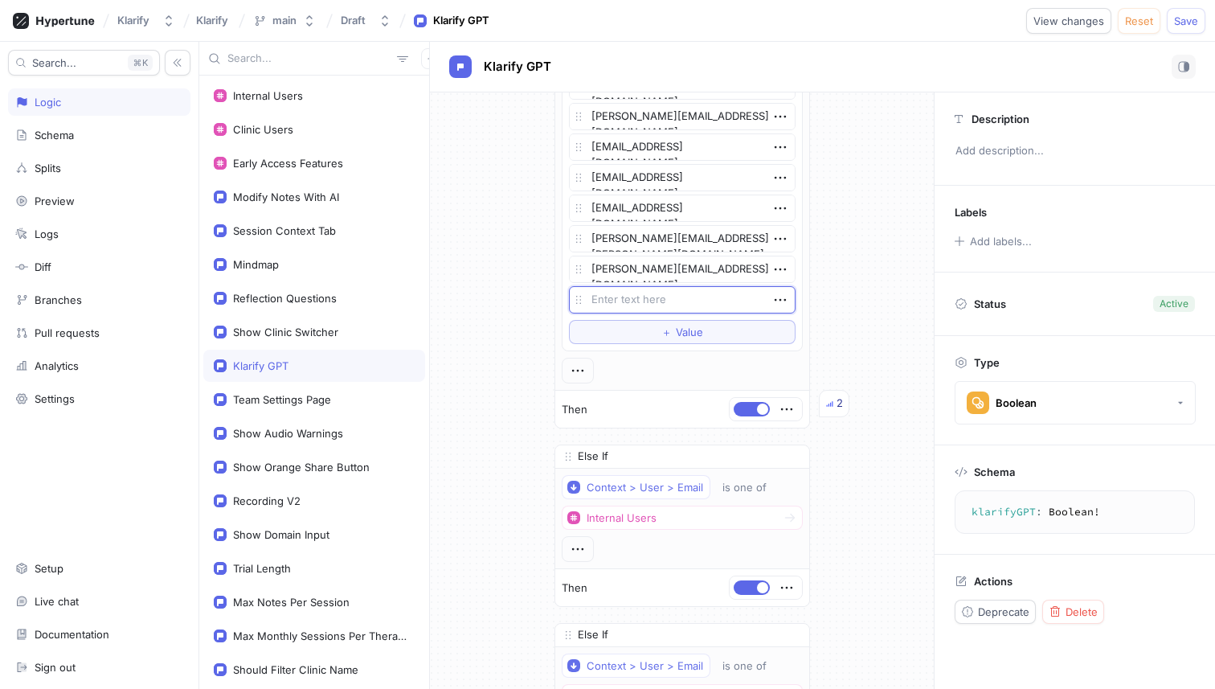
type textarea "x"
type textarea "[PERSON_NAME][EMAIL_ADDRESS][PERSON_NAME][DOMAIN_NAME]"
type textarea "x"
type textarea "[PERSON_NAME][EMAIL_ADDRESS][PERSON_NAME][DOMAIN_NAME]"
click at [699, 337] on button "＋ Value" at bounding box center [682, 332] width 227 height 24
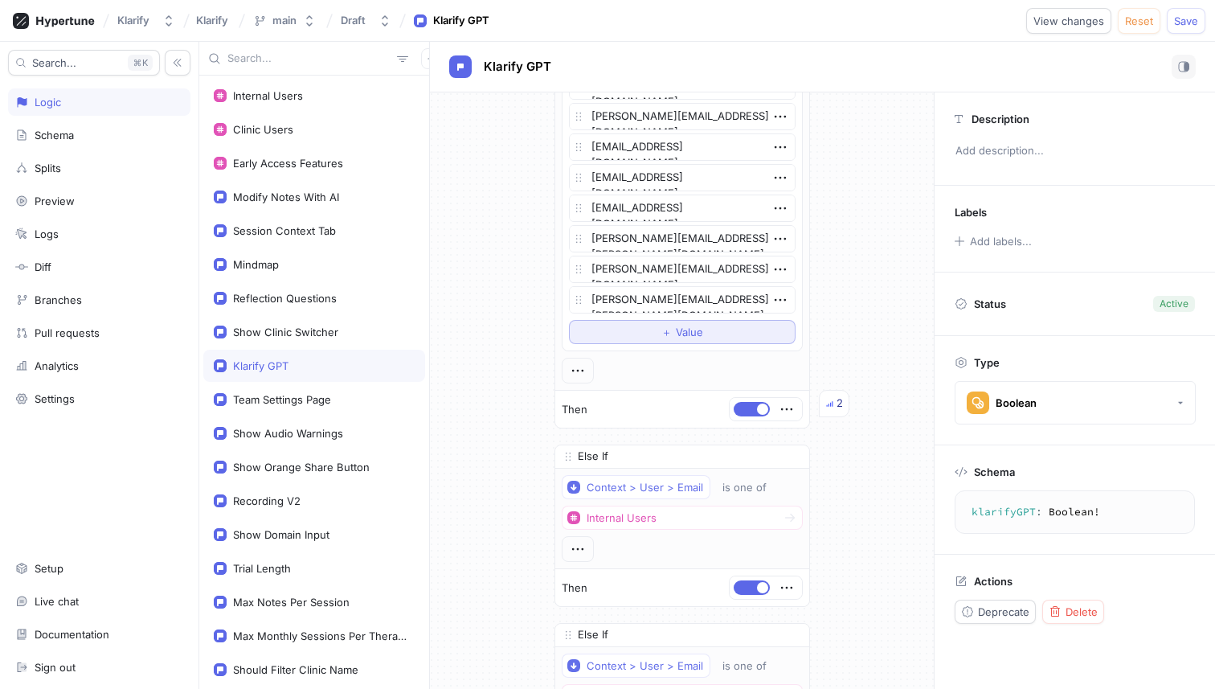
type textarea "x"
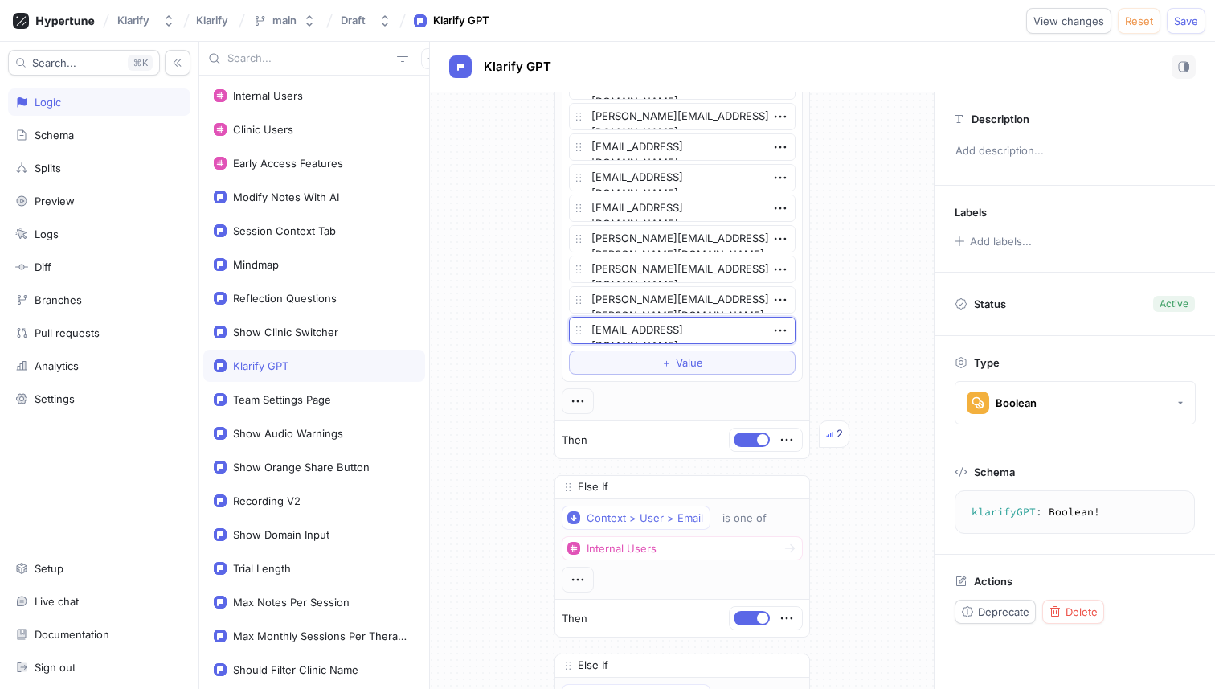
type textarea "[EMAIL_ADDRESS][DOMAIN_NAME]"
click at [713, 363] on button "＋ Value" at bounding box center [682, 362] width 227 height 24
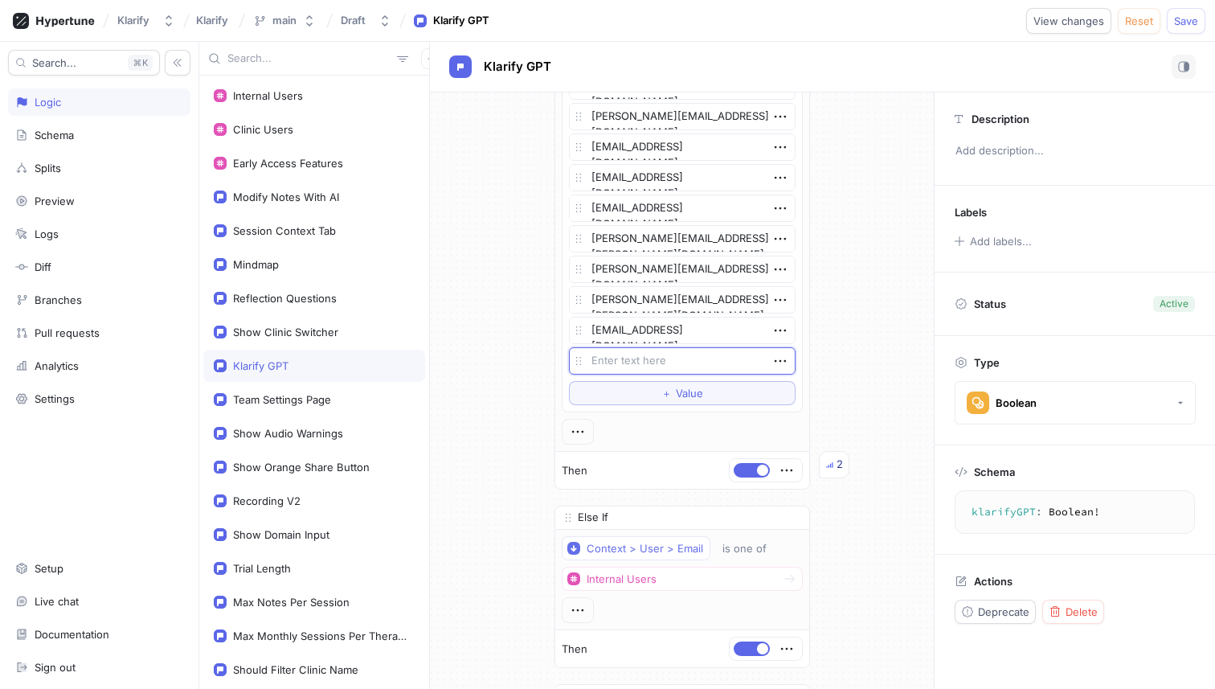
type textarea "x"
type textarea "[EMAIL_ADDRESS][DOMAIN_NAME]"
click at [663, 395] on span "＋" at bounding box center [666, 393] width 10 height 10
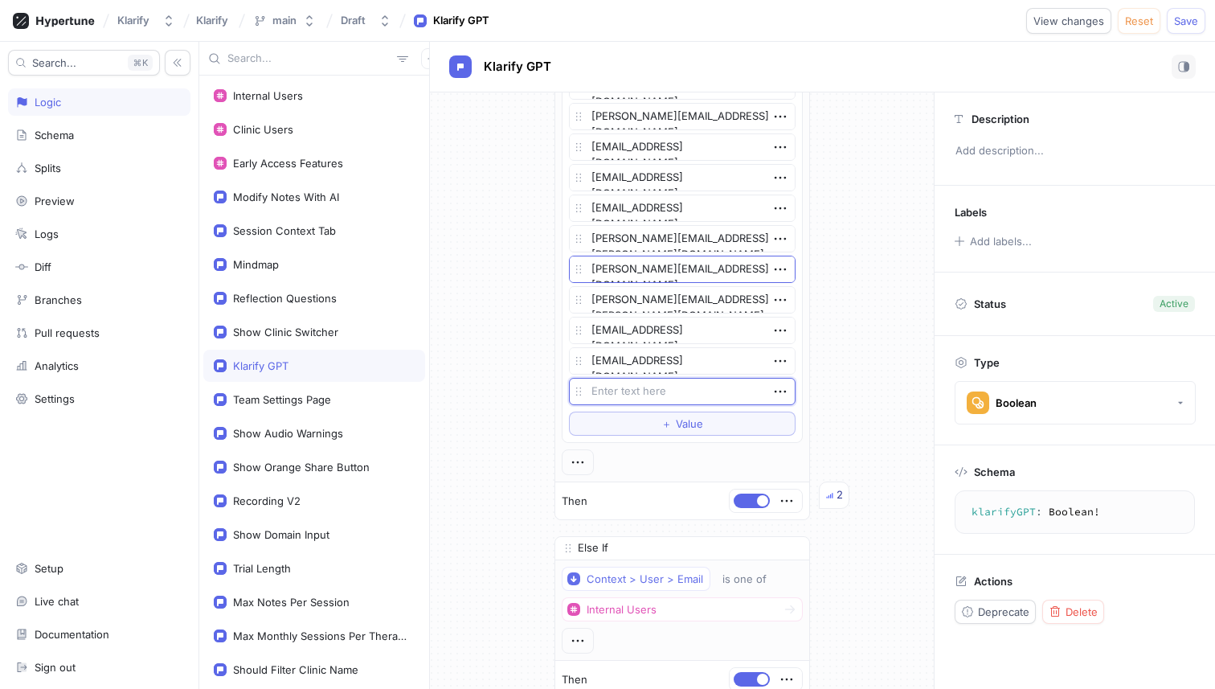
type textarea "x"
type textarea "[EMAIL_ADDRESS][DOMAIN_NAME]"
click at [687, 423] on span "Value" at bounding box center [689, 424] width 27 height 10
type textarea "x"
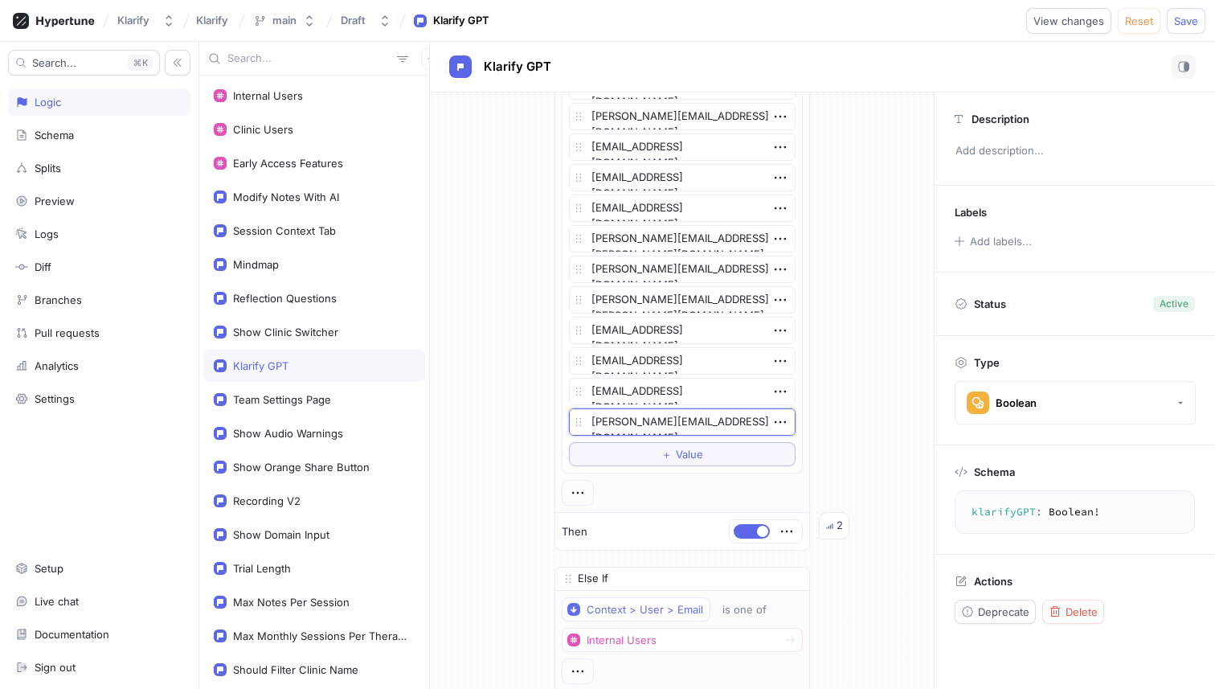
type textarea "[PERSON_NAME][EMAIL_ADDRESS][DOMAIN_NAME]"
click at [698, 460] on button "＋ Value" at bounding box center [682, 454] width 227 height 24
type textarea "x"
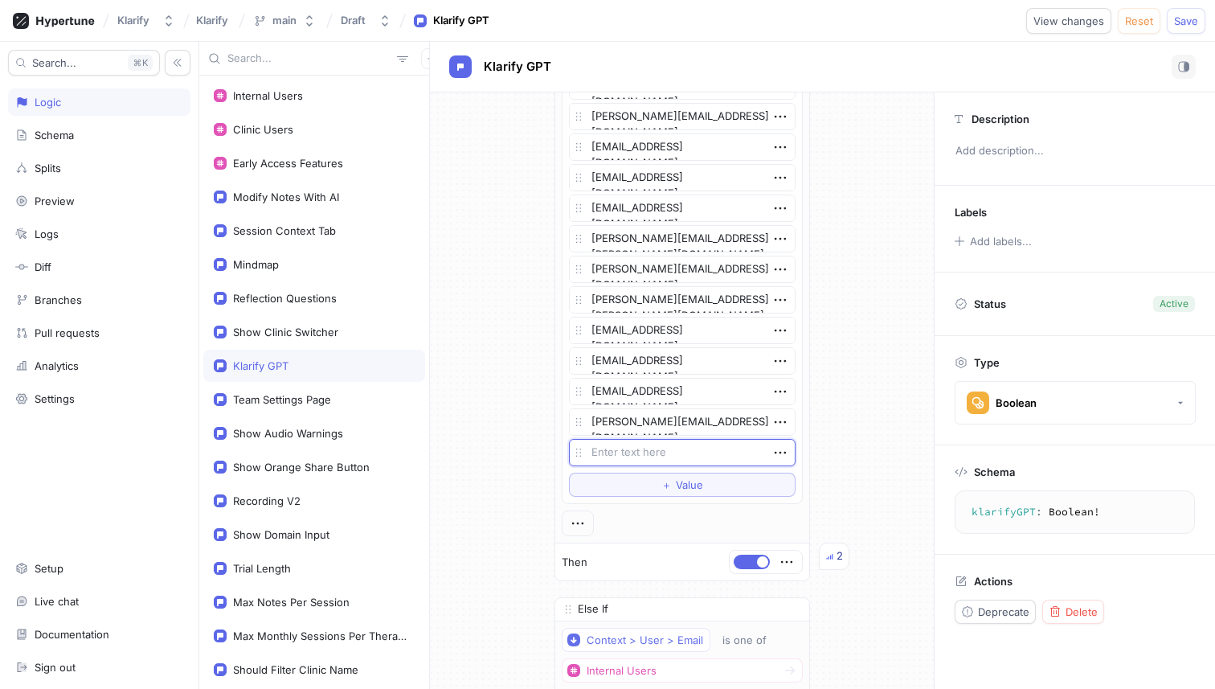
type textarea "[EMAIL_ADDRESS][DOMAIN_NAME]"
type textarea "x"
type textarea "[EMAIL_ADDRESS][DOMAIN_NAME]"
click at [1178, 18] on span "Save" at bounding box center [1186, 21] width 24 height 10
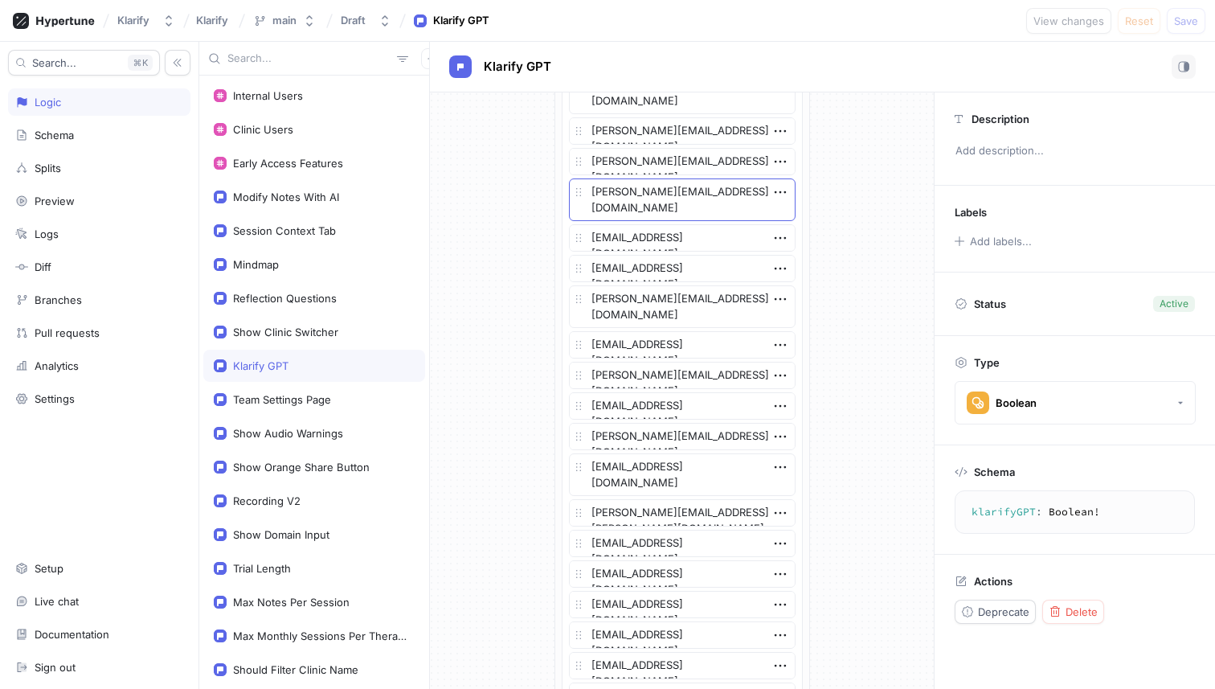
scroll to position [924, 0]
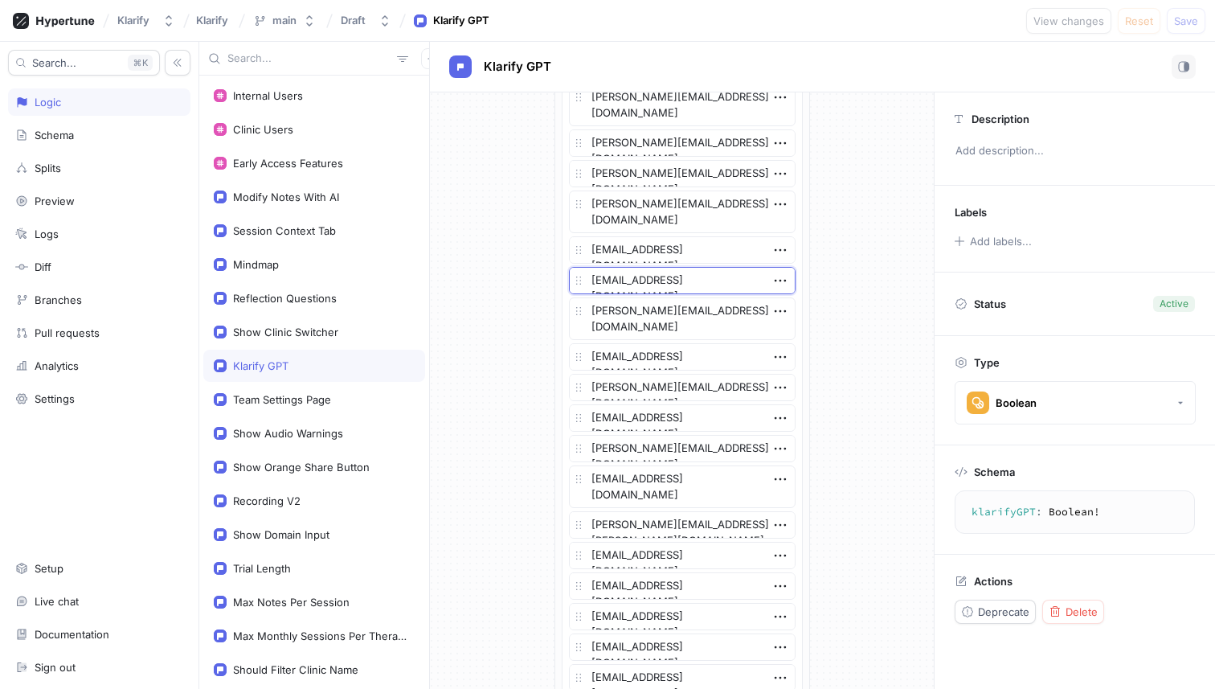
click at [644, 275] on textarea "[EMAIL_ADDRESS][DOMAIN_NAME]" at bounding box center [682, 280] width 227 height 27
click at [777, 280] on icon "button" at bounding box center [780, 281] width 18 height 18
click at [786, 302] on div "Delete" at bounding box center [837, 310] width 137 height 27
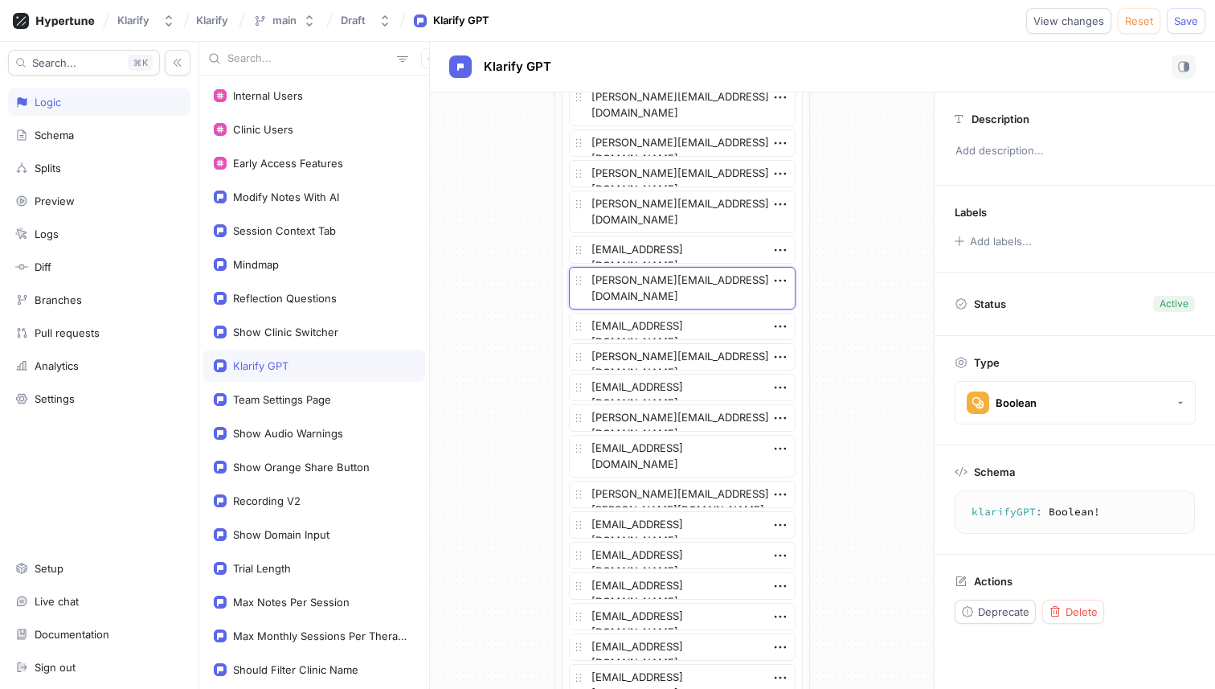
click at [694, 291] on textarea "[PERSON_NAME][EMAIL_ADDRESS][DOMAIN_NAME]" at bounding box center [682, 288] width 227 height 43
click at [771, 280] on icon "button" at bounding box center [780, 281] width 18 height 18
click at [783, 301] on div "Delete" at bounding box center [837, 310] width 137 height 27
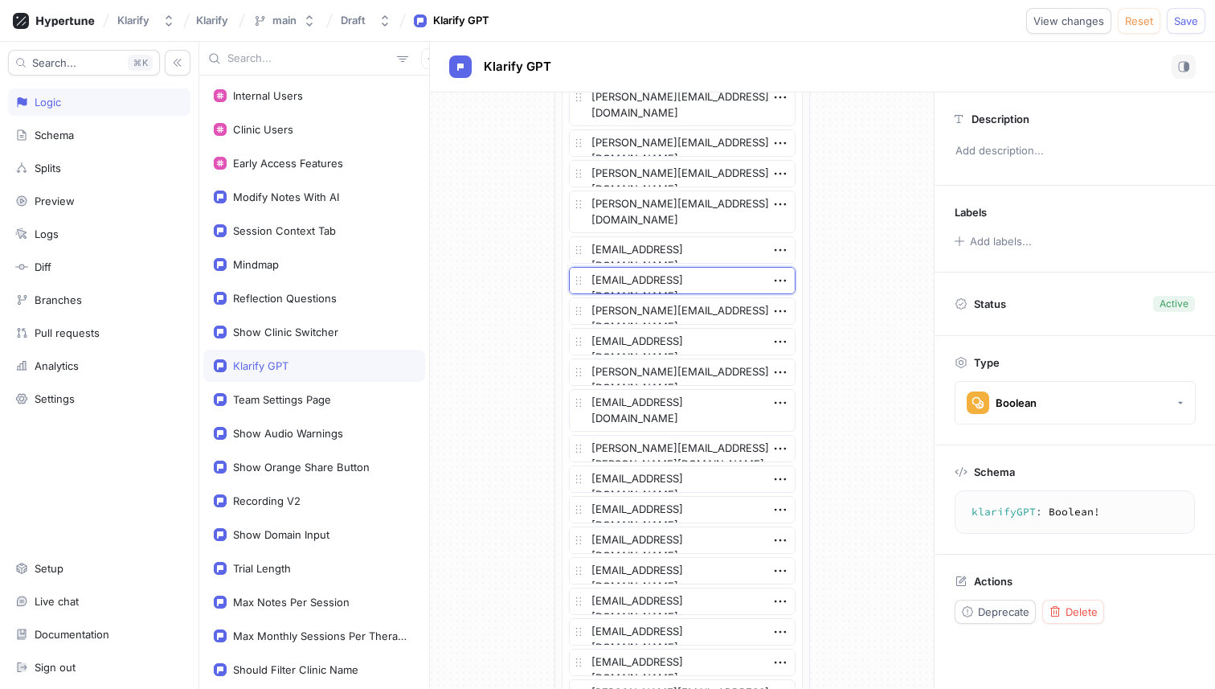
click at [693, 287] on textarea "[EMAIL_ADDRESS][DOMAIN_NAME]" at bounding box center [682, 280] width 227 height 27
click at [779, 276] on icon "button" at bounding box center [780, 281] width 18 height 18
click at [786, 301] on div "Delete" at bounding box center [837, 310] width 137 height 27
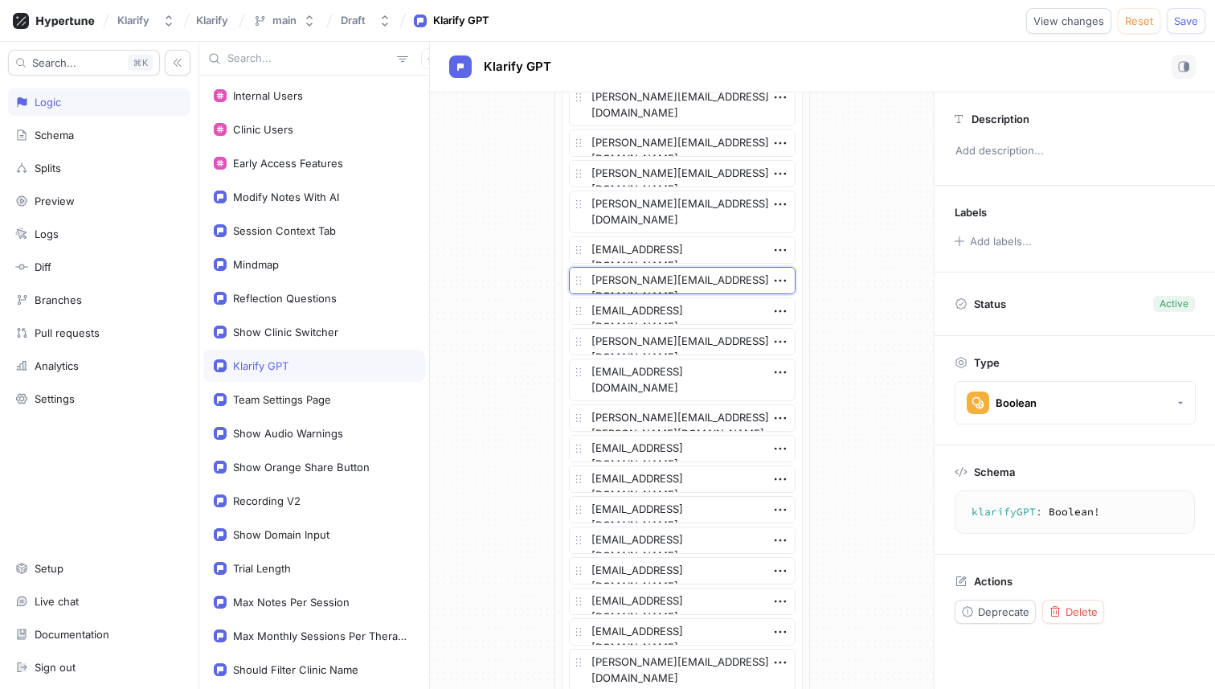
click at [698, 280] on textarea "[PERSON_NAME][EMAIL_ADDRESS][DOMAIN_NAME]" at bounding box center [682, 280] width 227 height 27
click at [695, 307] on textarea "[EMAIL_ADDRESS][DOMAIN_NAME]" at bounding box center [682, 310] width 227 height 27
click at [771, 311] on icon "button" at bounding box center [780, 311] width 18 height 18
click at [779, 333] on div "Delete" at bounding box center [837, 340] width 137 height 27
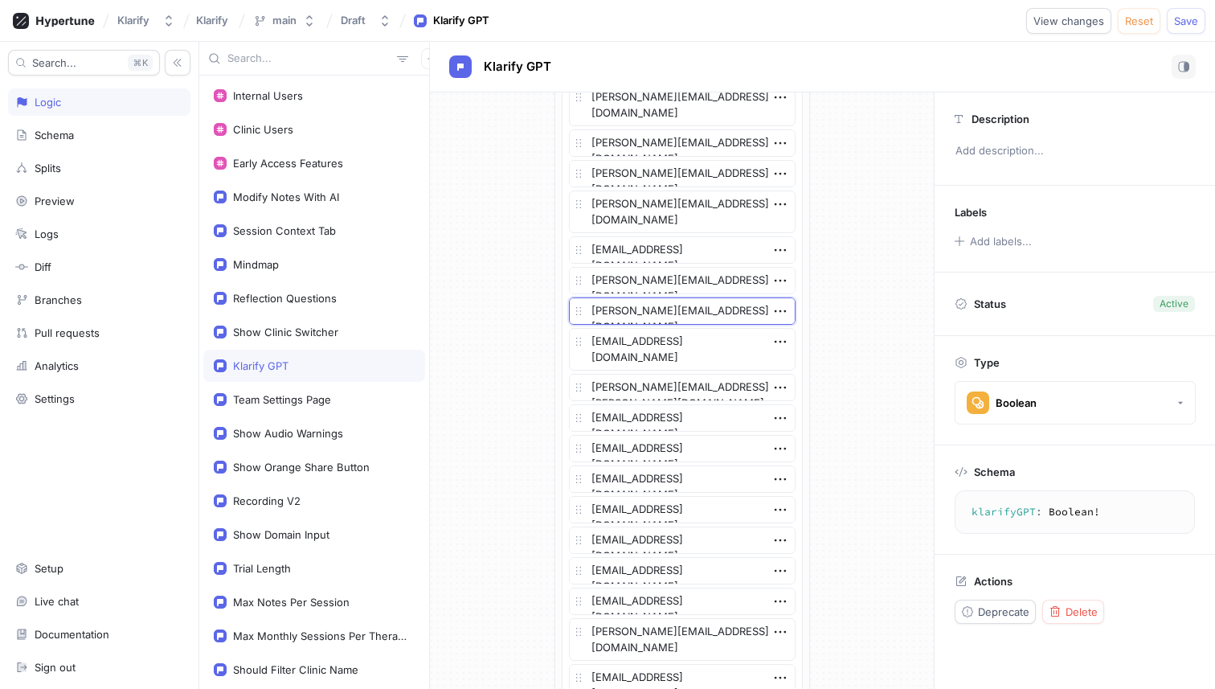
click at [710, 312] on textarea "[PERSON_NAME][EMAIL_ADDRESS][DOMAIN_NAME]" at bounding box center [682, 310] width 227 height 27
click at [655, 335] on textarea "[EMAIL_ADDRESS][DOMAIN_NAME]" at bounding box center [682, 349] width 227 height 43
click at [782, 345] on icon "button" at bounding box center [780, 342] width 18 height 18
click at [789, 366] on p "Delete" at bounding box center [805, 371] width 32 height 16
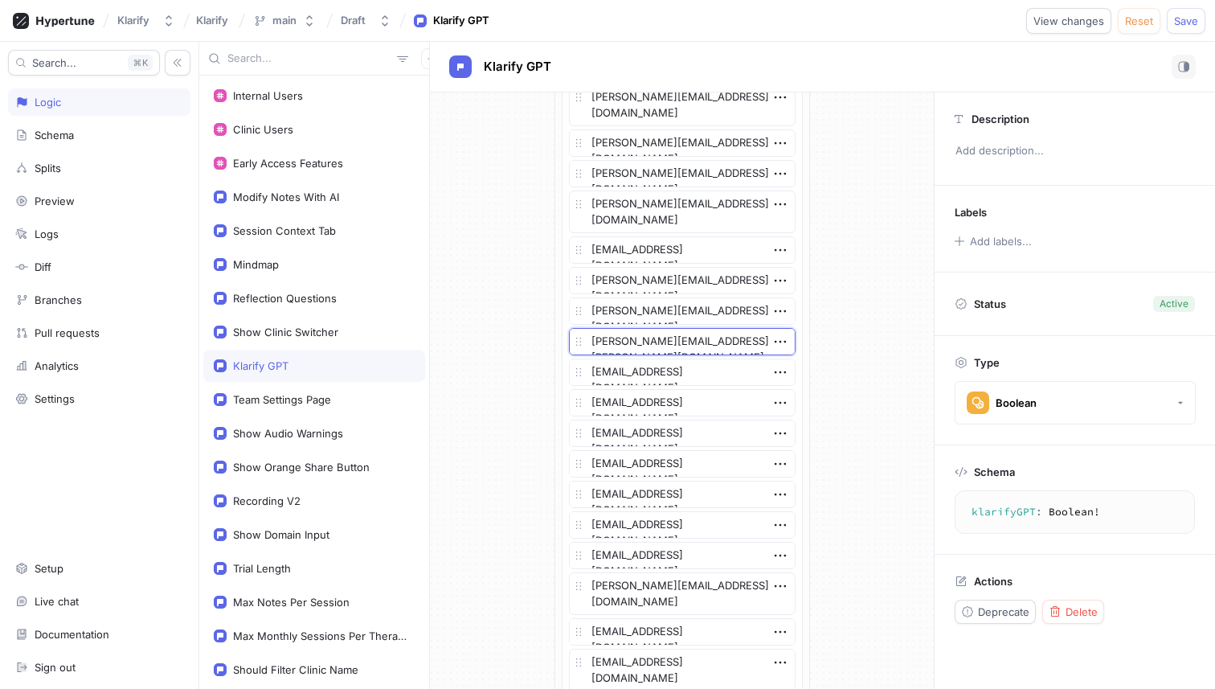
click at [708, 346] on textarea "[PERSON_NAME][EMAIL_ADDRESS][PERSON_NAME][DOMAIN_NAME]" at bounding box center [682, 341] width 227 height 27
click at [779, 336] on icon "button" at bounding box center [780, 342] width 18 height 18
click at [791, 370] on p "Delete" at bounding box center [805, 371] width 32 height 16
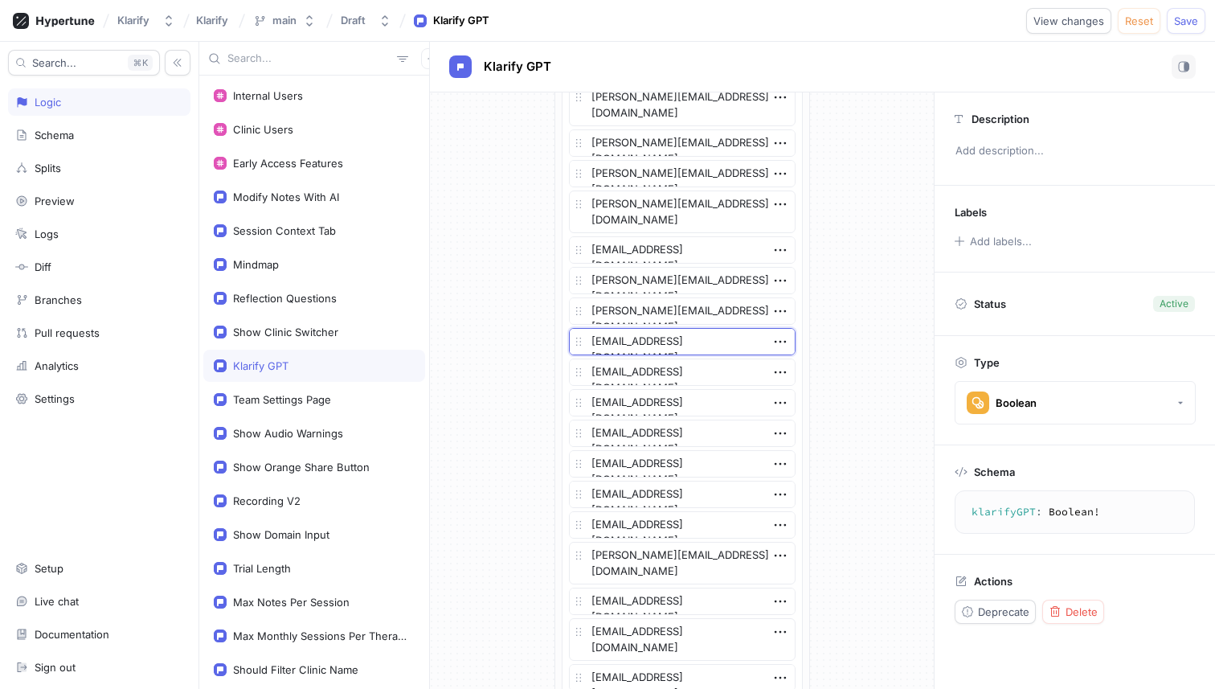
click at [712, 350] on textarea "[EMAIL_ADDRESS][DOMAIN_NAME]" at bounding box center [682, 341] width 227 height 27
click at [779, 343] on icon "button" at bounding box center [780, 342] width 18 height 18
click at [788, 364] on div "Delete" at bounding box center [837, 371] width 137 height 27
click at [703, 343] on textarea "[EMAIL_ADDRESS][DOMAIN_NAME]" at bounding box center [682, 341] width 227 height 27
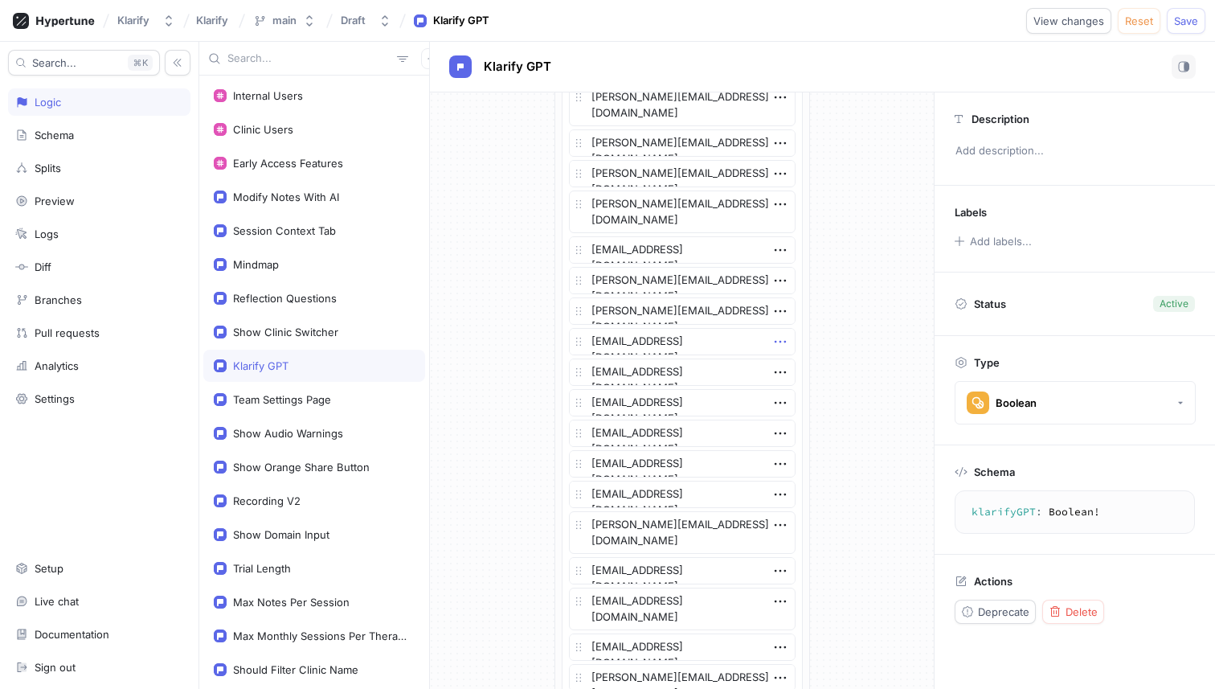
click at [771, 342] on icon "button" at bounding box center [780, 342] width 18 height 18
click at [779, 362] on div "Delete" at bounding box center [837, 371] width 137 height 27
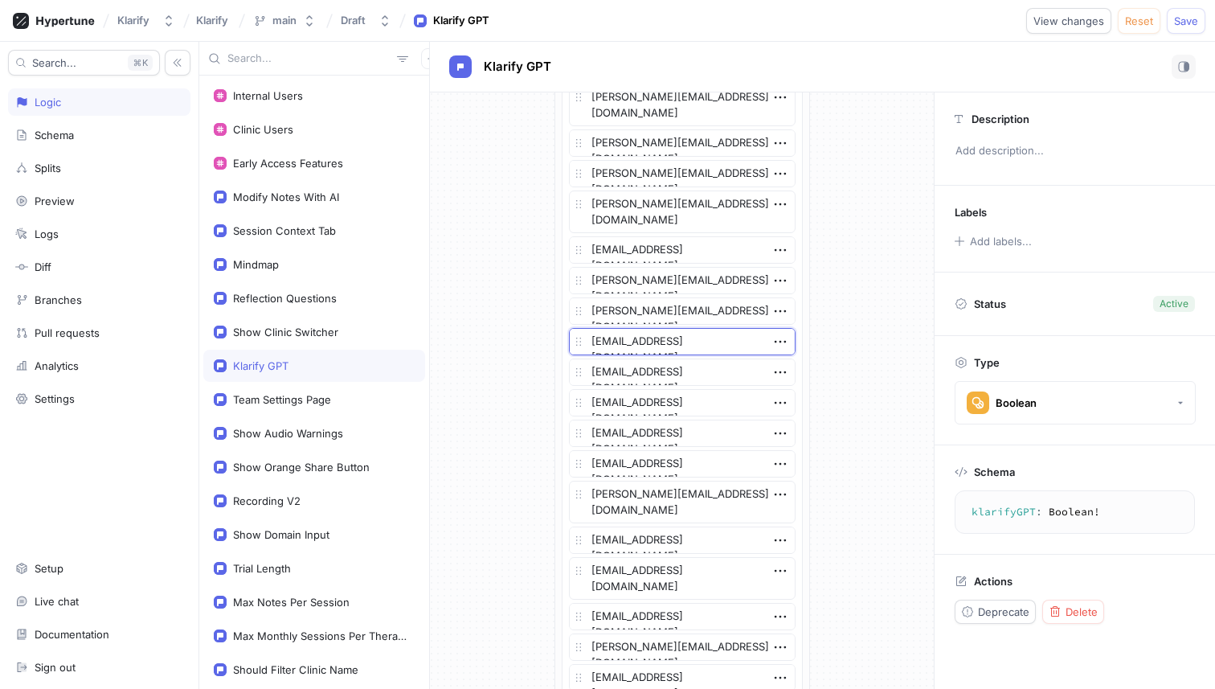
click at [719, 333] on textarea "[EMAIL_ADDRESS][DOMAIN_NAME]" at bounding box center [682, 341] width 227 height 27
click at [778, 339] on icon "button" at bounding box center [780, 342] width 18 height 18
click at [782, 362] on div "Delete" at bounding box center [837, 371] width 137 height 27
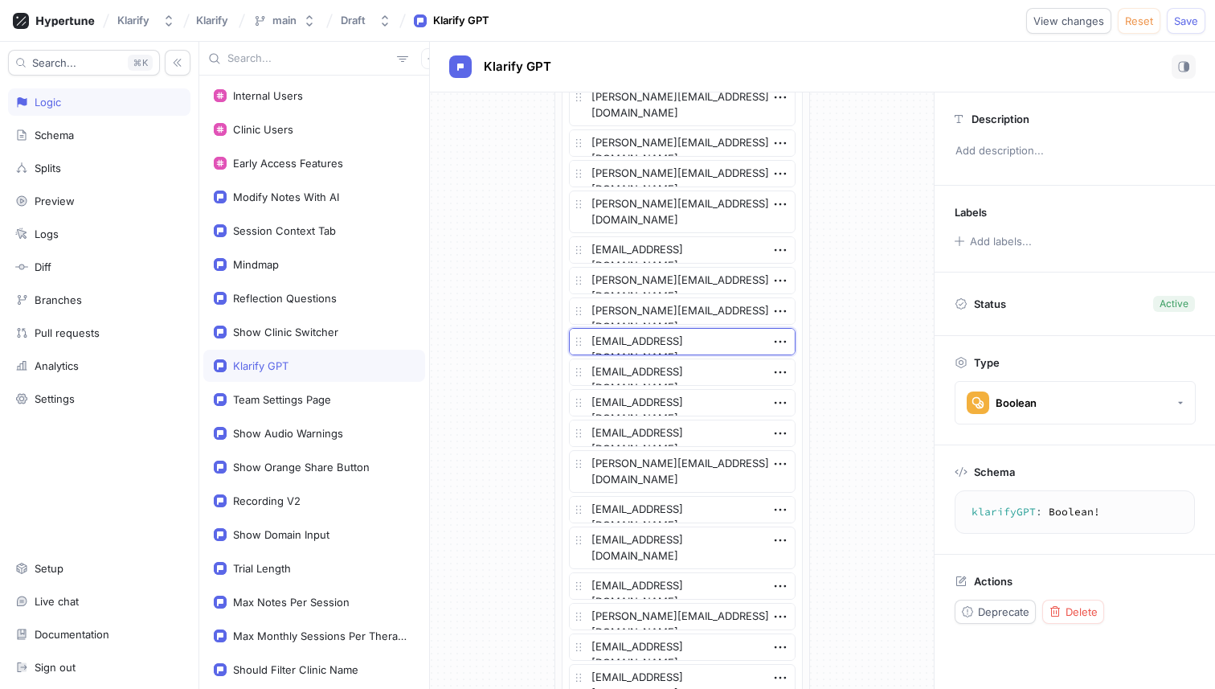
click at [730, 346] on textarea "[EMAIL_ADDRESS][DOMAIN_NAME]" at bounding box center [682, 341] width 227 height 27
click at [710, 378] on textarea "[EMAIL_ADDRESS][DOMAIN_NAME]" at bounding box center [682, 371] width 227 height 27
click at [774, 374] on icon "button" at bounding box center [780, 372] width 18 height 18
click at [780, 397] on img at bounding box center [780, 402] width 10 height 10
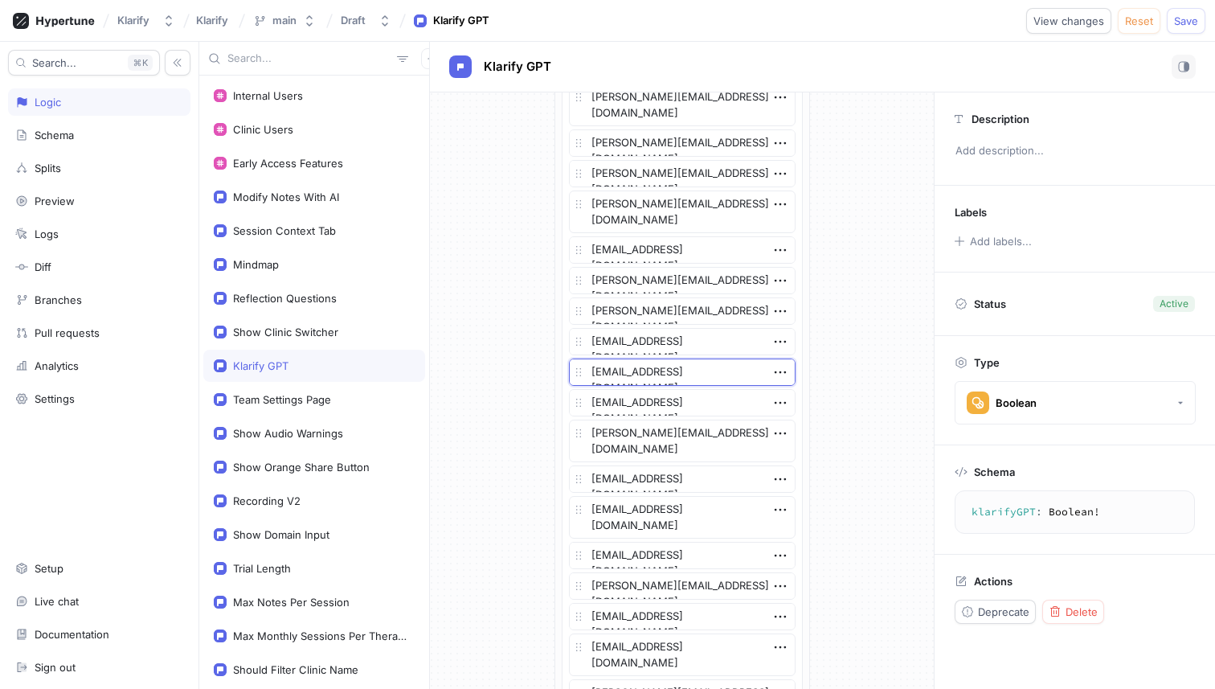
click at [704, 382] on textarea "[EMAIL_ADDRESS][DOMAIN_NAME]" at bounding box center [682, 371] width 227 height 27
click at [701, 395] on textarea "[EMAIL_ADDRESS][DOMAIN_NAME]" at bounding box center [682, 402] width 227 height 27
click at [700, 422] on textarea "[PERSON_NAME][EMAIL_ADDRESS][DOMAIN_NAME]" at bounding box center [682, 440] width 227 height 43
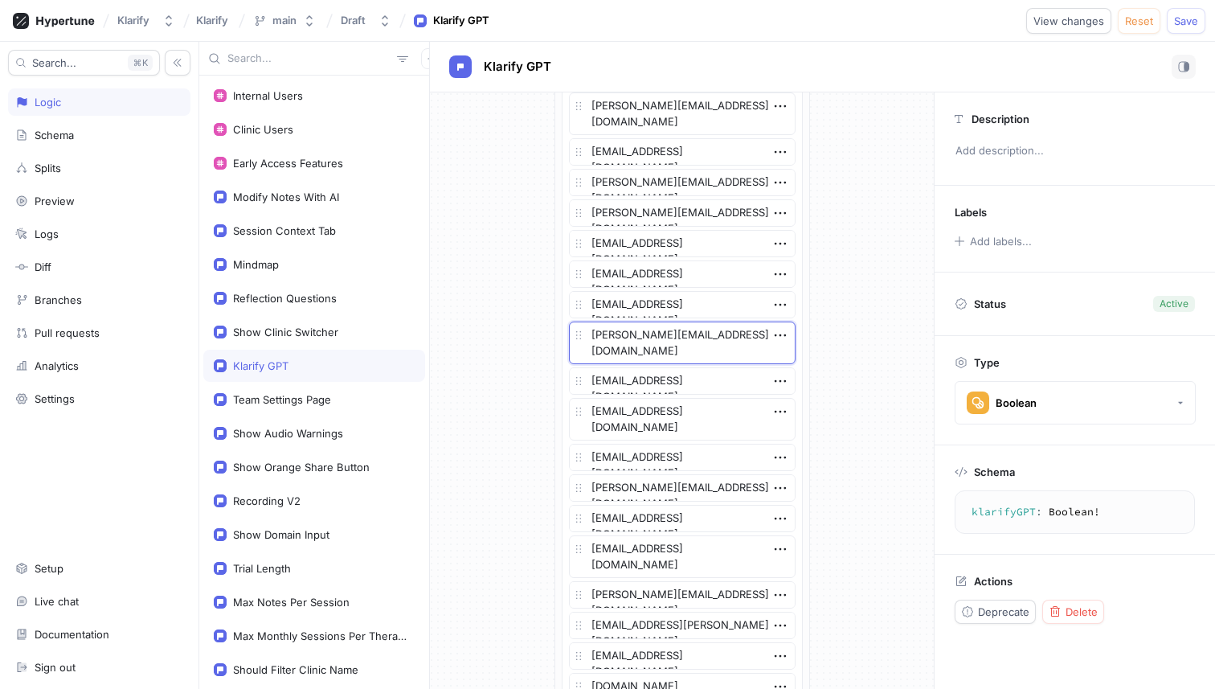
scroll to position [1023, 0]
click at [691, 382] on textarea "[EMAIL_ADDRESS][DOMAIN_NAME]" at bounding box center [682, 379] width 227 height 27
click at [697, 420] on textarea "[EMAIL_ADDRESS][DOMAIN_NAME]" at bounding box center [682, 418] width 227 height 43
click at [779, 418] on icon "button" at bounding box center [780, 411] width 18 height 18
click at [783, 439] on img at bounding box center [780, 440] width 10 height 10
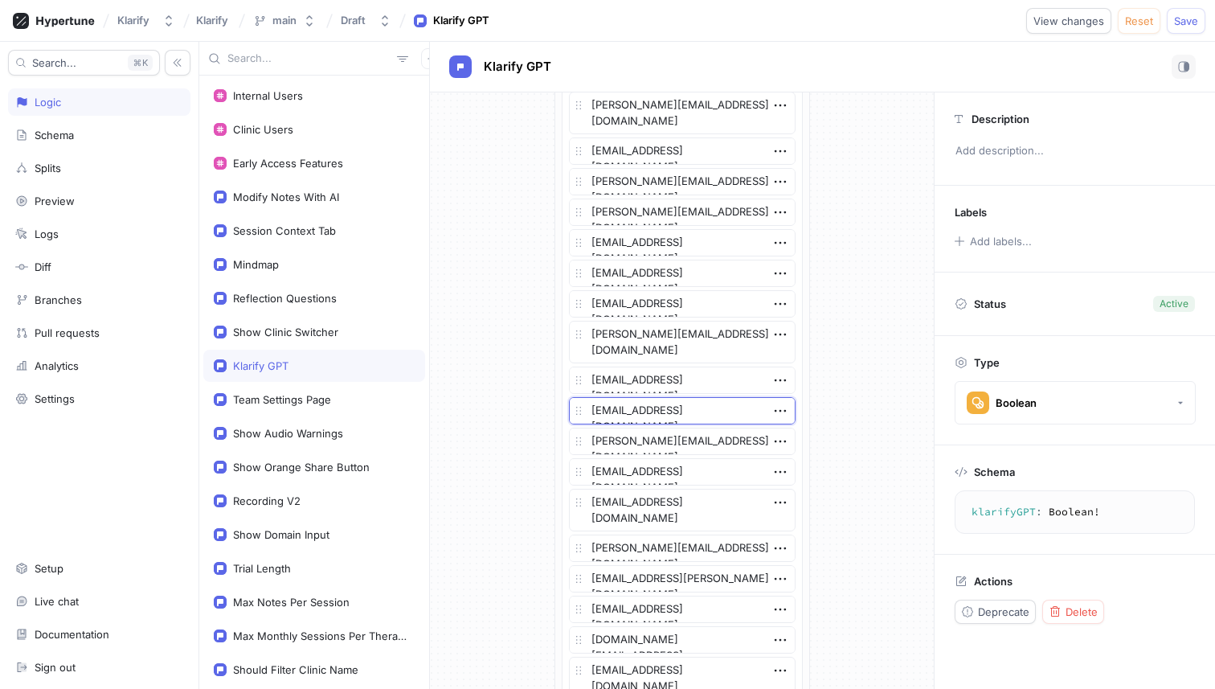
click at [707, 414] on textarea "[EMAIL_ADDRESS][DOMAIN_NAME]" at bounding box center [682, 410] width 227 height 27
click at [774, 413] on icon "button" at bounding box center [780, 411] width 18 height 18
click at [793, 432] on p "Delete" at bounding box center [805, 440] width 32 height 16
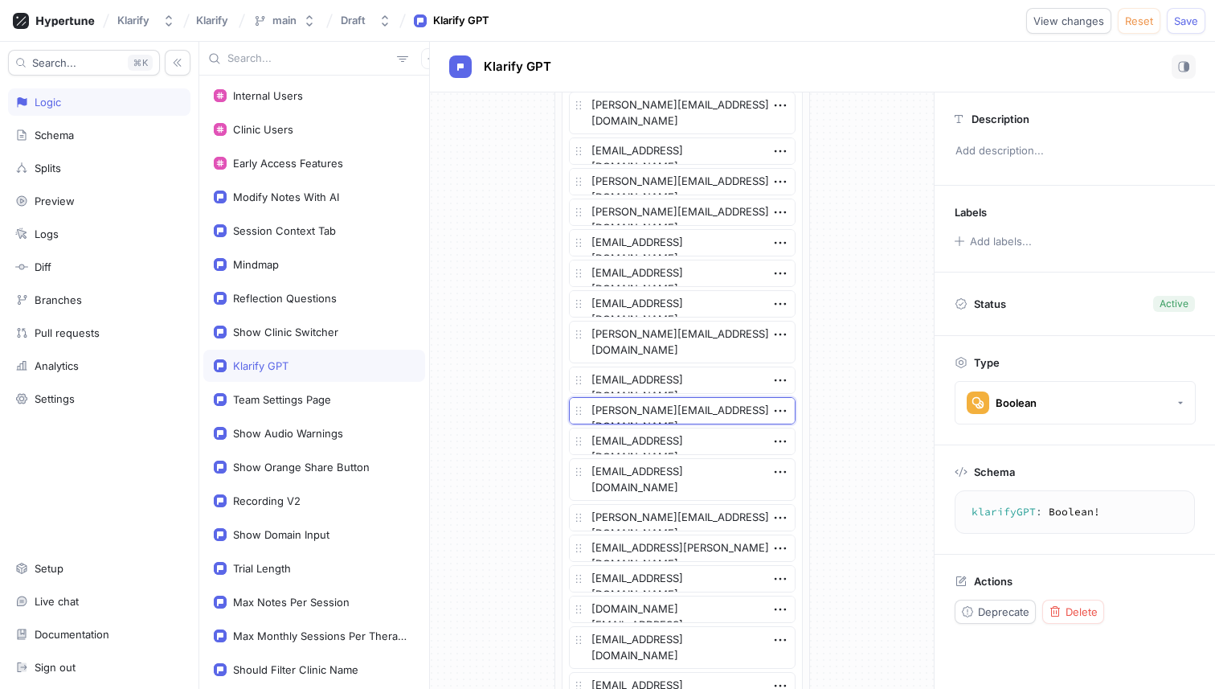
click at [706, 414] on textarea "[PERSON_NAME][EMAIL_ADDRESS][DOMAIN_NAME]" at bounding box center [682, 410] width 227 height 27
click at [772, 408] on icon "button" at bounding box center [780, 411] width 18 height 18
click at [786, 430] on div "Delete" at bounding box center [837, 440] width 137 height 27
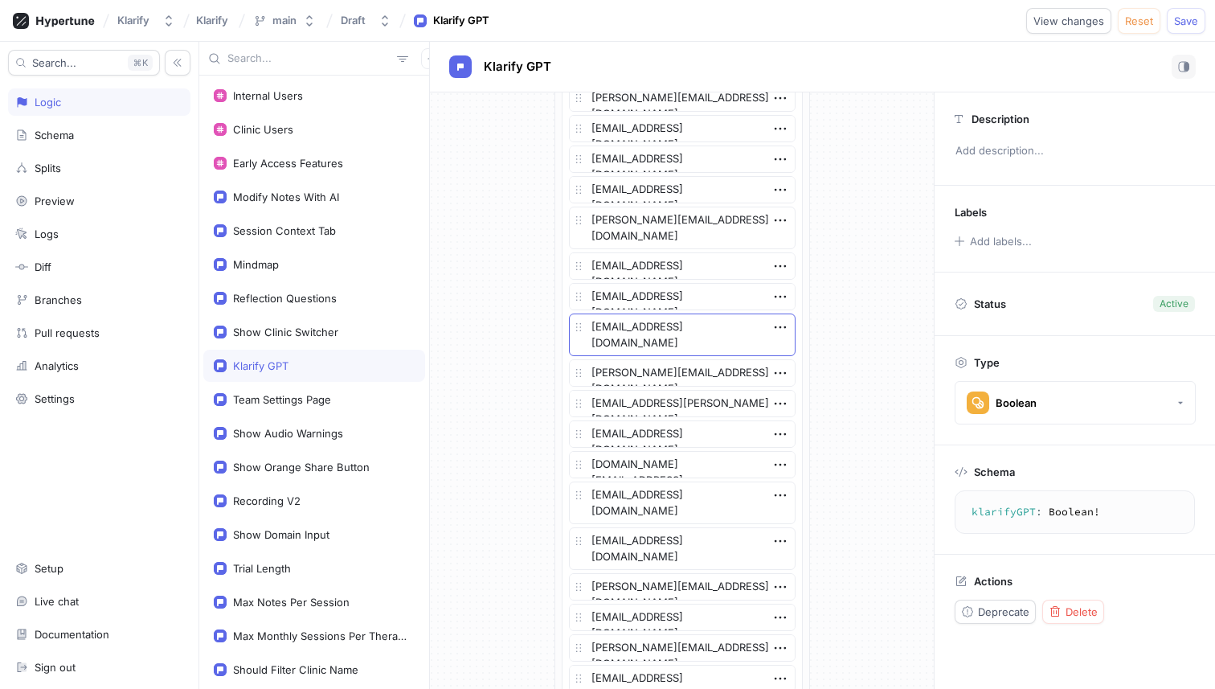
scroll to position [1158, 0]
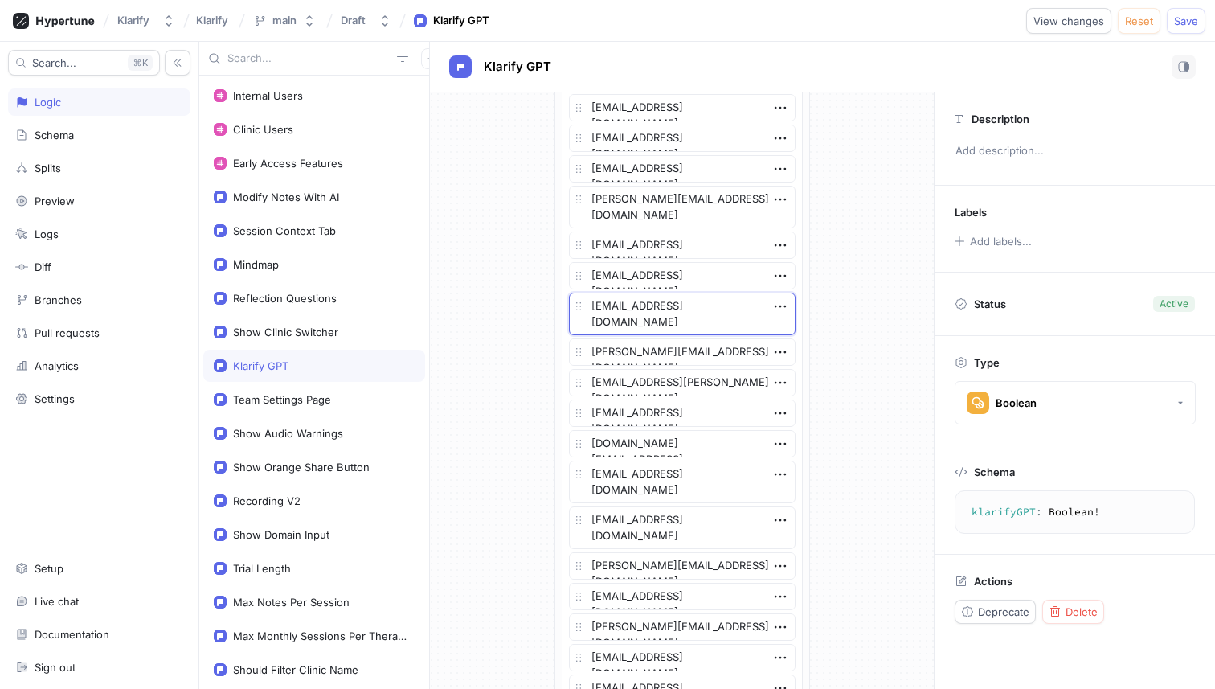
click at [712, 312] on textarea "[EMAIL_ADDRESS][DOMAIN_NAME]" at bounding box center [682, 313] width 227 height 43
click at [701, 357] on textarea "[PERSON_NAME][EMAIL_ADDRESS][DOMAIN_NAME]" at bounding box center [682, 351] width 227 height 27
click at [701, 353] on textarea "[PERSON_NAME][EMAIL_ADDRESS][DOMAIN_NAME]" at bounding box center [682, 351] width 227 height 27
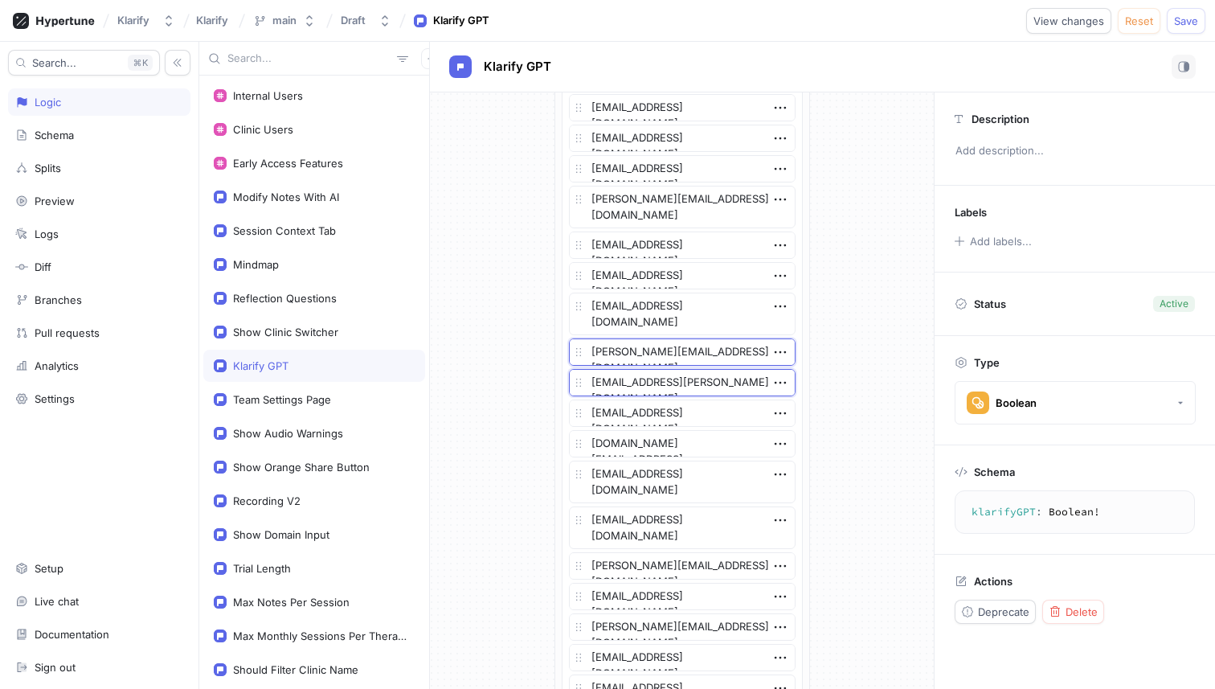
click at [697, 385] on textarea "[EMAIL_ADDRESS][PERSON_NAME][DOMAIN_NAME]" at bounding box center [682, 382] width 227 height 27
click at [673, 416] on textarea "[EMAIL_ADDRESS][DOMAIN_NAME]" at bounding box center [682, 412] width 227 height 27
click at [778, 412] on icon "button" at bounding box center [779, 413] width 11 height 2
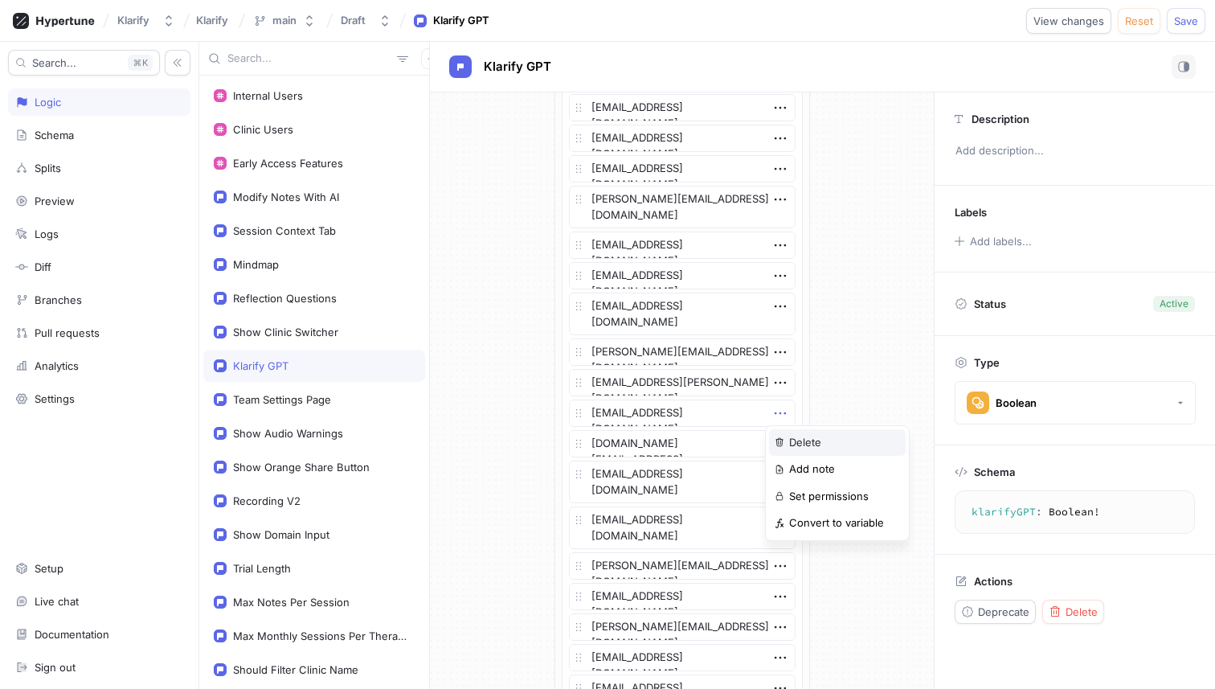
click at [787, 436] on div "Delete" at bounding box center [837, 442] width 137 height 27
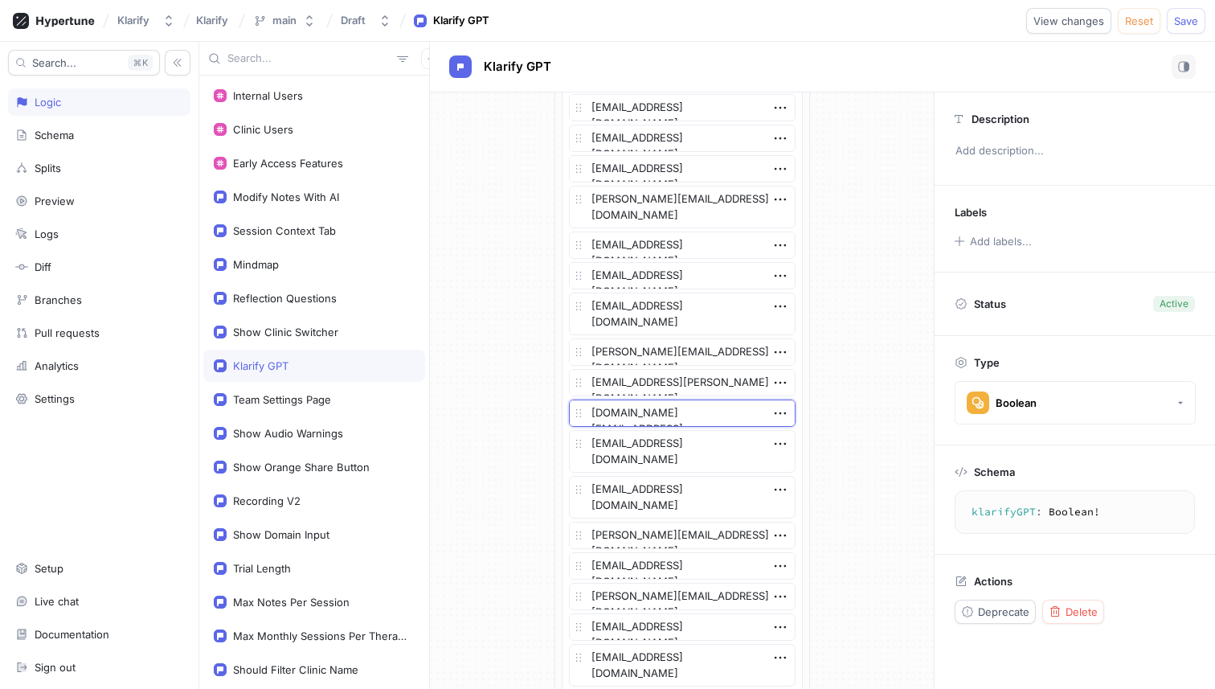
click at [684, 415] on textarea "[DOMAIN_NAME][EMAIL_ADDRESS][DOMAIN_NAME]" at bounding box center [682, 412] width 227 height 27
click at [702, 443] on textarea "[EMAIL_ADDRESS][DOMAIN_NAME]" at bounding box center [682, 451] width 227 height 43
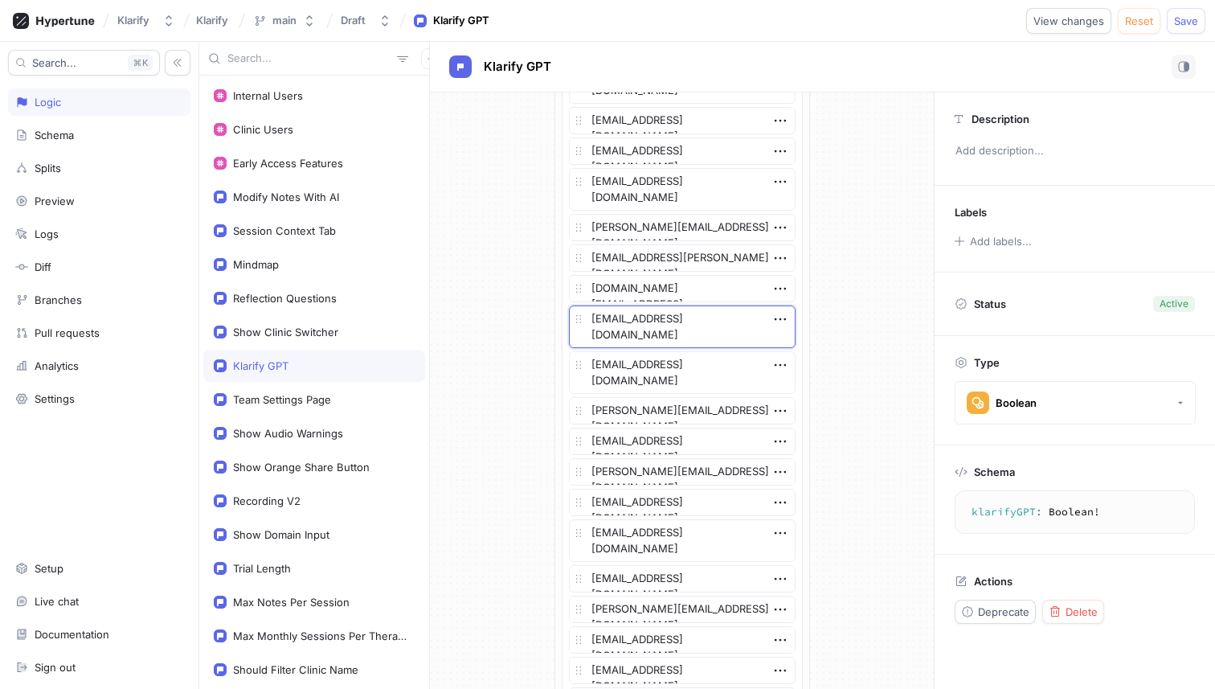
scroll to position [1291, 0]
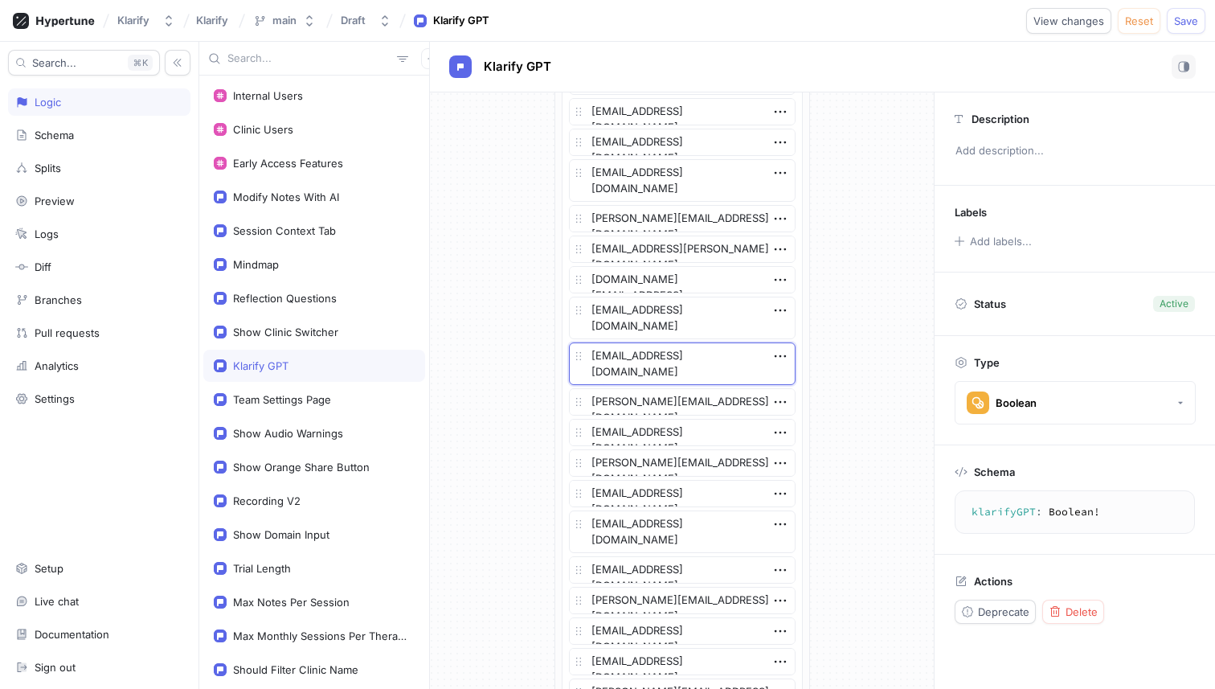
click at [658, 367] on textarea "[EMAIL_ADDRESS][DOMAIN_NAME]" at bounding box center [682, 363] width 227 height 43
click at [777, 358] on icon "button" at bounding box center [780, 356] width 18 height 18
click at [787, 376] on div "Delete" at bounding box center [837, 385] width 137 height 27
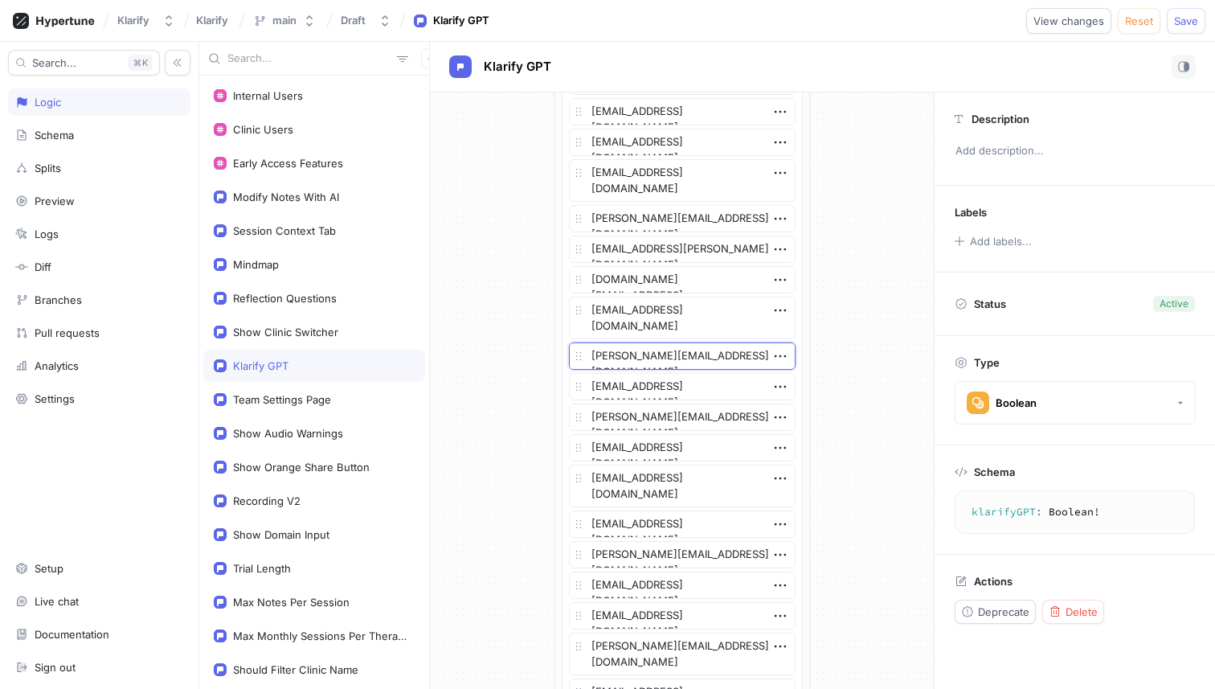
click at [705, 362] on textarea "[PERSON_NAME][EMAIL_ADDRESS][DOMAIN_NAME]" at bounding box center [682, 355] width 227 height 27
click at [702, 391] on textarea "[EMAIL_ADDRESS][DOMAIN_NAME]" at bounding box center [682, 386] width 227 height 27
click at [719, 414] on textarea "[PERSON_NAME][EMAIL_ADDRESS][DOMAIN_NAME]" at bounding box center [682, 416] width 227 height 27
click at [775, 412] on icon "button" at bounding box center [780, 417] width 18 height 18
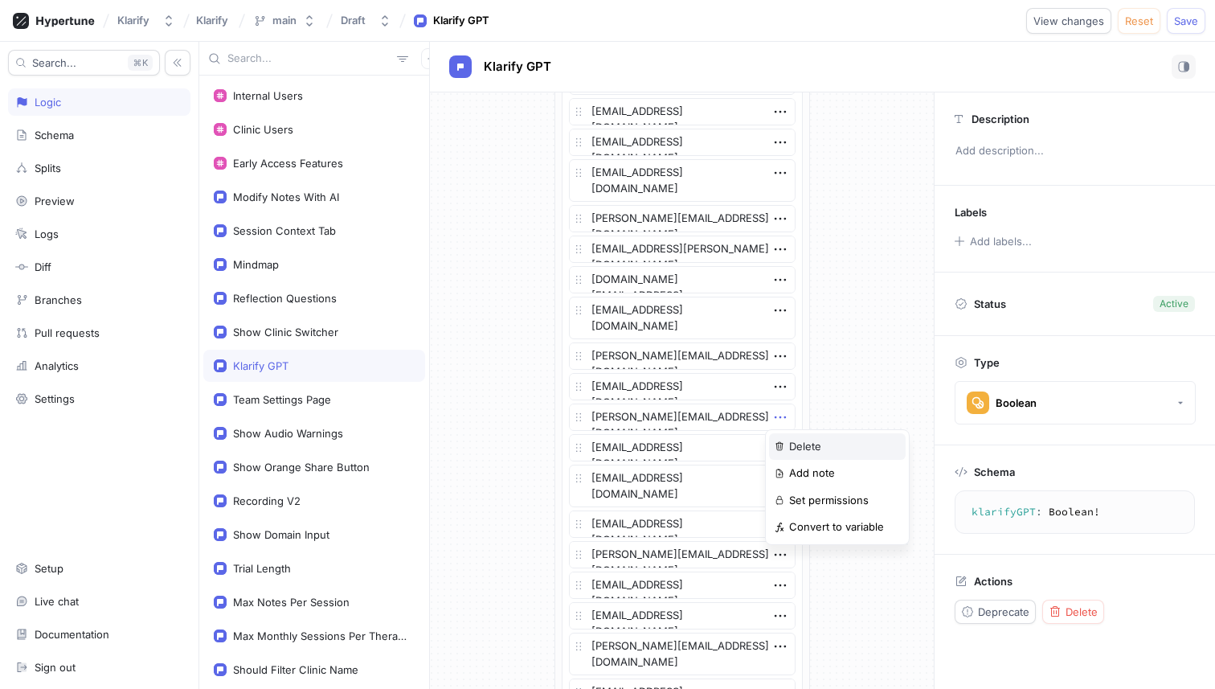
click at [780, 438] on div "Delete" at bounding box center [837, 446] width 137 height 27
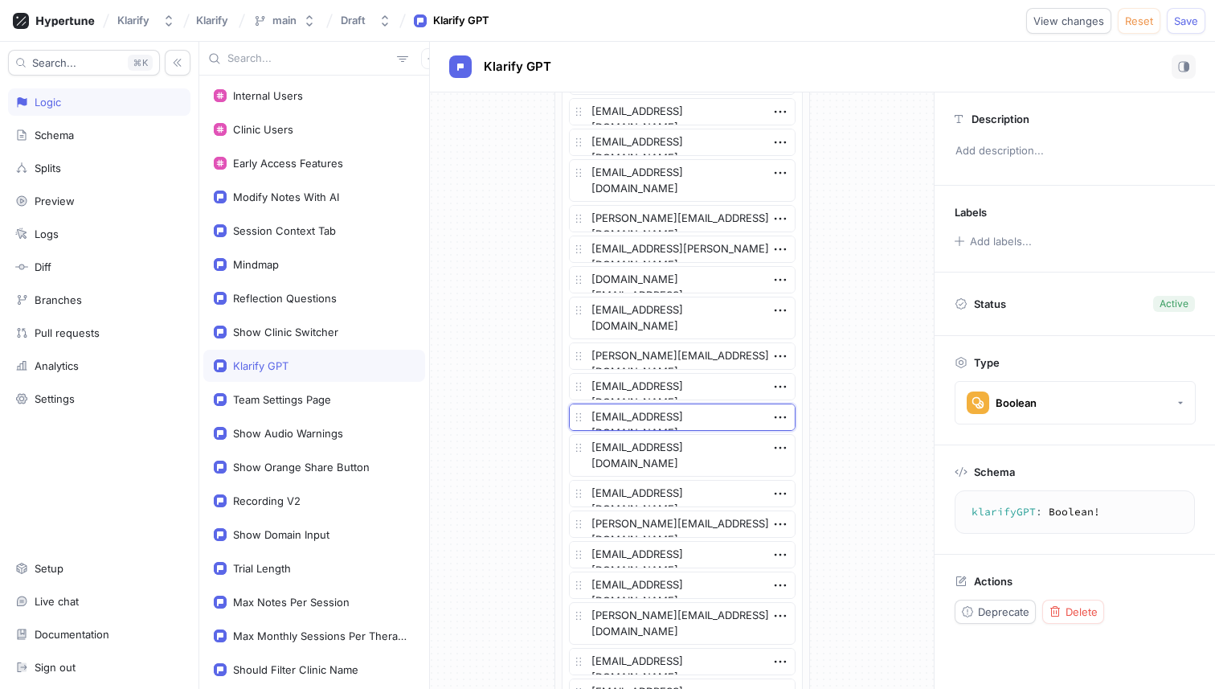
click at [710, 421] on textarea "[EMAIL_ADDRESS][DOMAIN_NAME]" at bounding box center [682, 416] width 227 height 27
click at [772, 414] on icon "button" at bounding box center [780, 417] width 18 height 18
click at [785, 438] on div "Delete" at bounding box center [837, 446] width 137 height 27
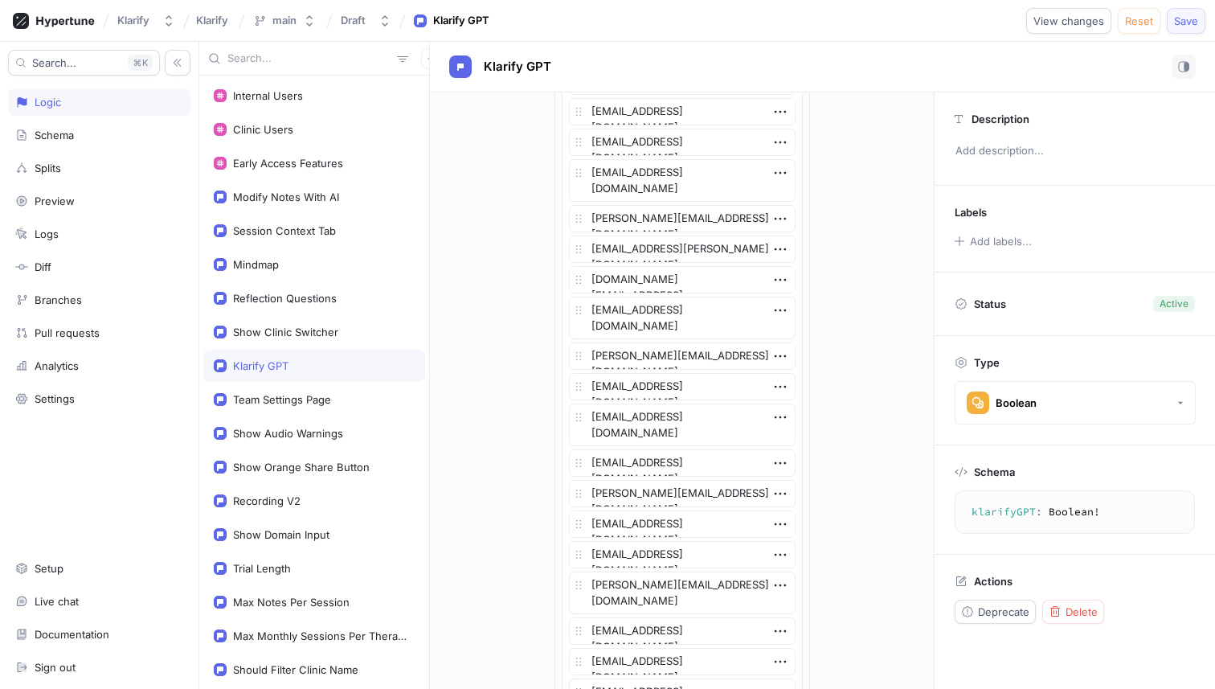
click at [1181, 27] on button "Save" at bounding box center [1186, 21] width 39 height 26
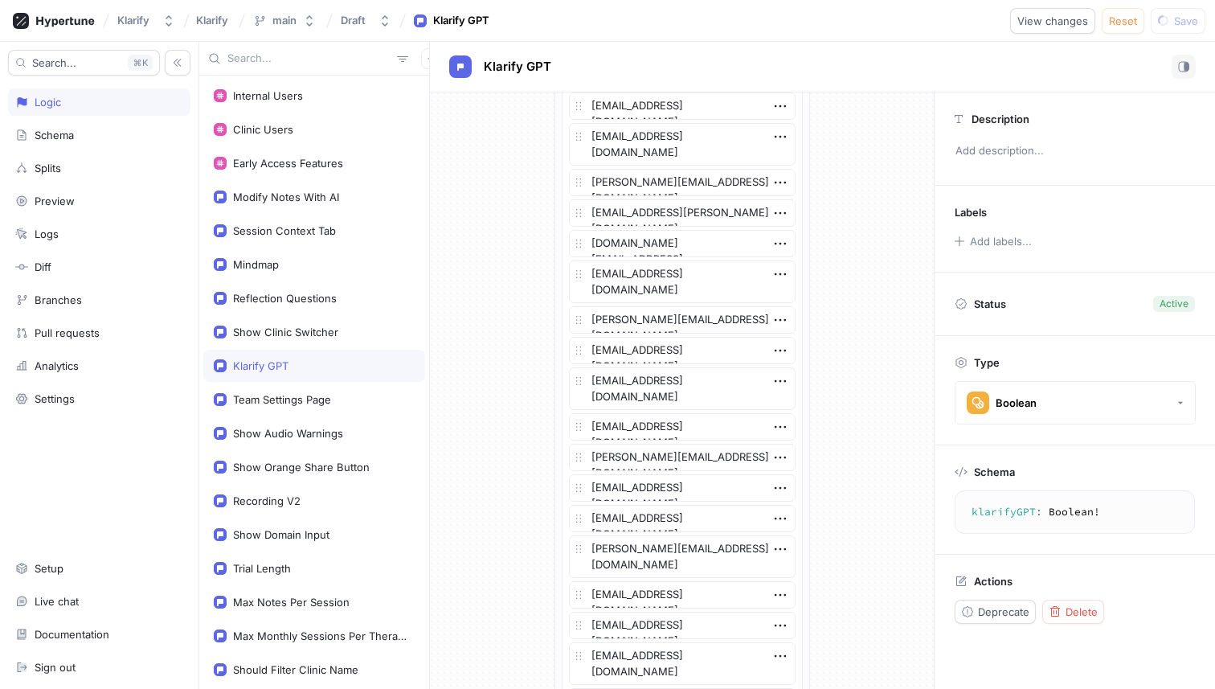
scroll to position [1328, 0]
click at [1016, 90] on icon at bounding box center [1016, 90] width 12 height 12
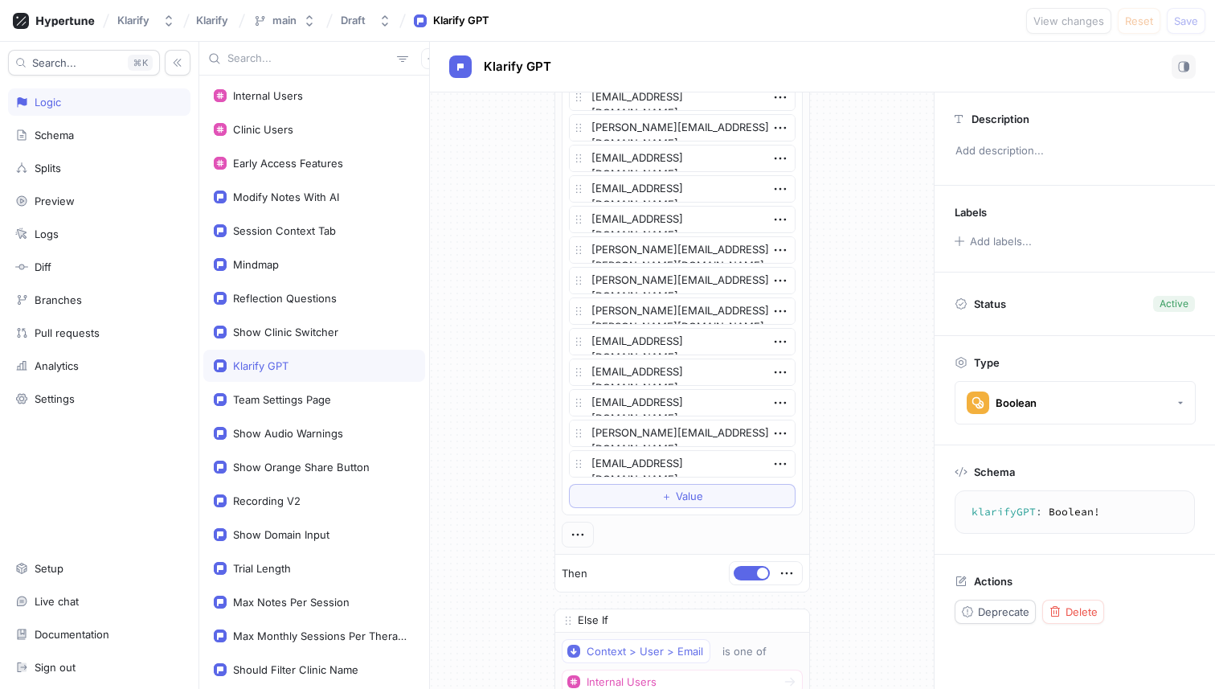
scroll to position [3680, 0]
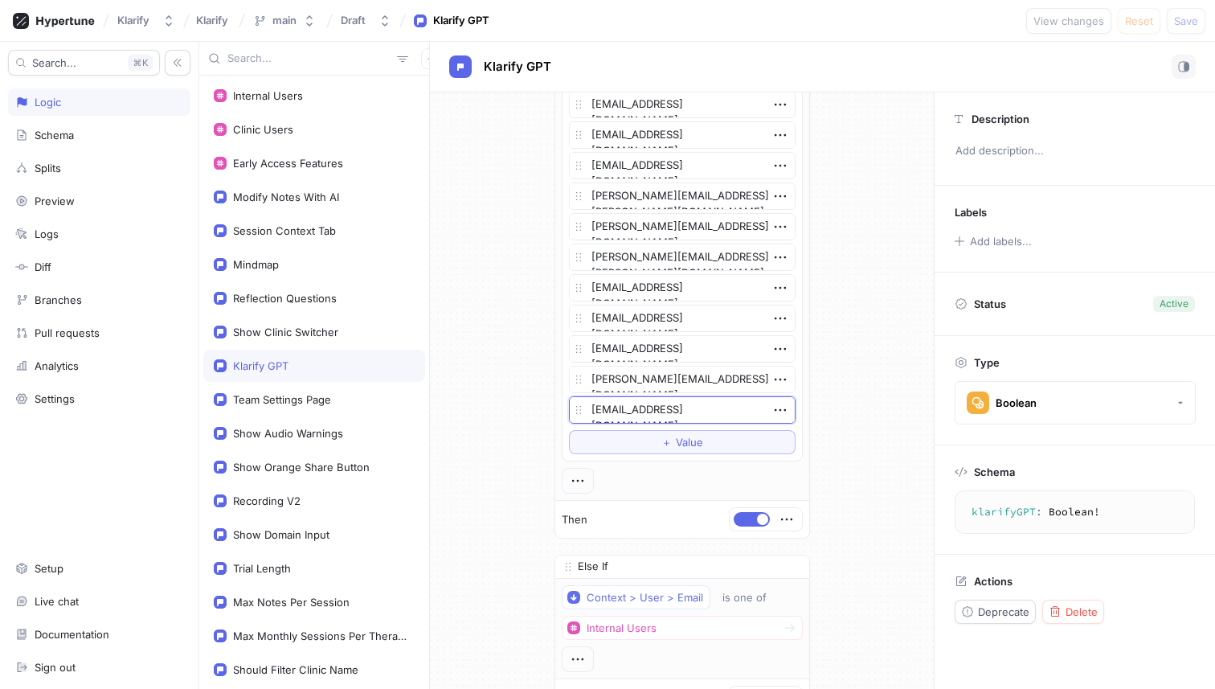
click at [682, 411] on textarea "[EMAIL_ADDRESS][DOMAIN_NAME]" at bounding box center [682, 409] width 227 height 27
click at [771, 408] on icon "button" at bounding box center [780, 410] width 18 height 18
click at [791, 435] on p "Delete" at bounding box center [805, 440] width 32 height 16
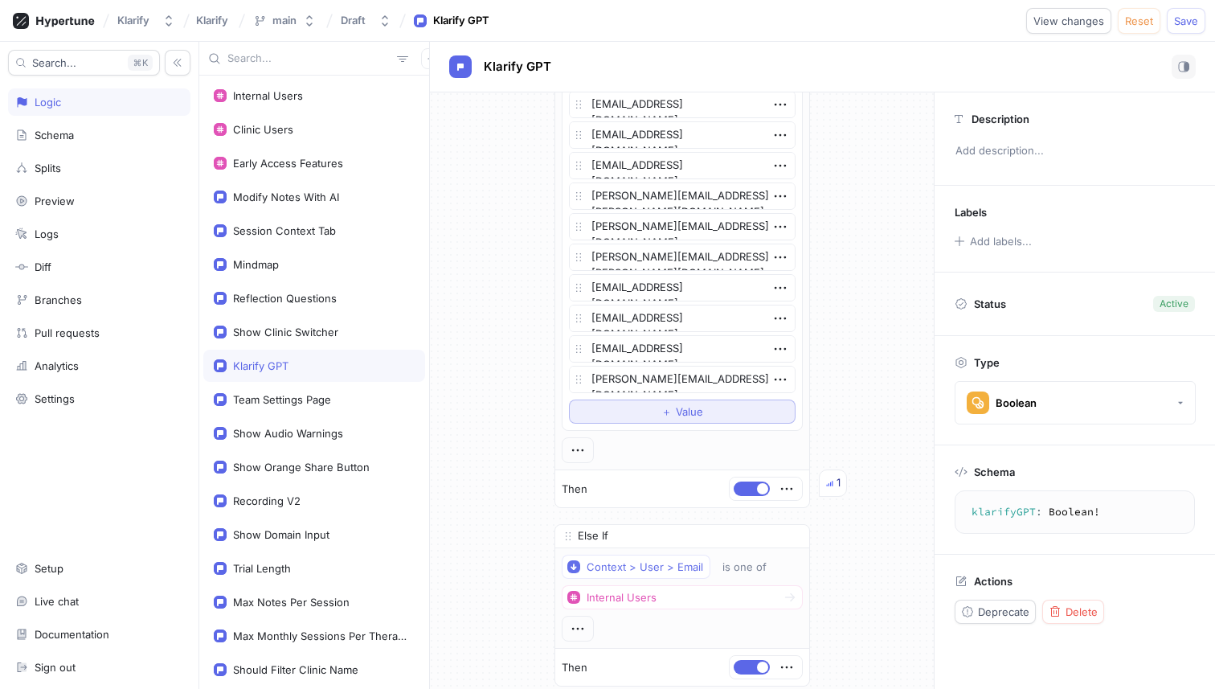
click at [707, 407] on button "＋ Value" at bounding box center [682, 411] width 227 height 24
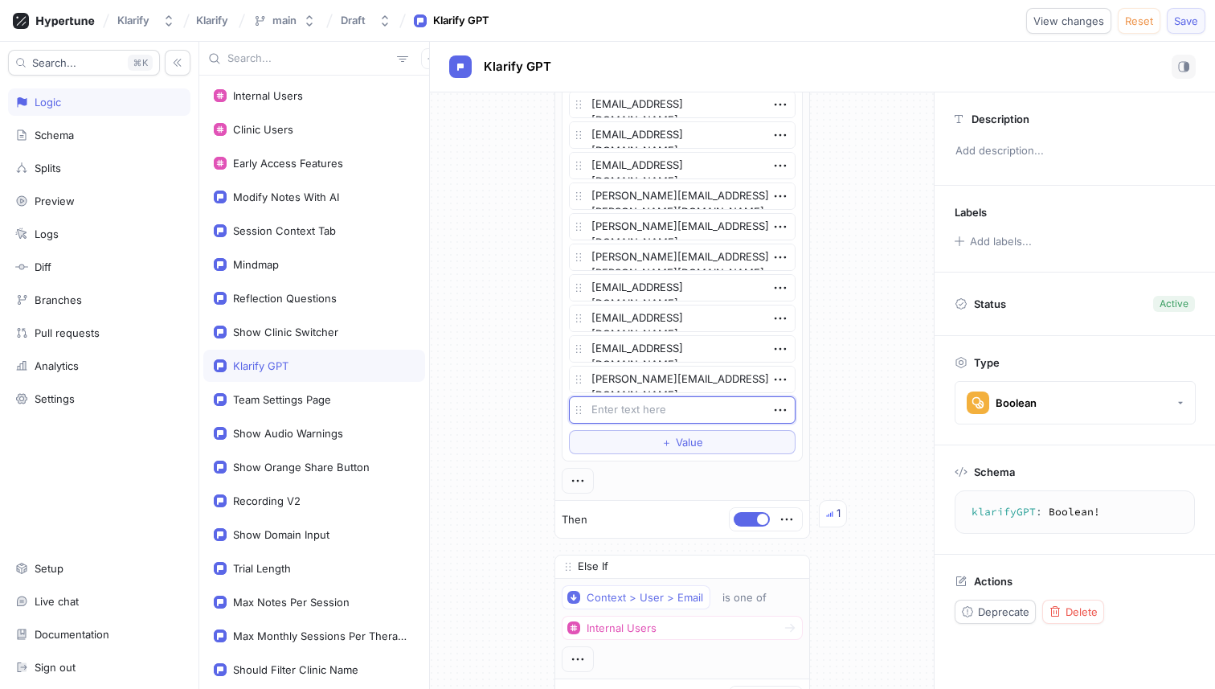
click at [1195, 21] on span "Save" at bounding box center [1186, 21] width 24 height 10
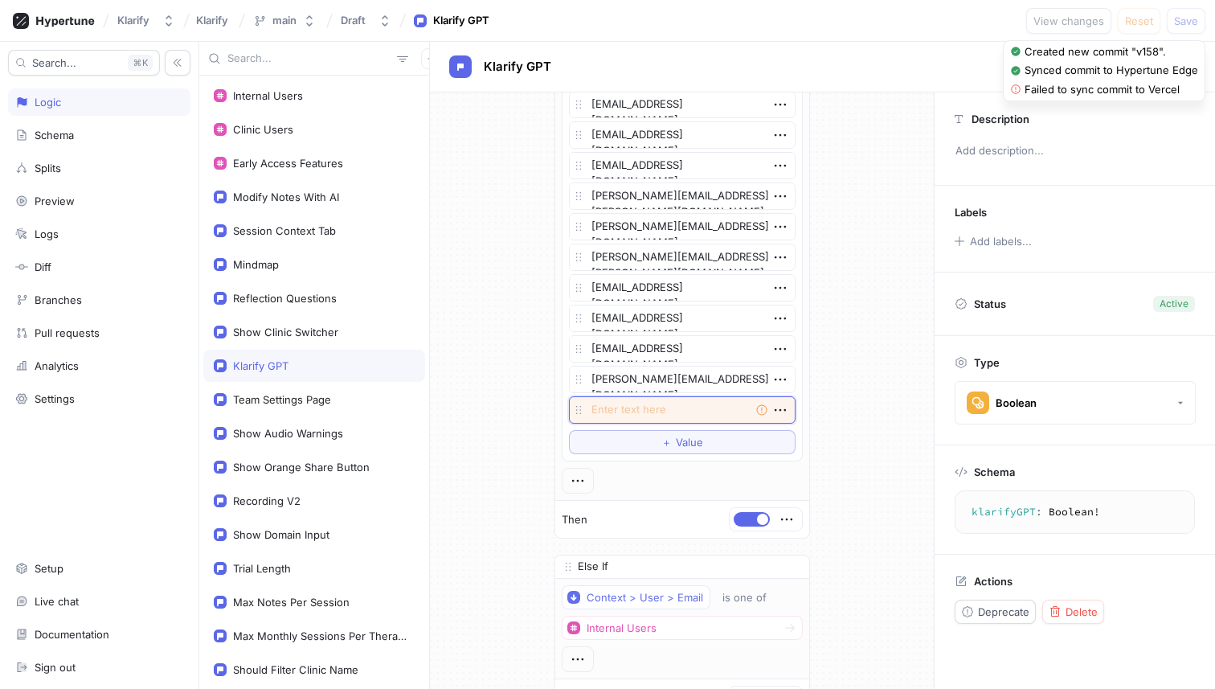
click at [666, 414] on textarea at bounding box center [682, 409] width 227 height 27
paste textarea "[EMAIL_ADDRESS][DOMAIN_NAME]"
type textarea "x"
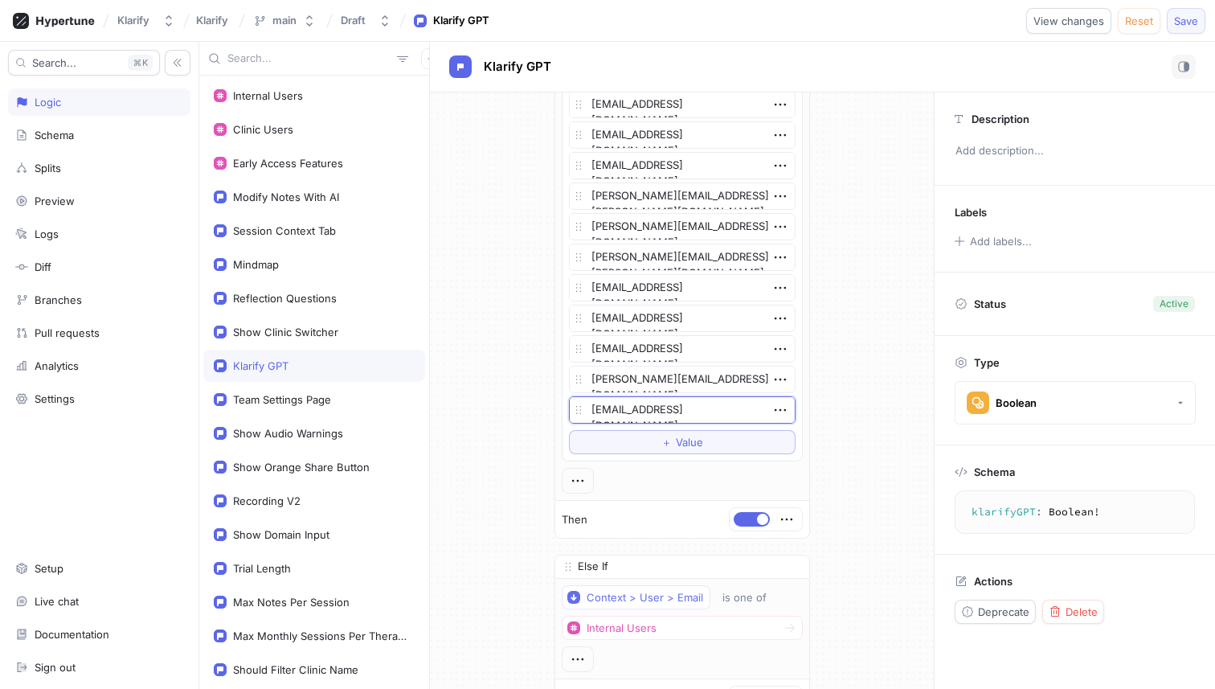
type textarea "[EMAIL_ADDRESS][DOMAIN_NAME]"
click at [1182, 26] on span "Save" at bounding box center [1186, 21] width 24 height 10
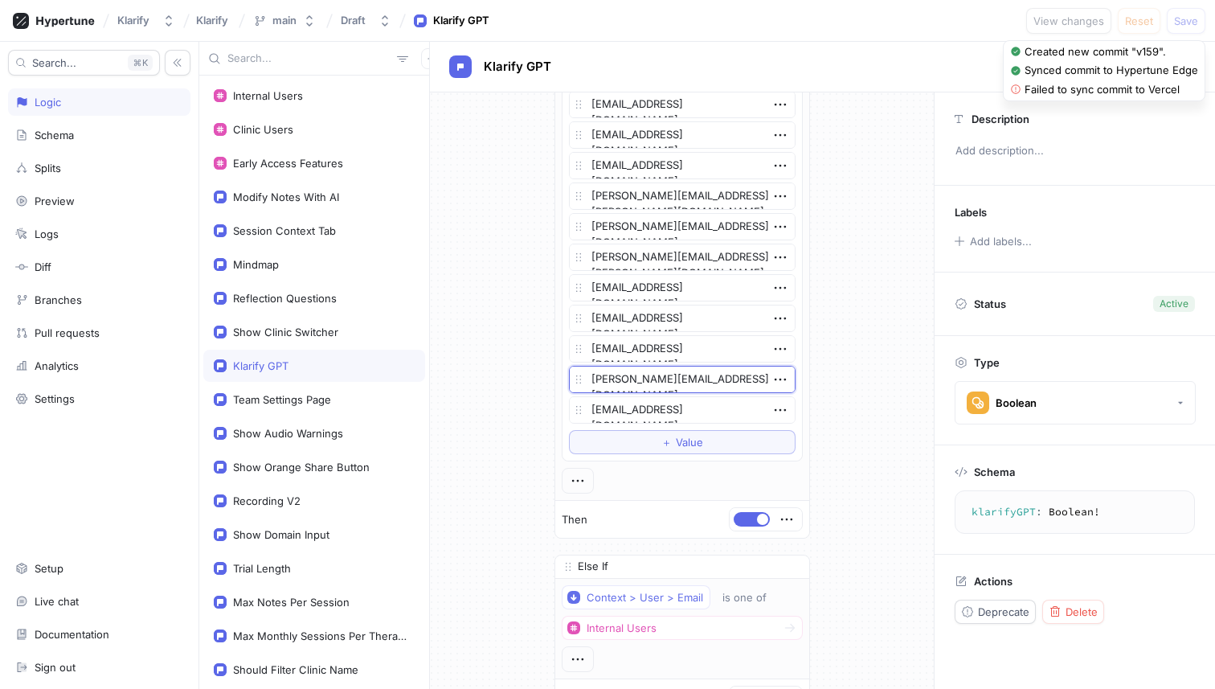
click at [650, 375] on textarea "[PERSON_NAME][EMAIL_ADDRESS][DOMAIN_NAME]" at bounding box center [682, 379] width 227 height 27
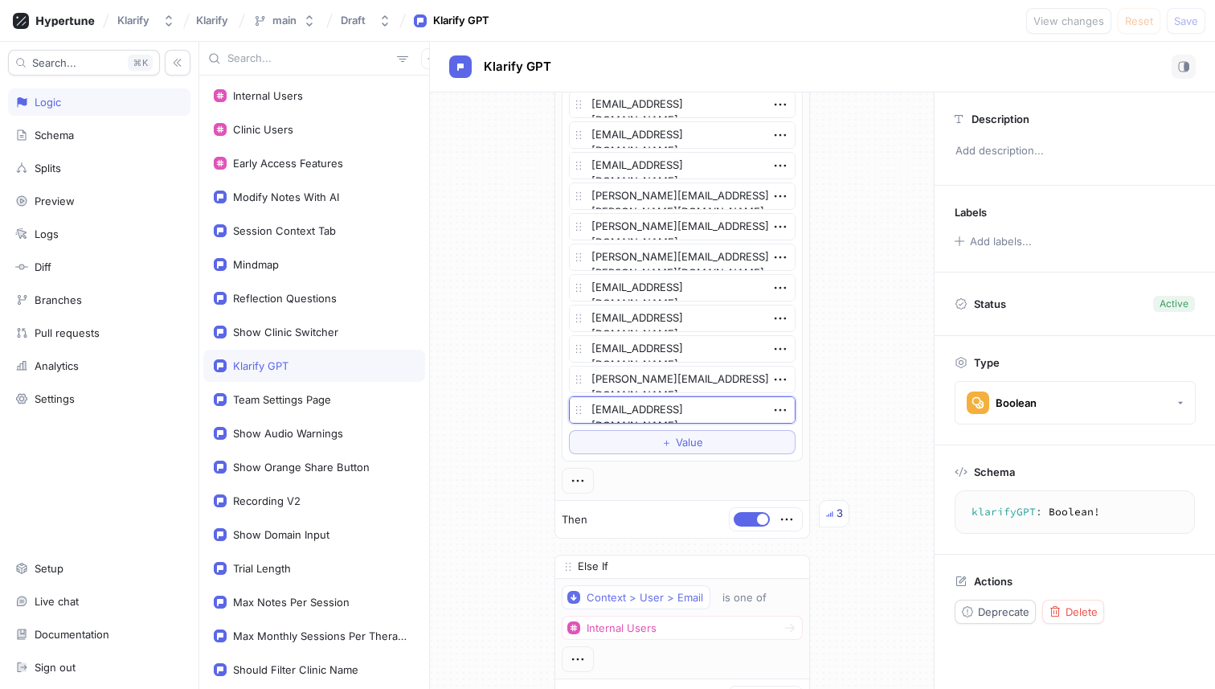
click at [654, 407] on textarea "[EMAIL_ADDRESS][DOMAIN_NAME]" at bounding box center [682, 409] width 227 height 27
type textarea "x"
